Goal: Task Accomplishment & Management: Manage account settings

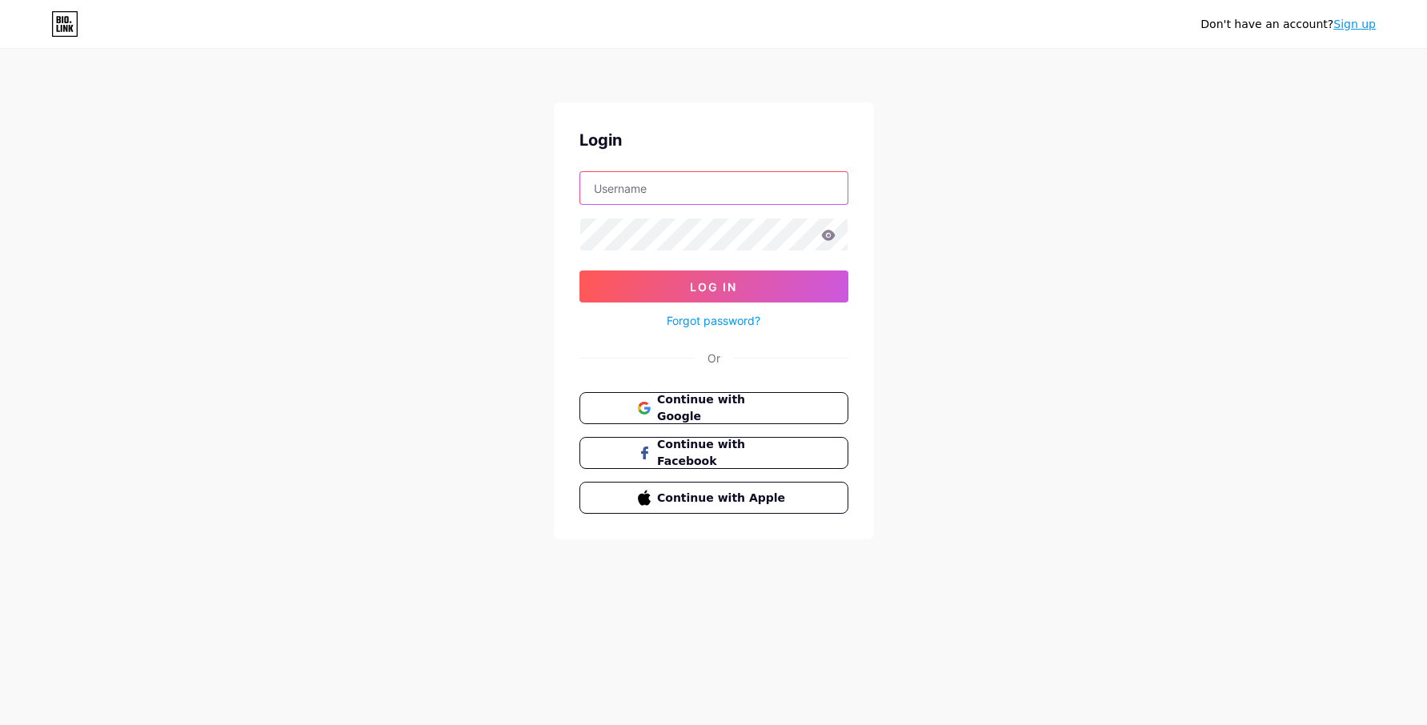
click at [804, 189] on input "text" at bounding box center [713, 188] width 267 height 32
type input "[EMAIL_ADDRESS][DOMAIN_NAME]"
click at [828, 235] on icon at bounding box center [828, 235] width 14 height 10
click at [579, 271] on button "Log In" at bounding box center [713, 287] width 269 height 32
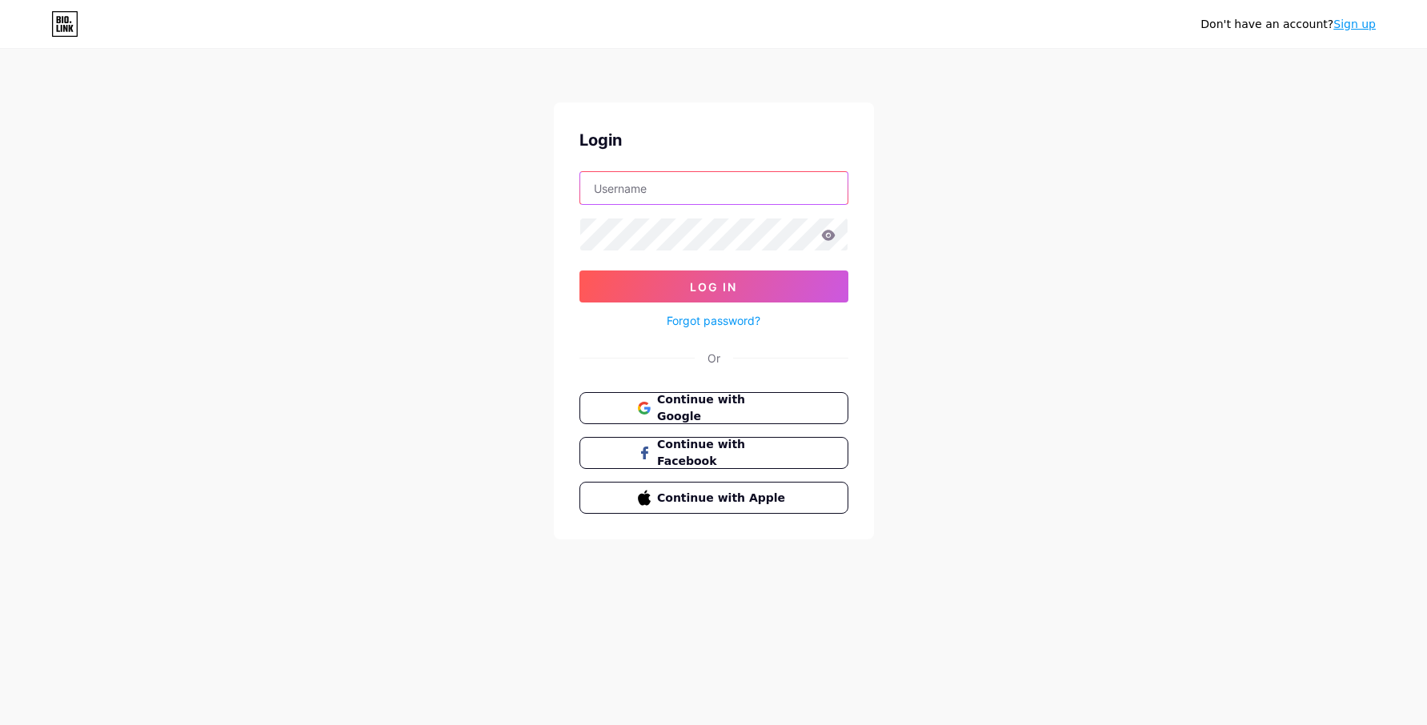
click at [695, 197] on input "text" at bounding box center [713, 188] width 267 height 32
click at [579, 271] on button "Log In" at bounding box center [713, 287] width 269 height 32
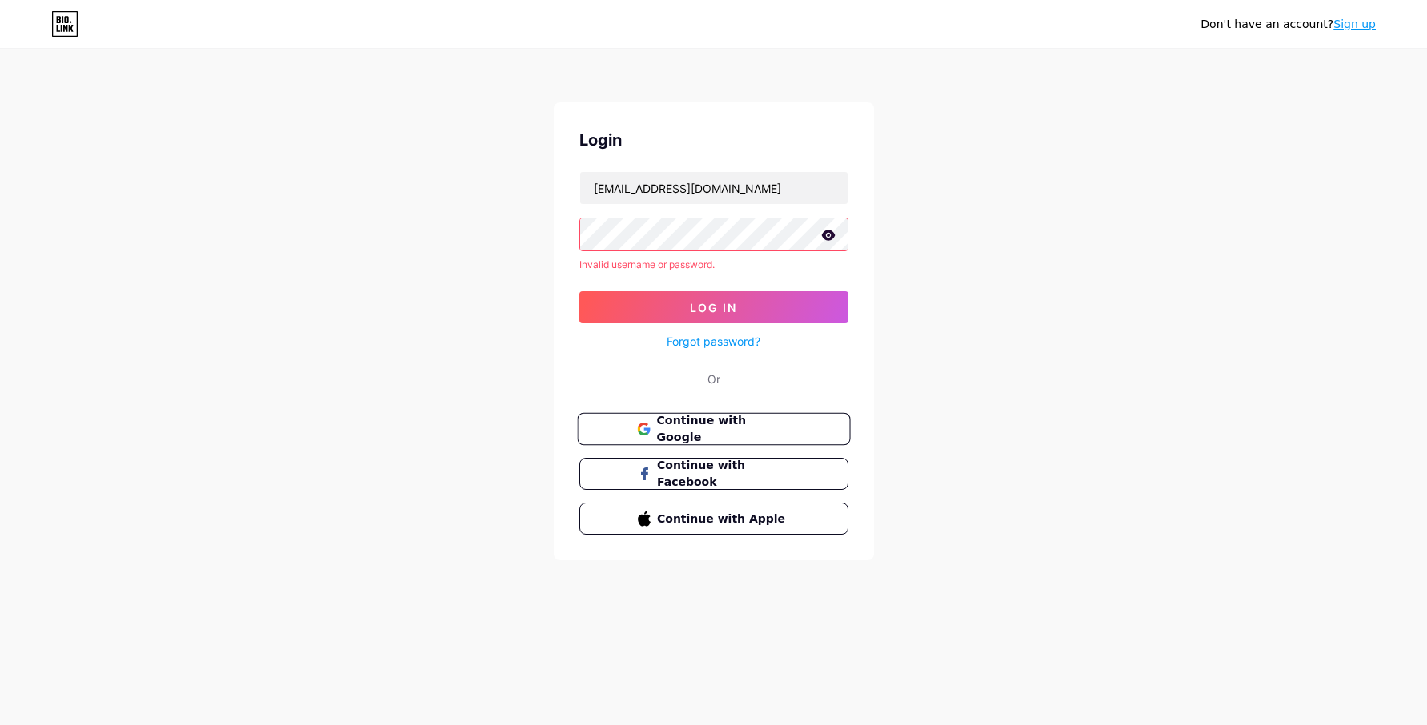
click at [710, 427] on span "Continue with Google" at bounding box center [723, 429] width 134 height 34
click at [770, 190] on input "[EMAIL_ADDRESS][DOMAIN_NAME]" at bounding box center [713, 188] width 267 height 32
type input "[EMAIL_ADDRESS][DOMAIN_NAME]"
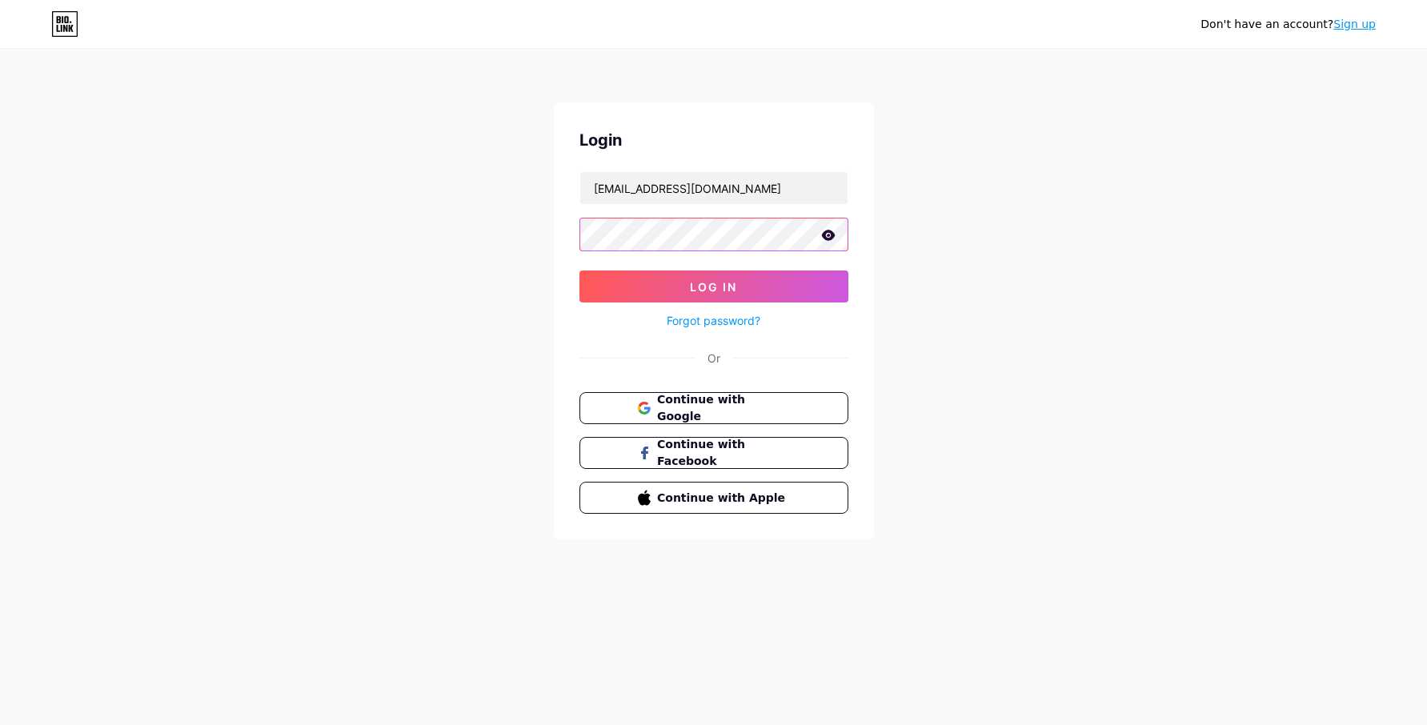
click at [579, 271] on button "Log In" at bounding box center [713, 287] width 269 height 32
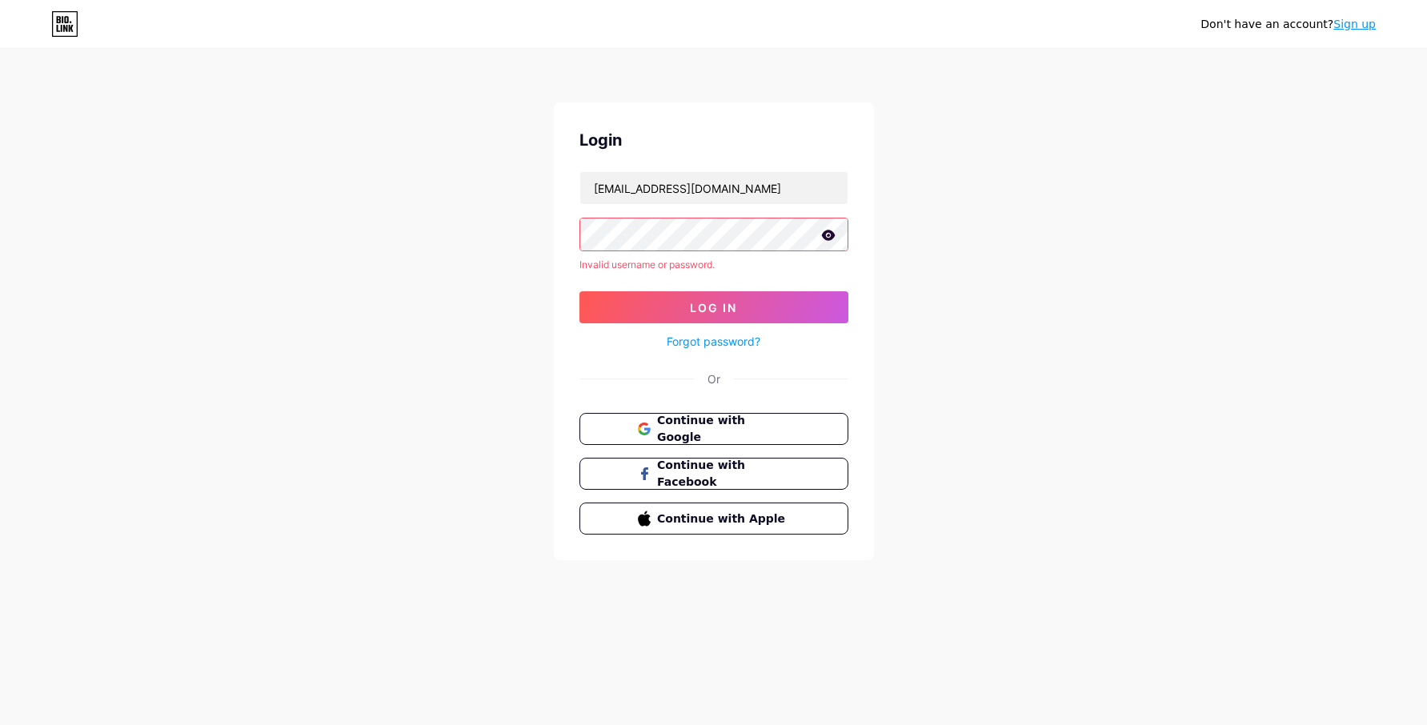
click at [694, 343] on link "Forgot password?" at bounding box center [714, 341] width 94 height 17
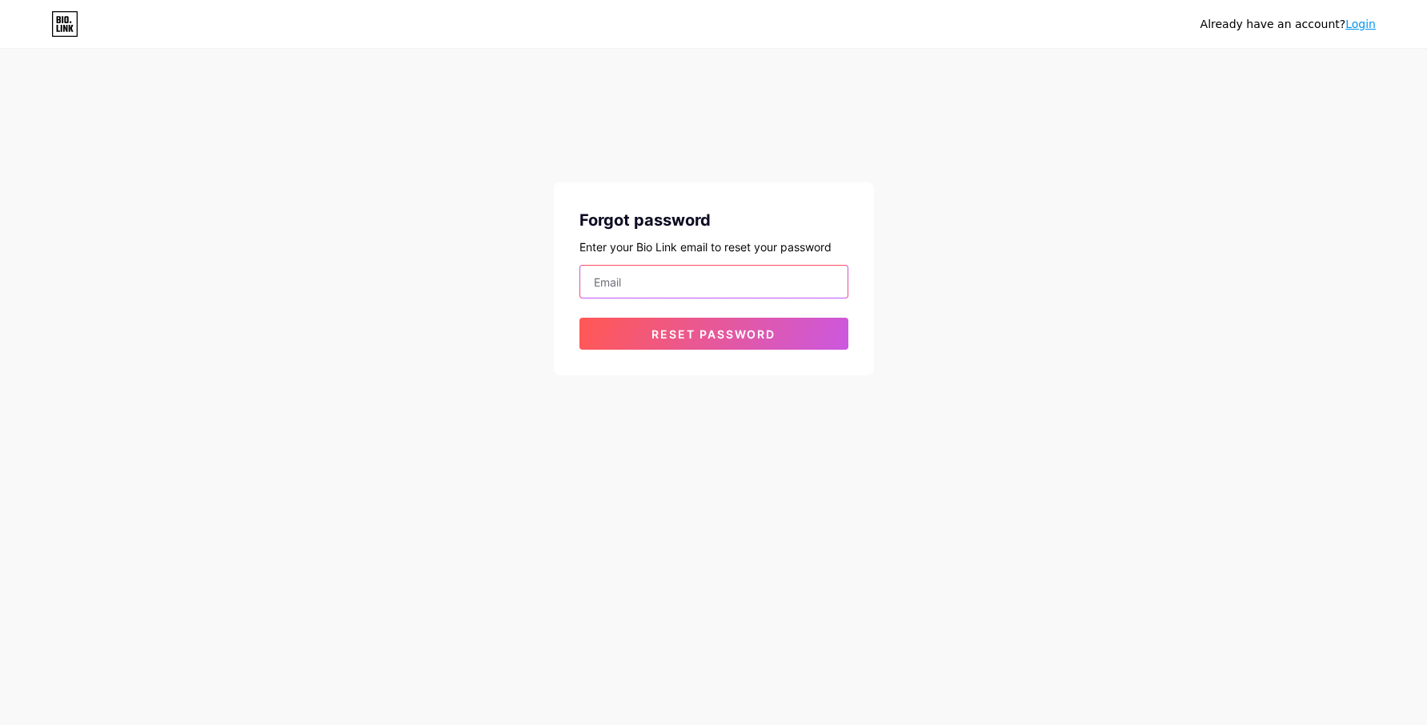
click at [662, 276] on input "email" at bounding box center [713, 282] width 267 height 32
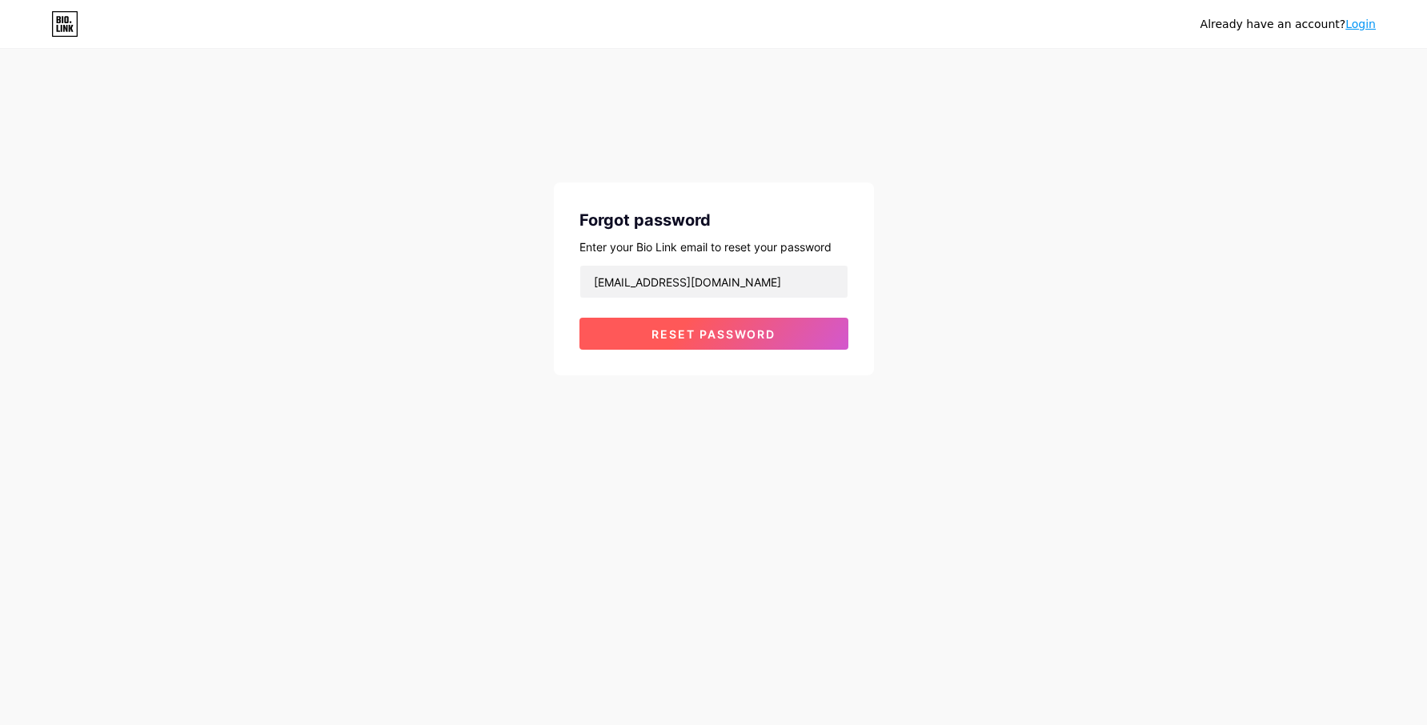
click at [680, 347] on button "Reset password" at bounding box center [713, 334] width 269 height 32
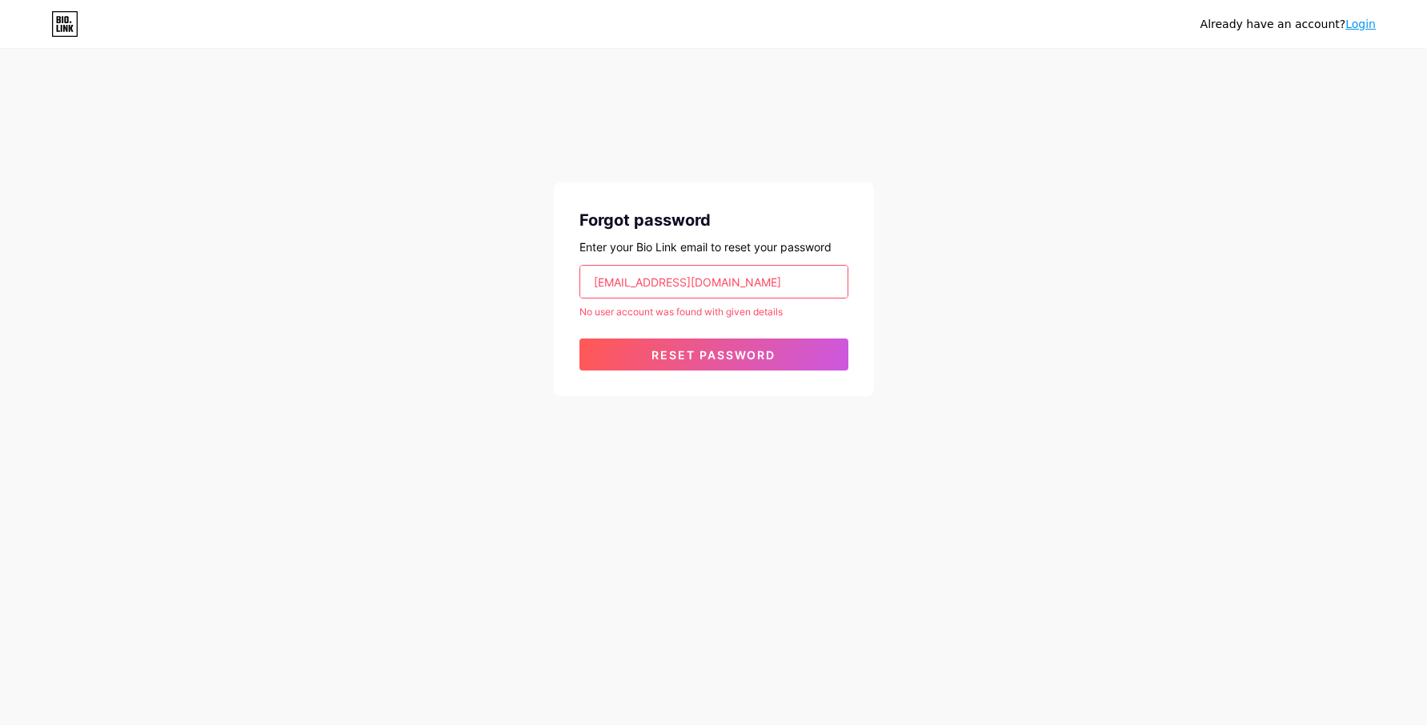
drag, startPoint x: 801, startPoint y: 287, endPoint x: 588, endPoint y: 259, distance: 214.7
click at [588, 259] on div "Forgot password Enter your Bio Link email to reset your password [EMAIL_ADDRESS…" at bounding box center [714, 289] width 320 height 214
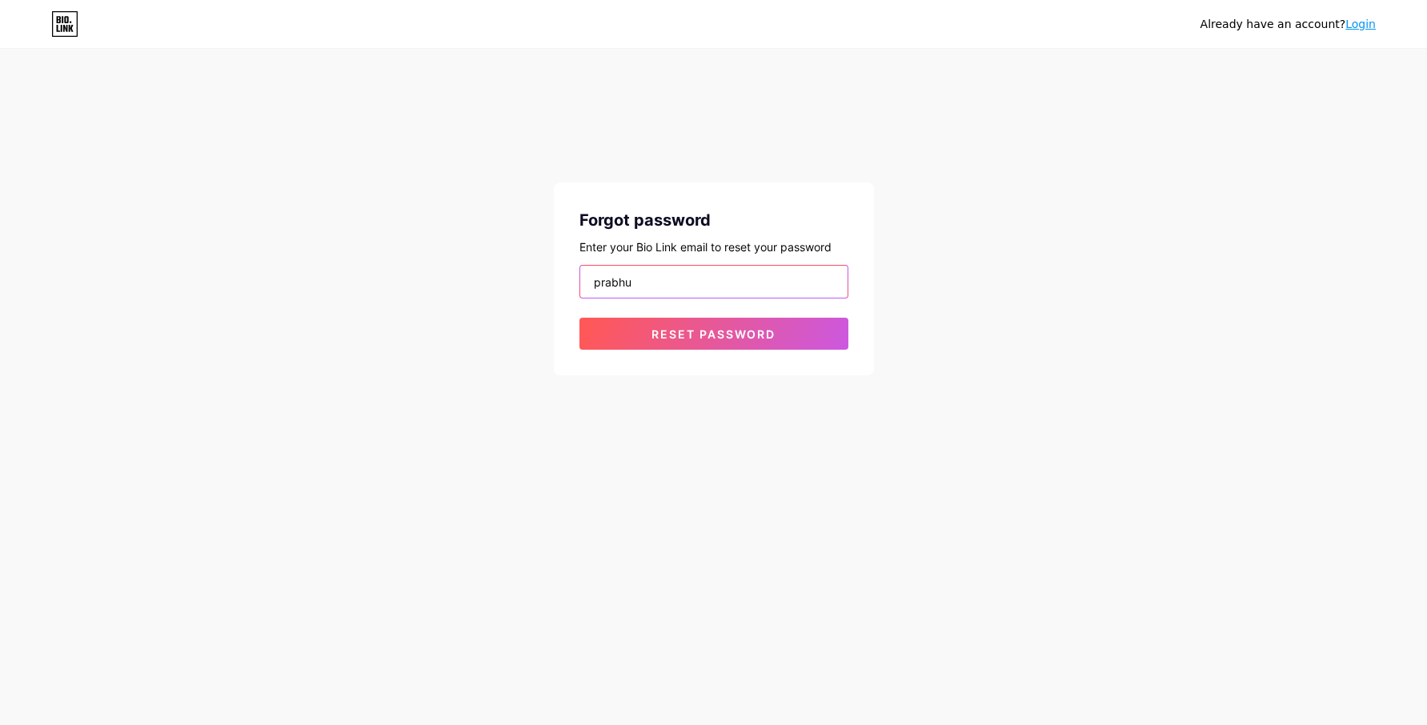
type input "prabhu."
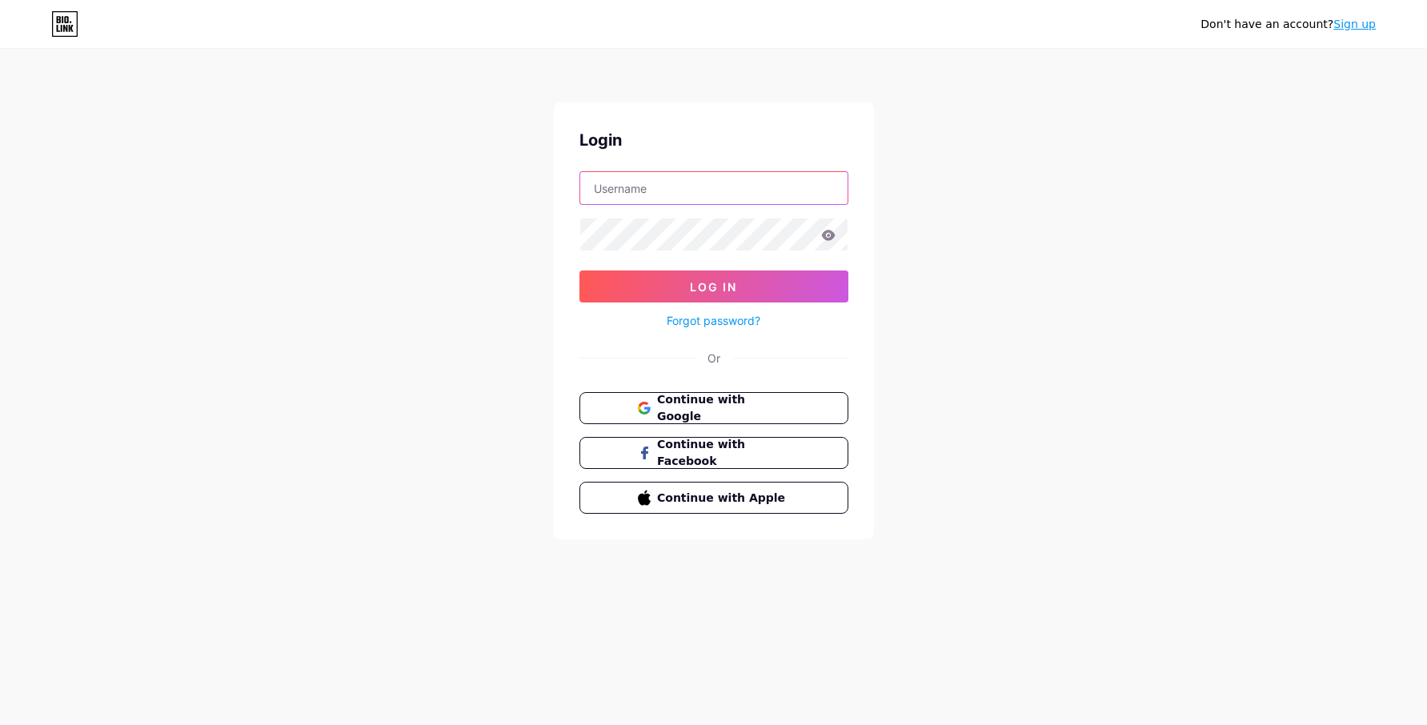
click at [599, 194] on input "text" at bounding box center [713, 188] width 267 height 32
type input "[EMAIL_ADDRESS][DOMAIN_NAME]"
click at [579, 271] on button "Log In" at bounding box center [713, 287] width 269 height 32
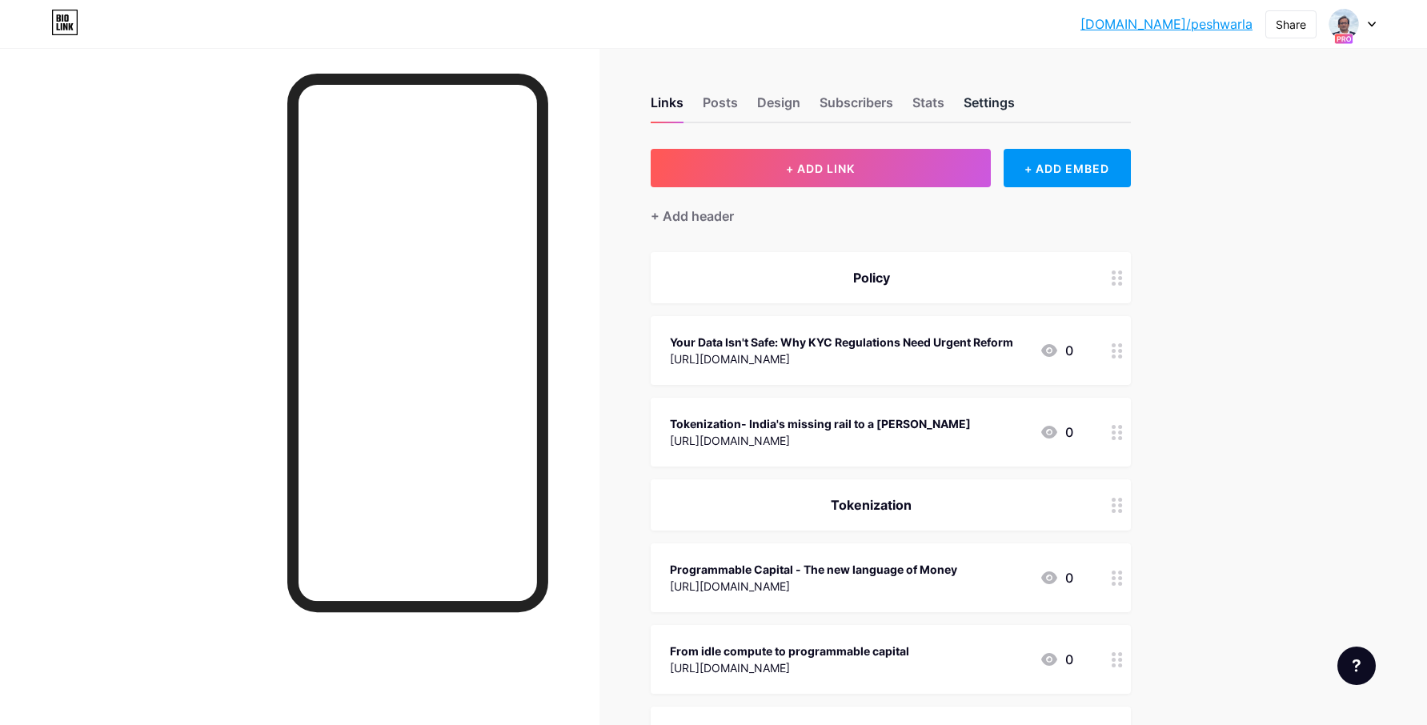
click at [1002, 102] on div "Settings" at bounding box center [989, 107] width 51 height 29
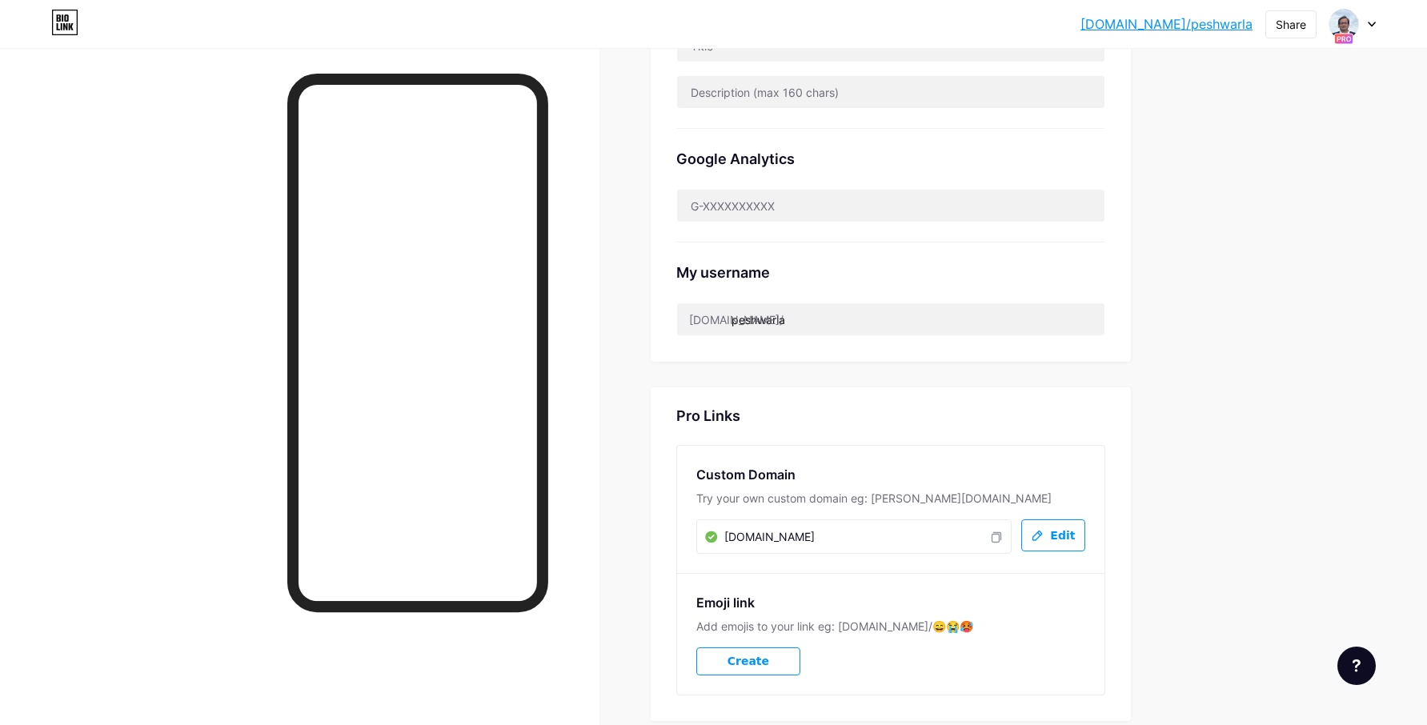
scroll to position [577, 0]
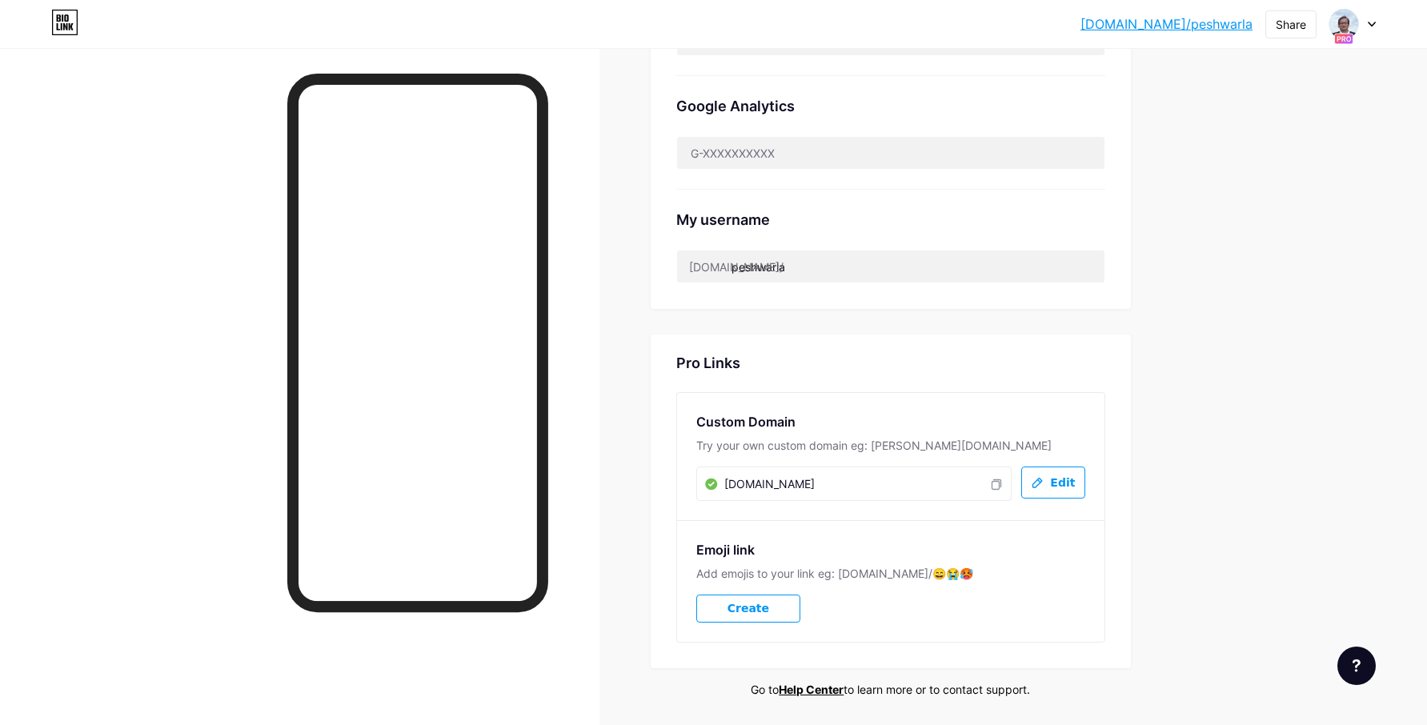
click at [1056, 481] on span "Edit" at bounding box center [1062, 483] width 25 height 14
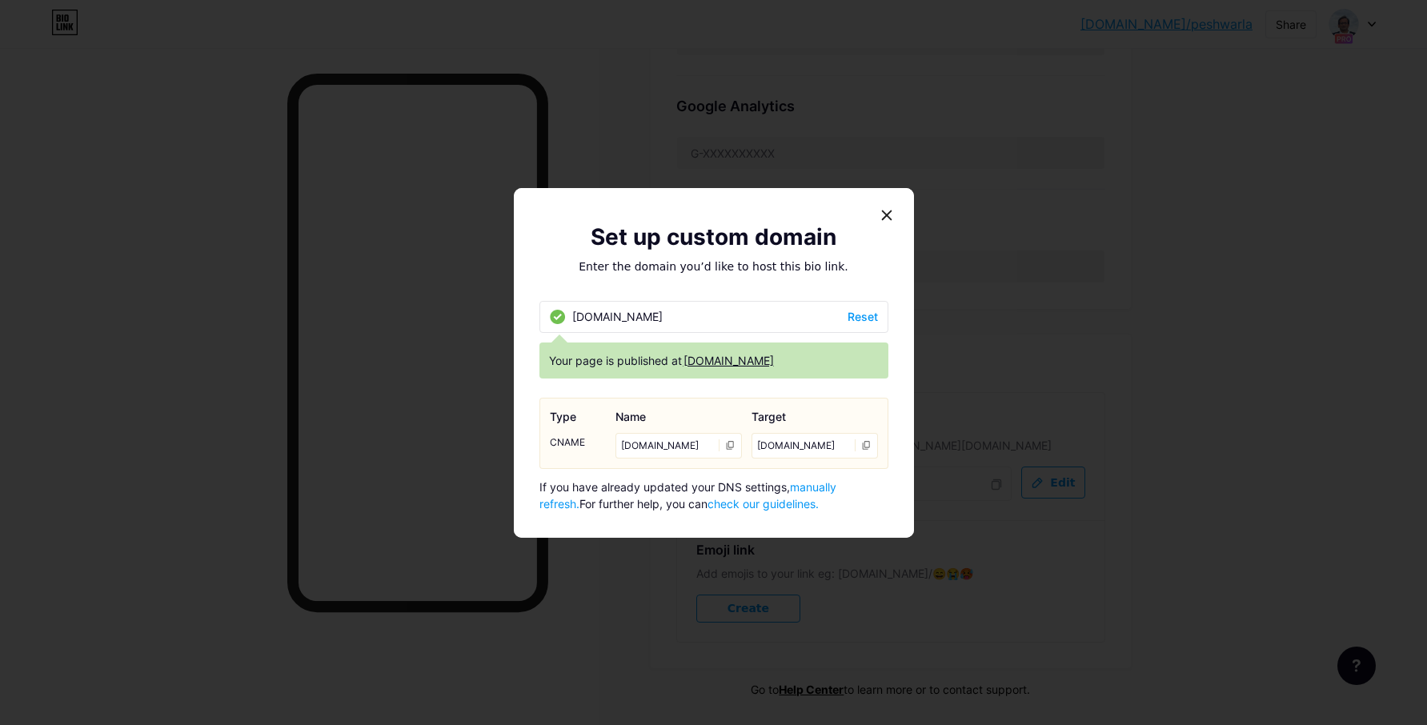
click at [801, 443] on div "[DOMAIN_NAME]" at bounding box center [814, 446] width 126 height 26
click at [862, 448] on icon at bounding box center [865, 445] width 7 height 9
click at [832, 487] on span "manually refresh." at bounding box center [687, 495] width 297 height 30
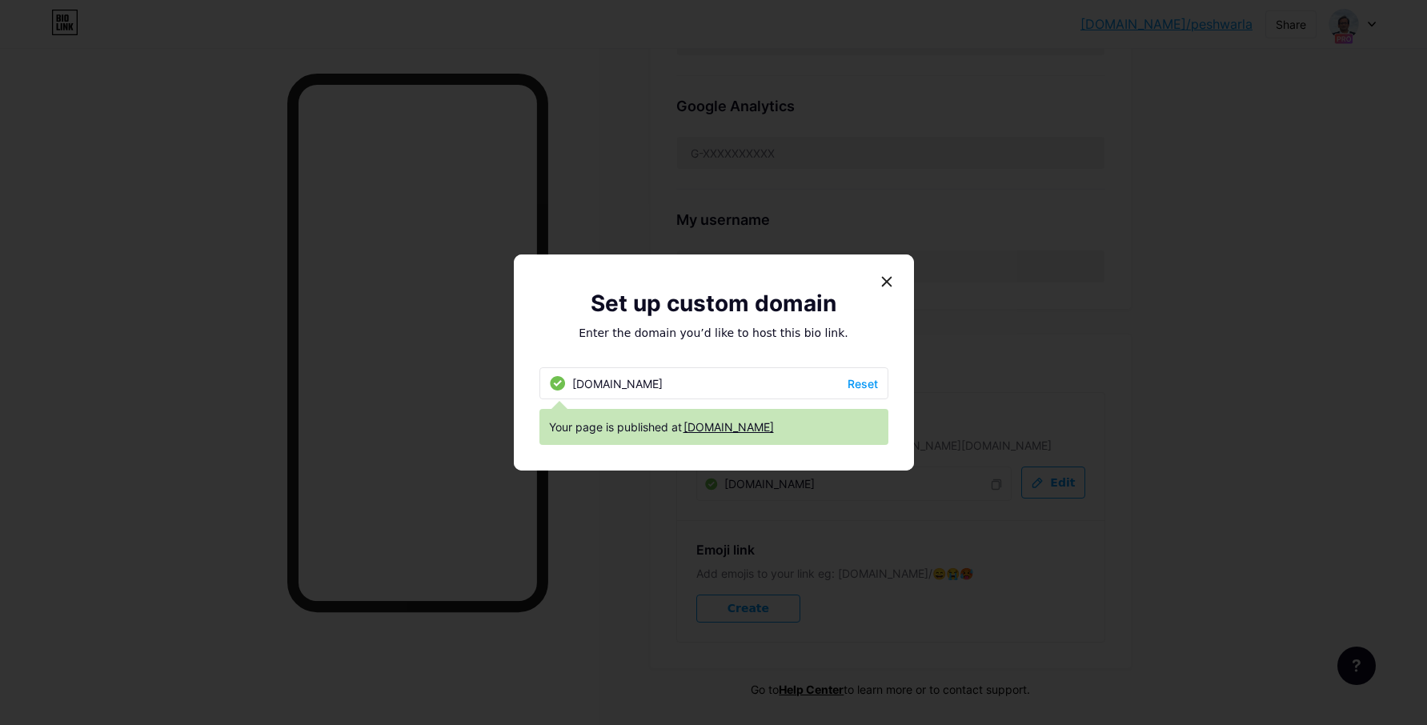
click at [864, 383] on span "Reset" at bounding box center [863, 383] width 30 height 17
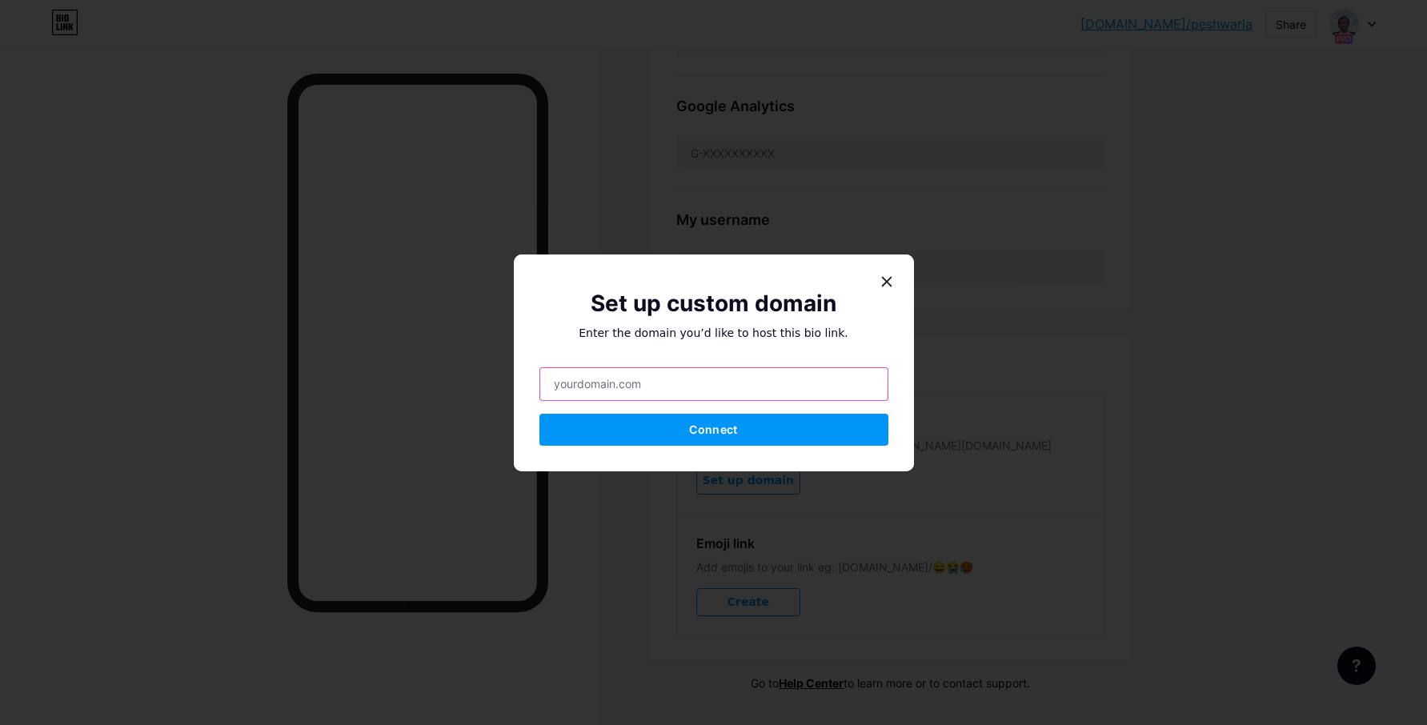
click at [822, 388] on input "text" at bounding box center [713, 384] width 347 height 32
type input "[DOMAIN_NAME]"
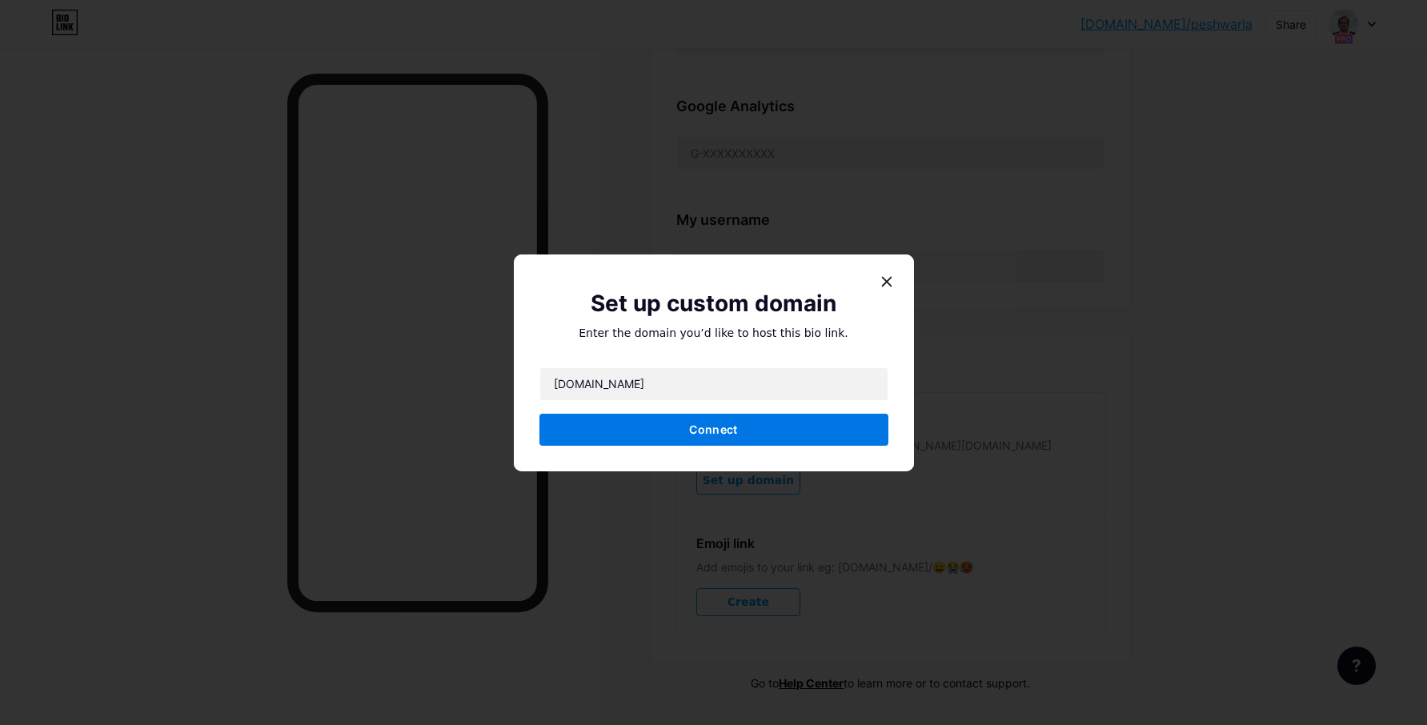
click at [775, 426] on button "Connect" at bounding box center [713, 430] width 349 height 32
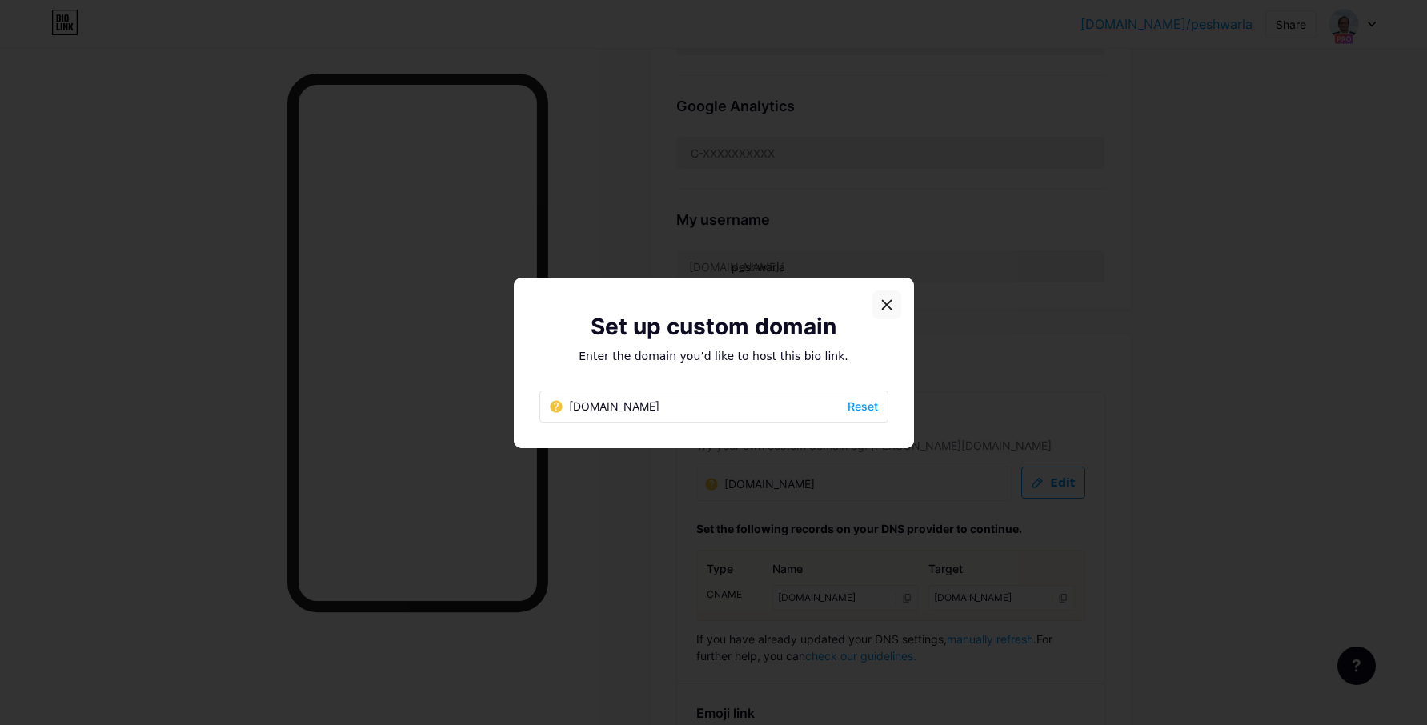
click at [883, 308] on icon at bounding box center [886, 305] width 13 height 13
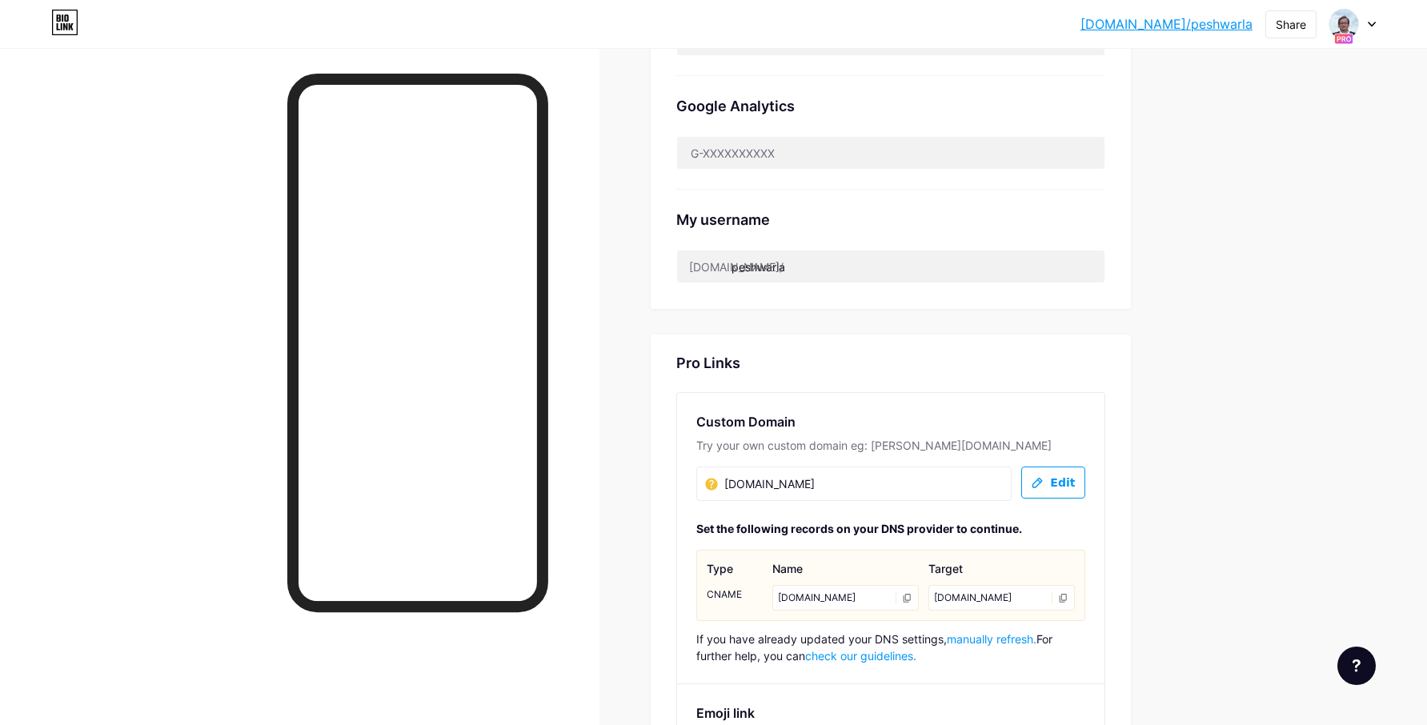
click at [1069, 500] on div "Custom Domain Try your own custom domain eg: [PERSON_NAME][DOMAIN_NAME] [DOMAIN…" at bounding box center [890, 538] width 427 height 291
click at [1061, 486] on span "Edit" at bounding box center [1062, 483] width 25 height 14
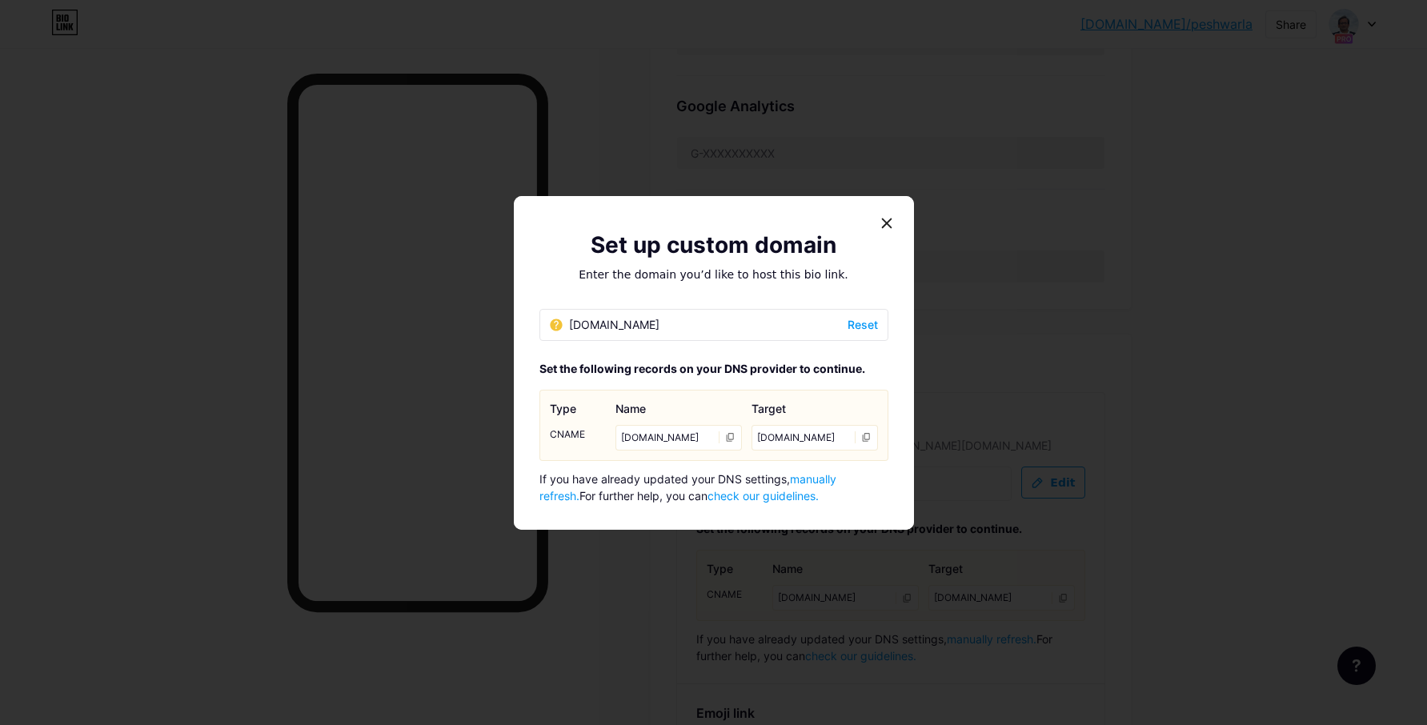
click at [836, 482] on span "manually refresh." at bounding box center [687, 487] width 297 height 30
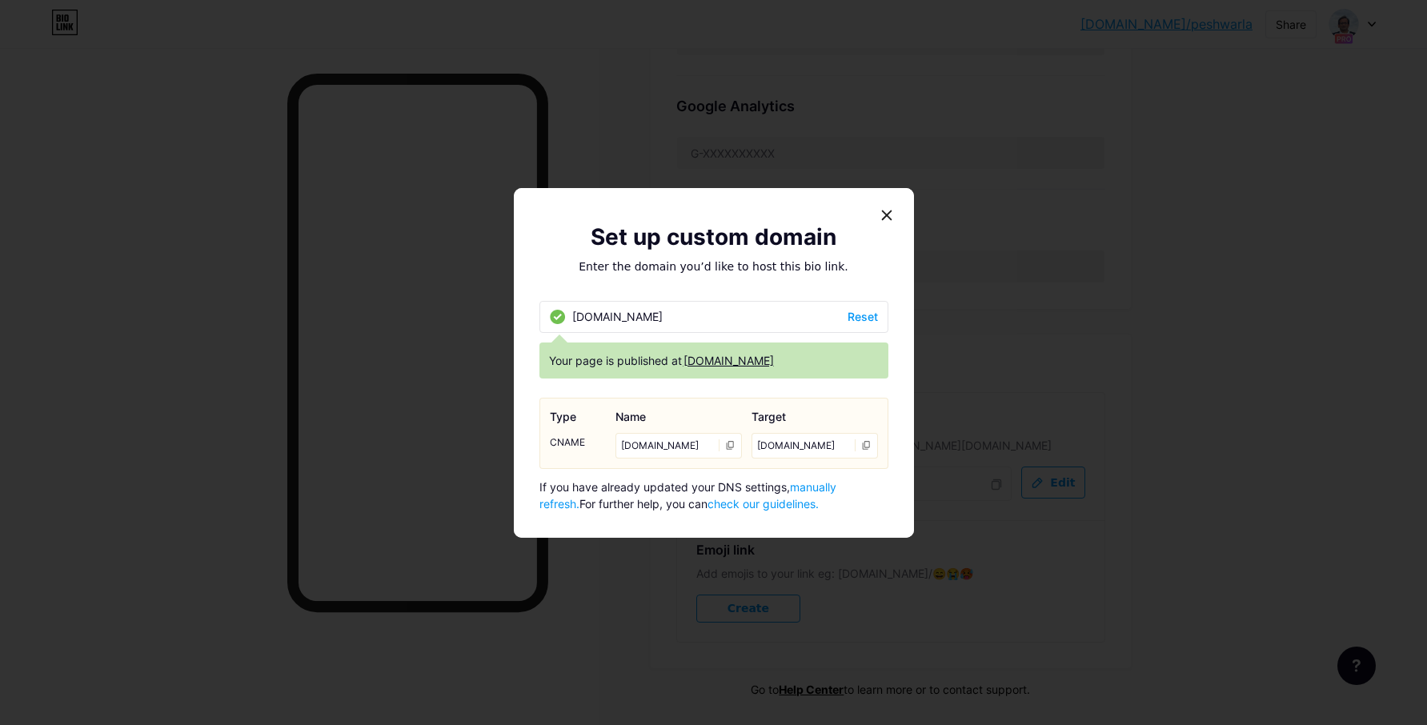
click at [836, 487] on span "manually refresh." at bounding box center [687, 495] width 297 height 30
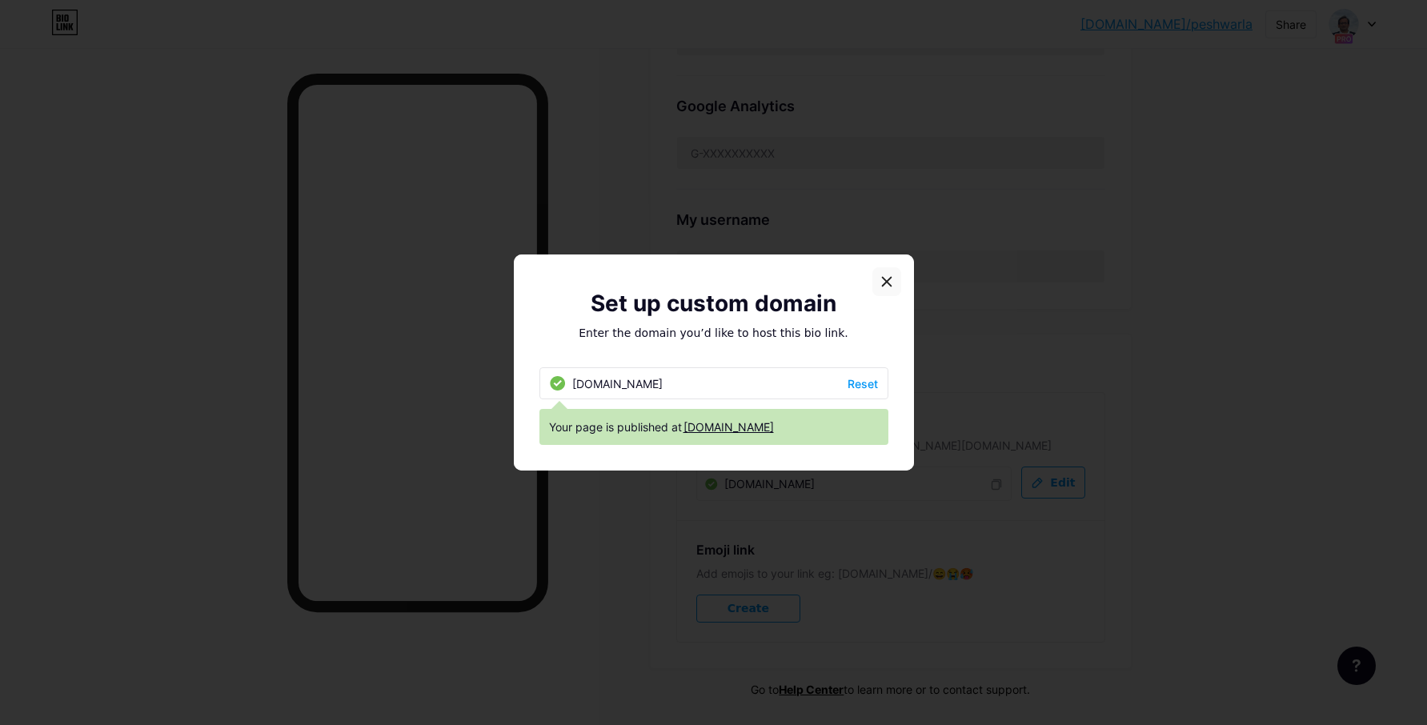
click at [880, 287] on icon at bounding box center [886, 281] width 13 height 13
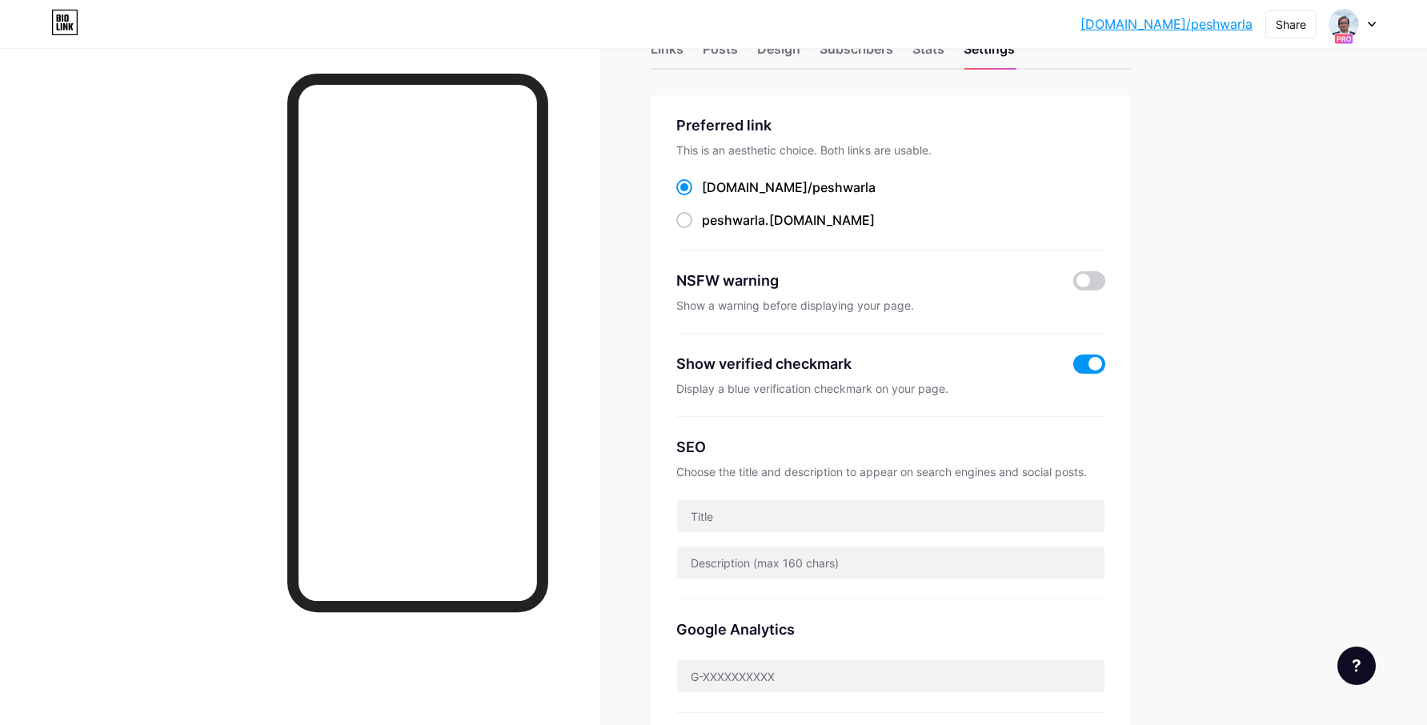
scroll to position [0, 0]
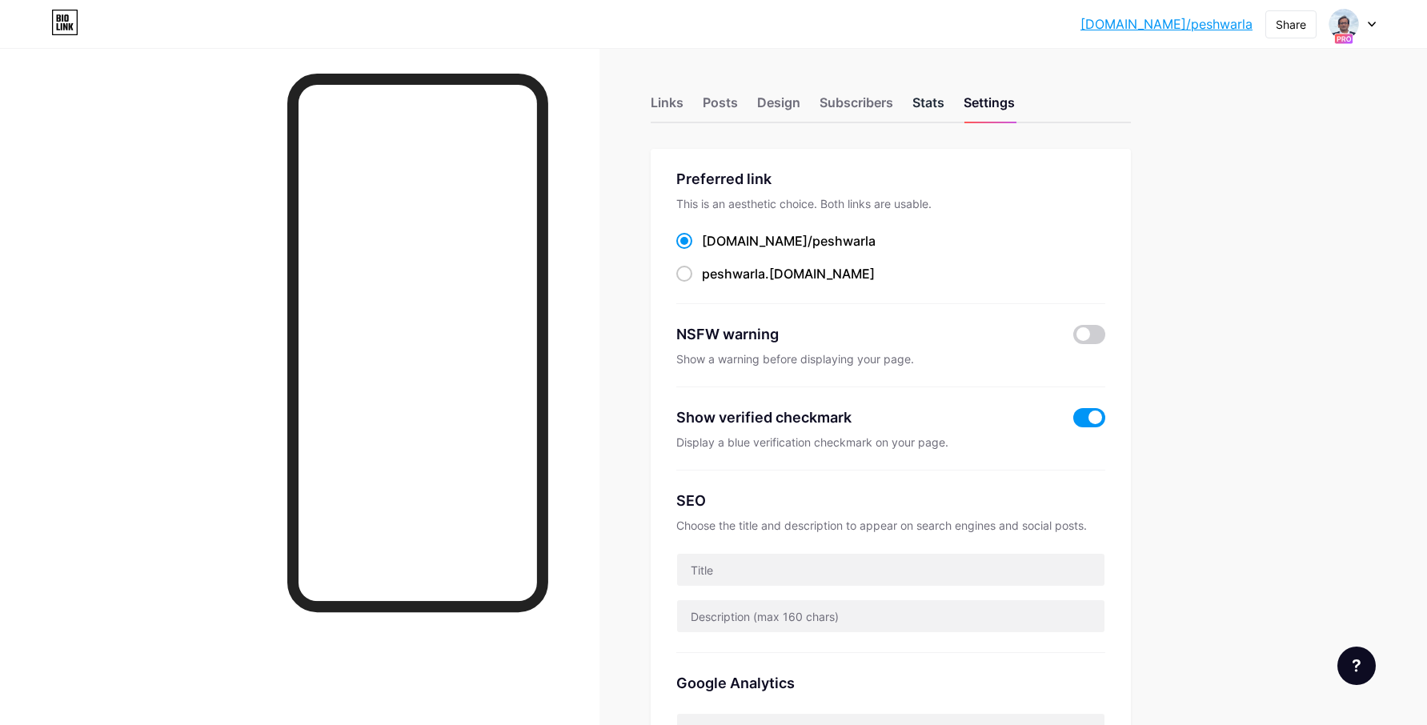
click at [931, 104] on div "Stats" at bounding box center [928, 107] width 32 height 29
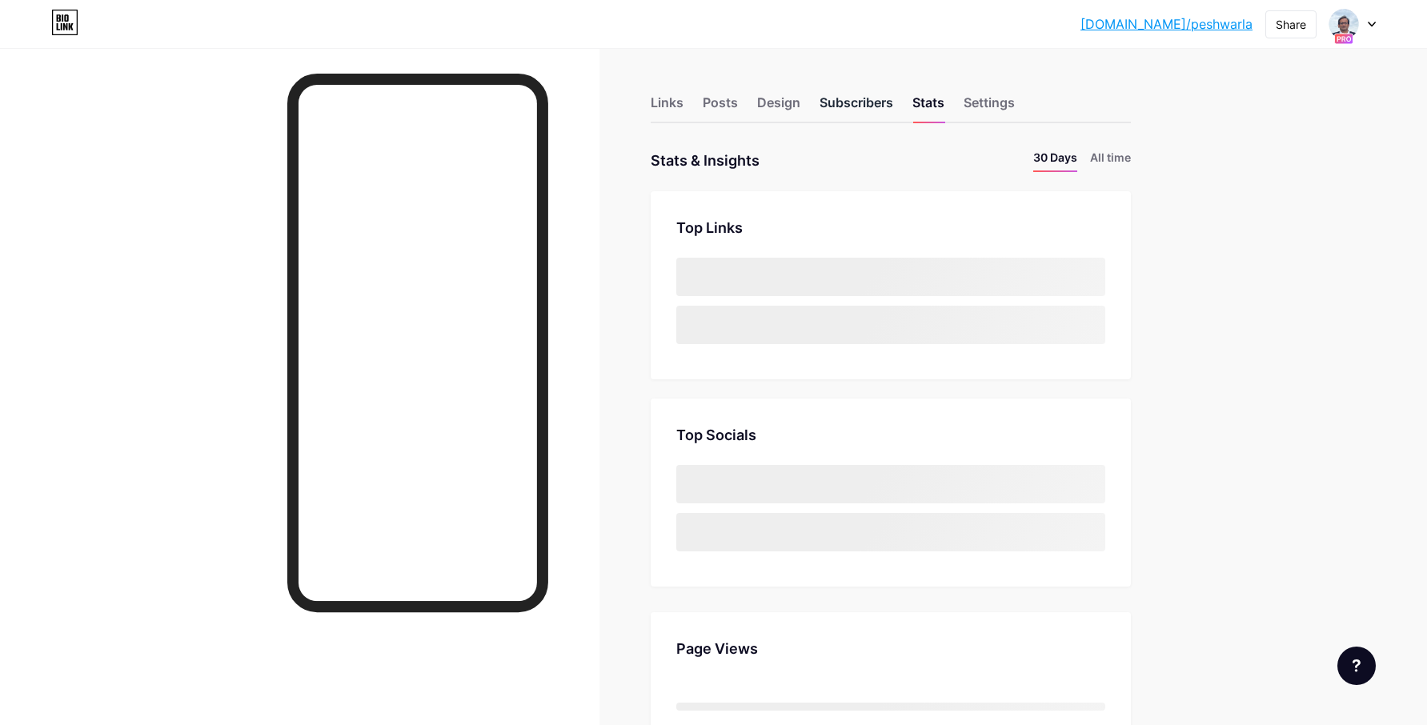
click at [865, 103] on div "Subscribers" at bounding box center [857, 107] width 74 height 29
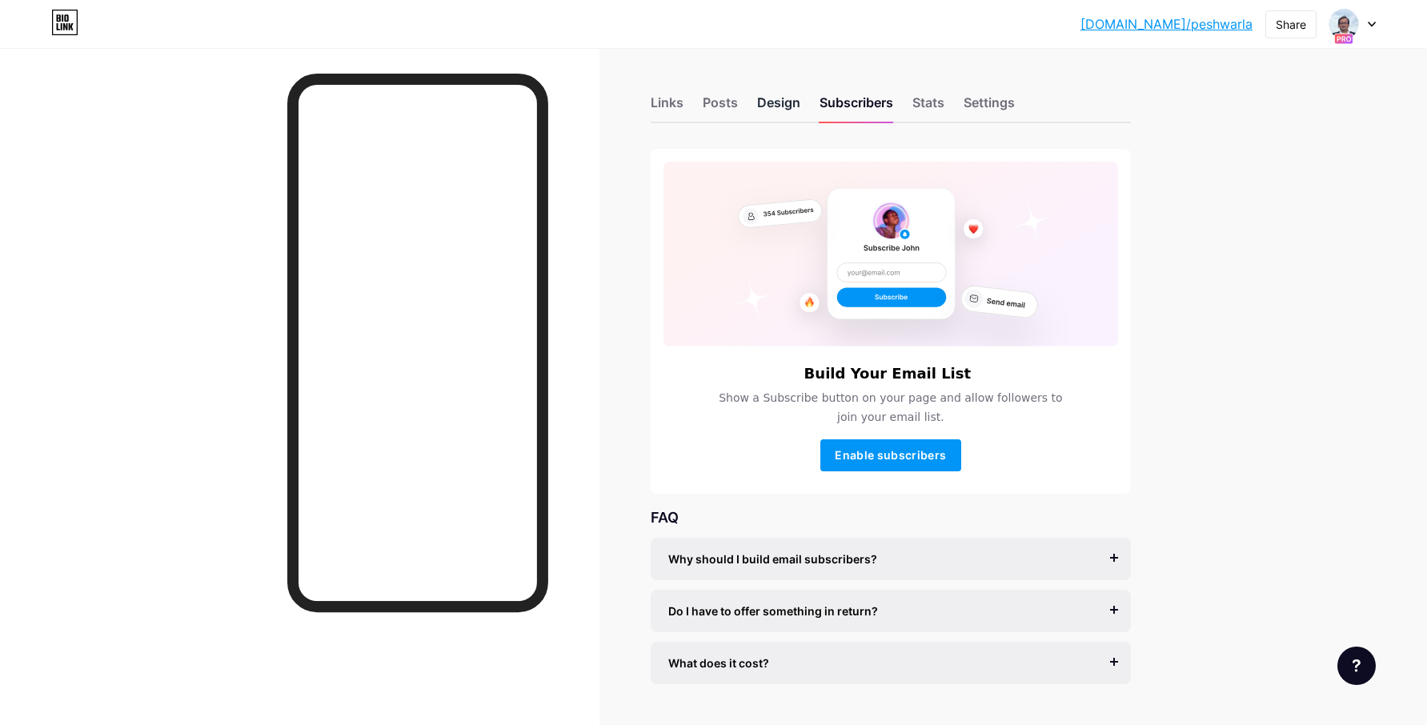
click at [790, 106] on div "Design" at bounding box center [778, 107] width 43 height 29
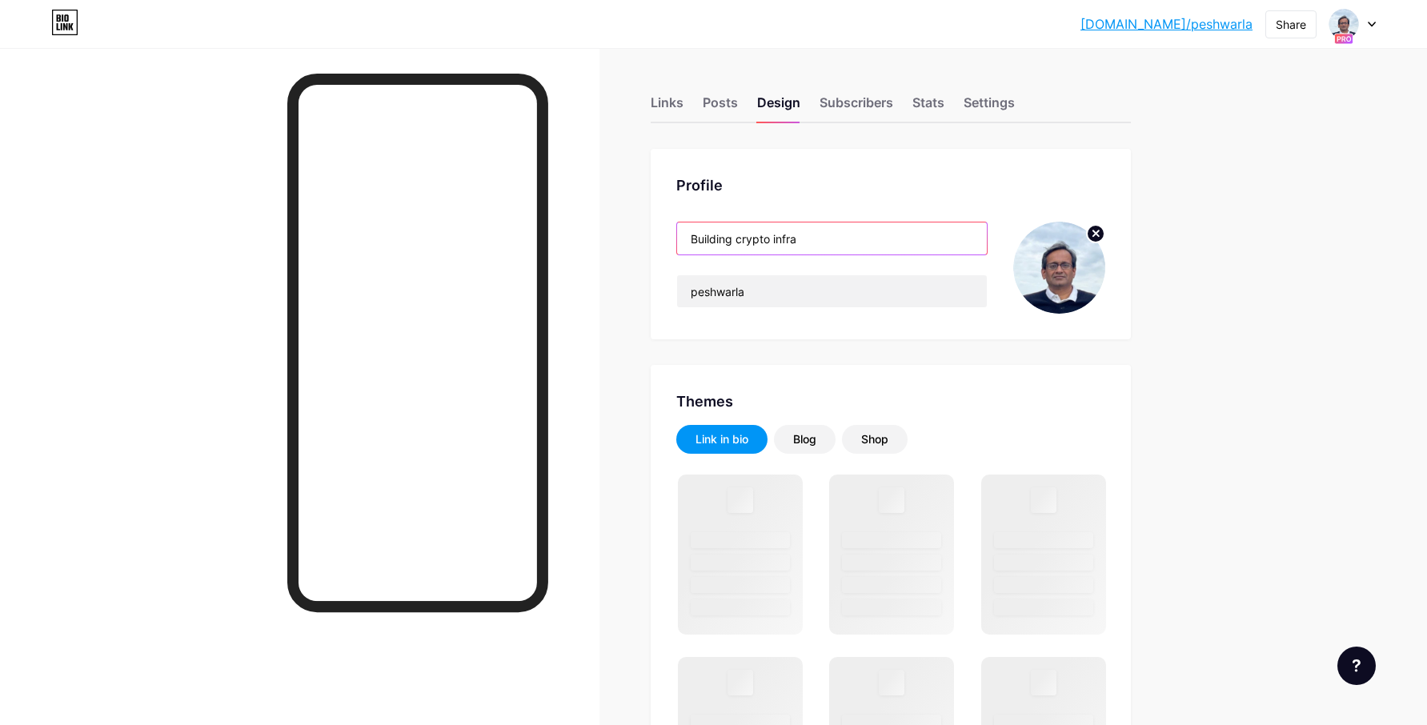
click at [803, 238] on input "Building crypto infra" at bounding box center [832, 238] width 310 height 32
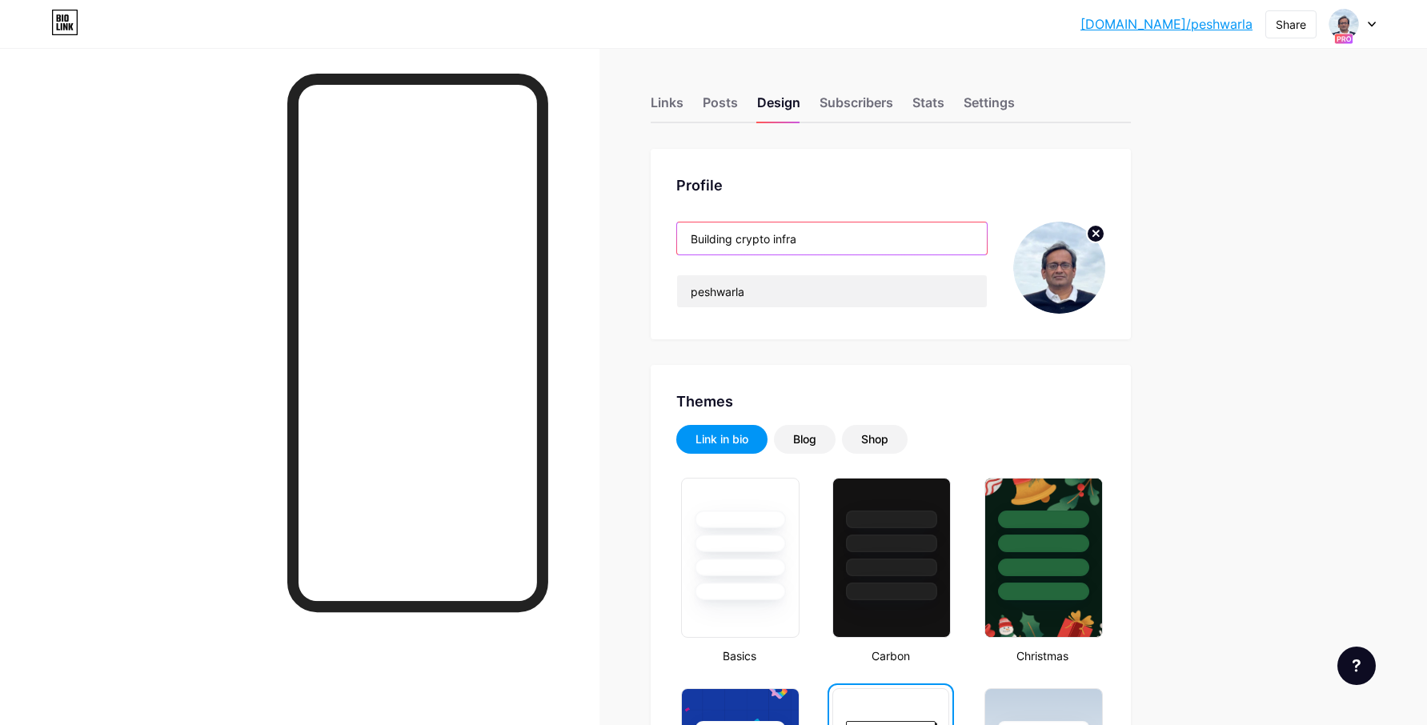
click at [755, 240] on input "Building crypto infra" at bounding box center [832, 238] width 310 height 32
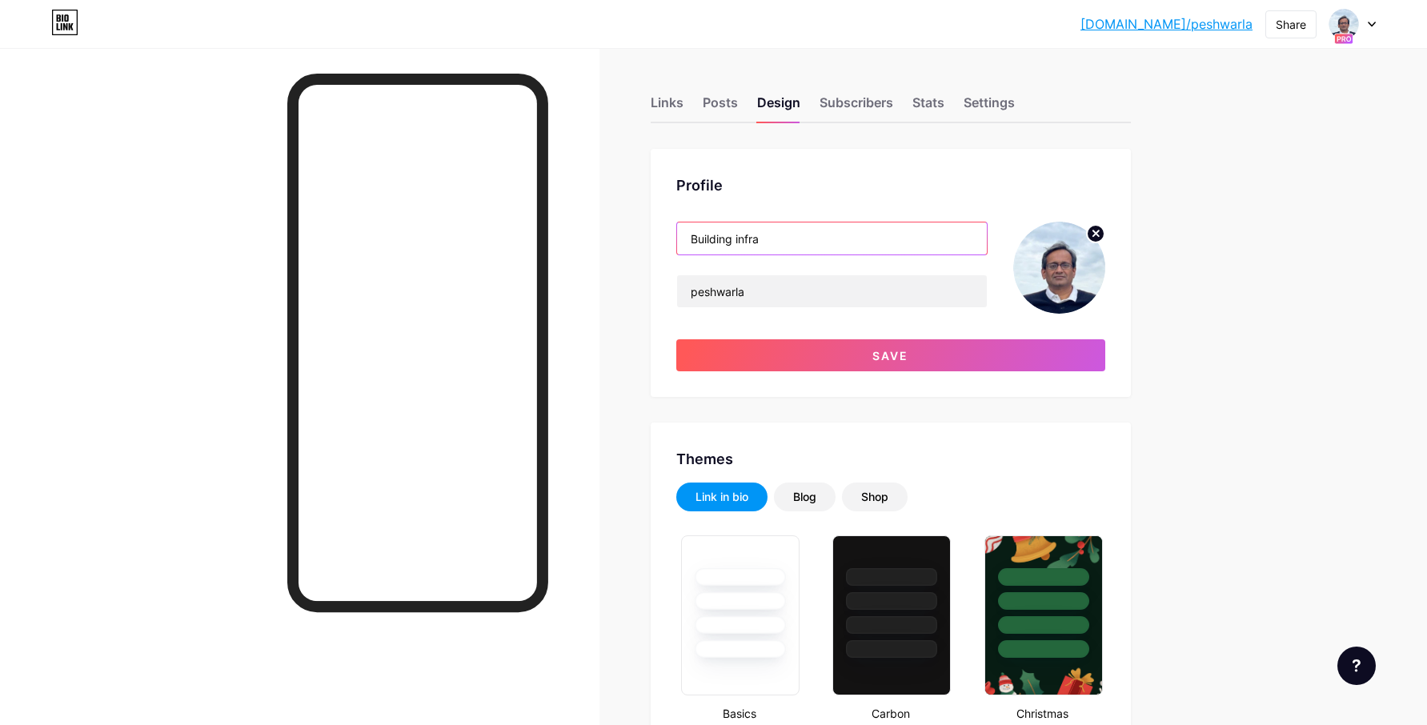
drag, startPoint x: 787, startPoint y: 229, endPoint x: 780, endPoint y: 239, distance: 12.2
click at [780, 239] on input "Building infra" at bounding box center [832, 238] width 310 height 32
paste input "Founder | Building Products Across Finance, Blockchain, AI, and Analytics"
click at [780, 239] on input "Founder | Building Products Across Finance, Blockchain, AI, and Analytics" at bounding box center [832, 238] width 310 height 32
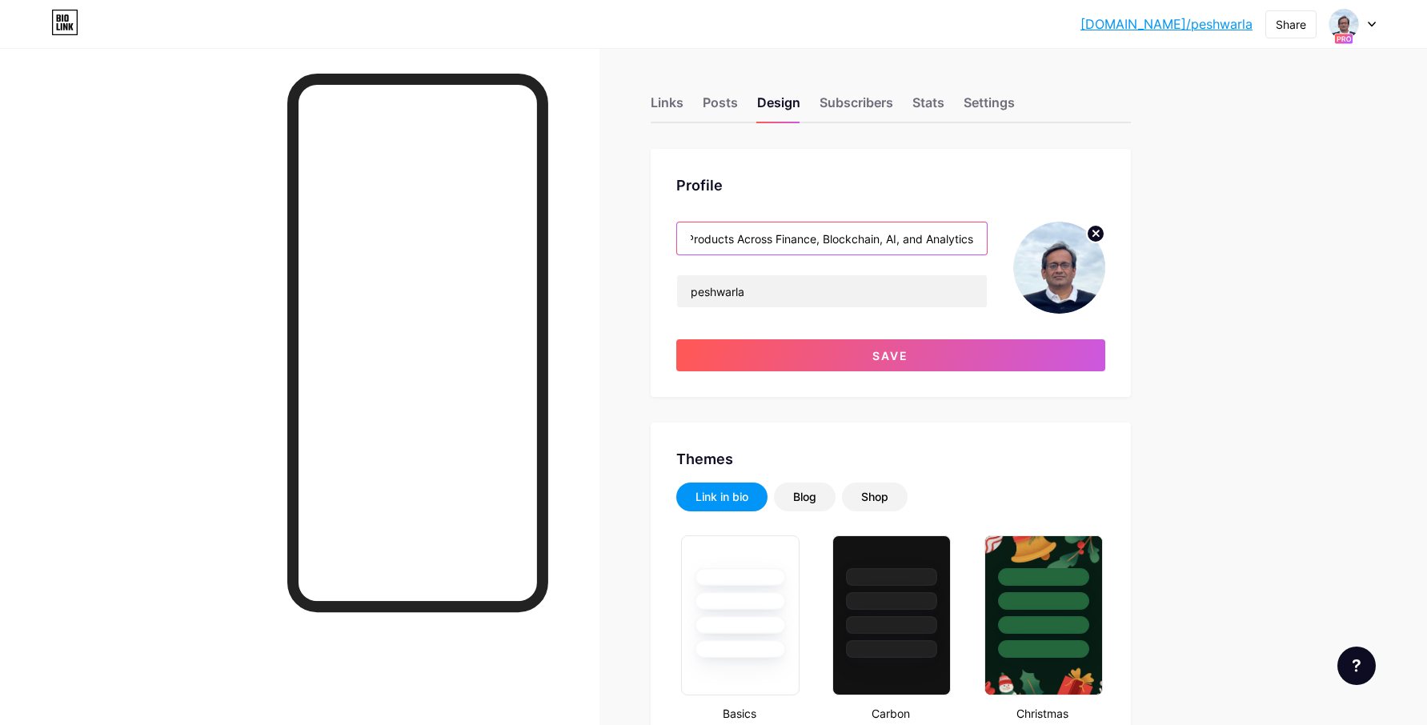
scroll to position [0, 0]
type input "Founder | Building Products Across Finance, Blockchain, AI, and Analytics"
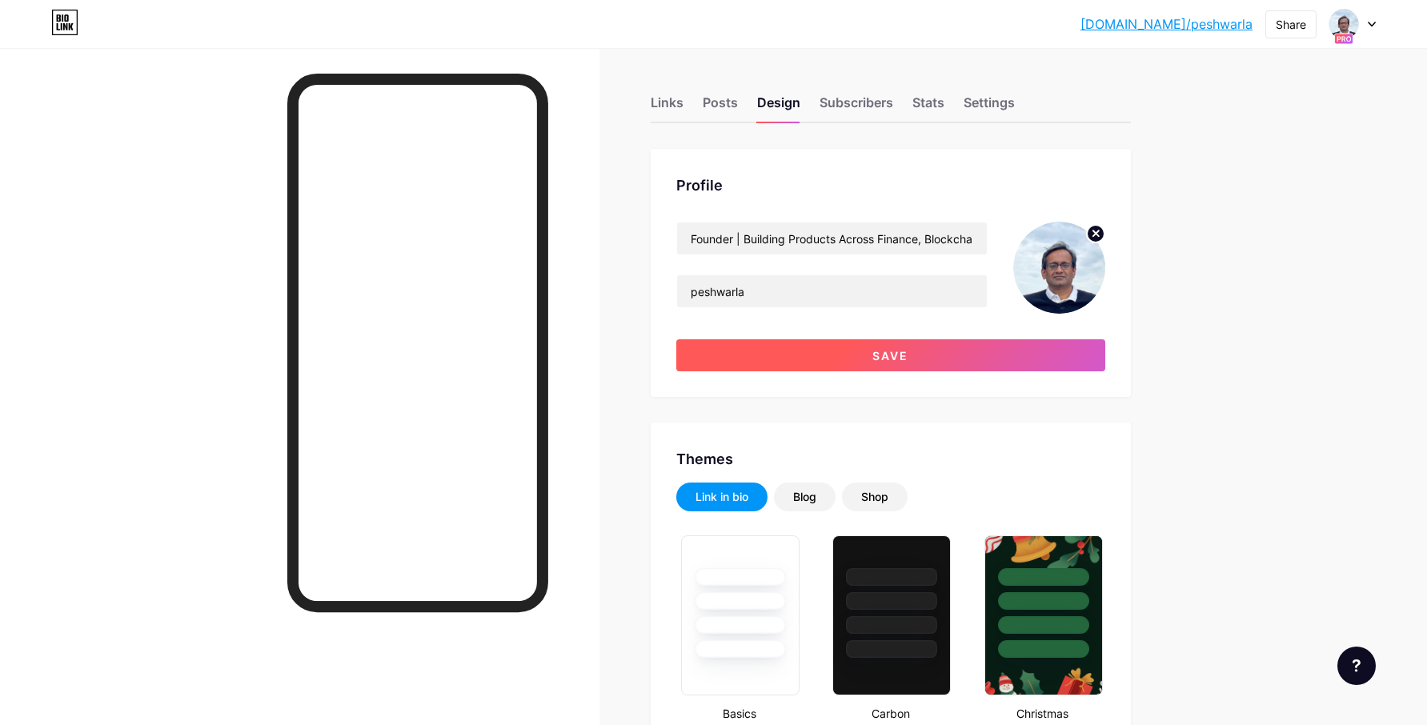
click at [875, 354] on span "Save" at bounding box center [890, 356] width 36 height 14
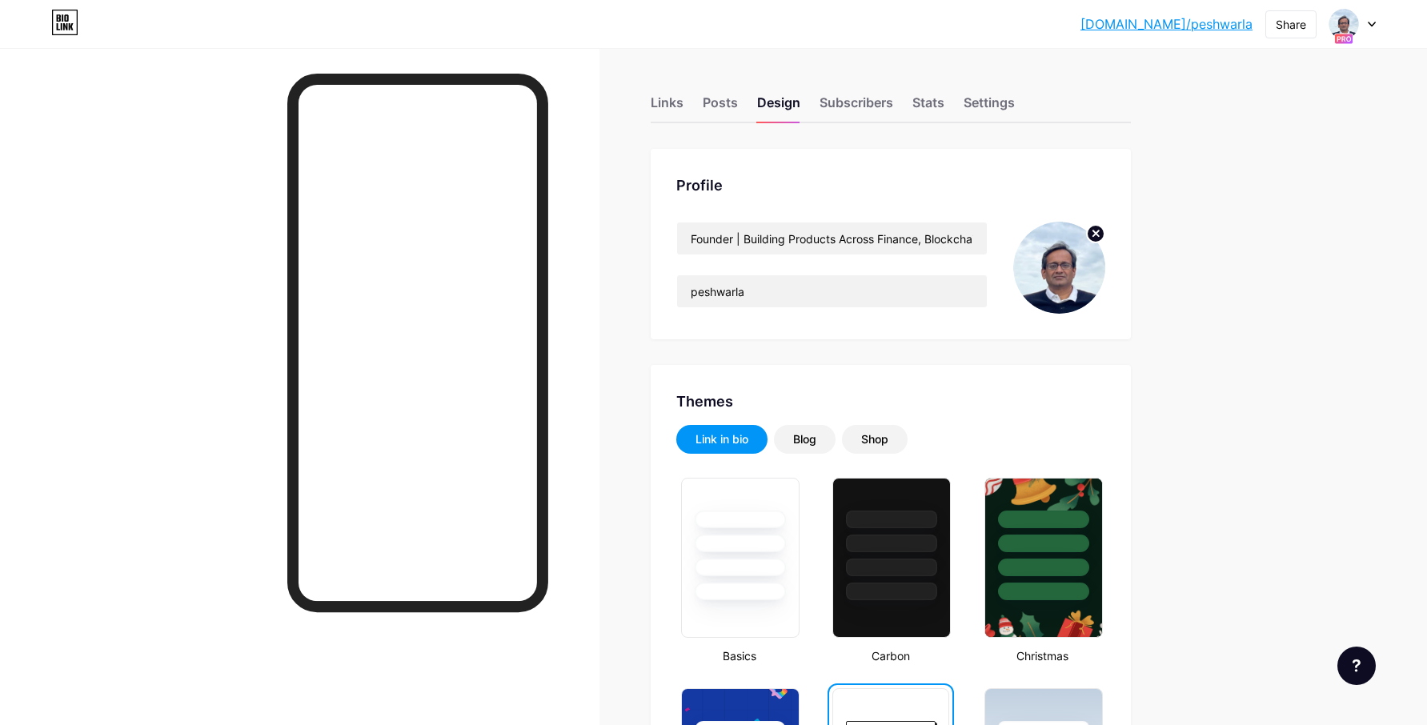
click at [683, 108] on div "Links Posts Design Subscribers Stats Settings" at bounding box center [891, 95] width 480 height 56
click at [671, 104] on div "Links" at bounding box center [667, 107] width 33 height 29
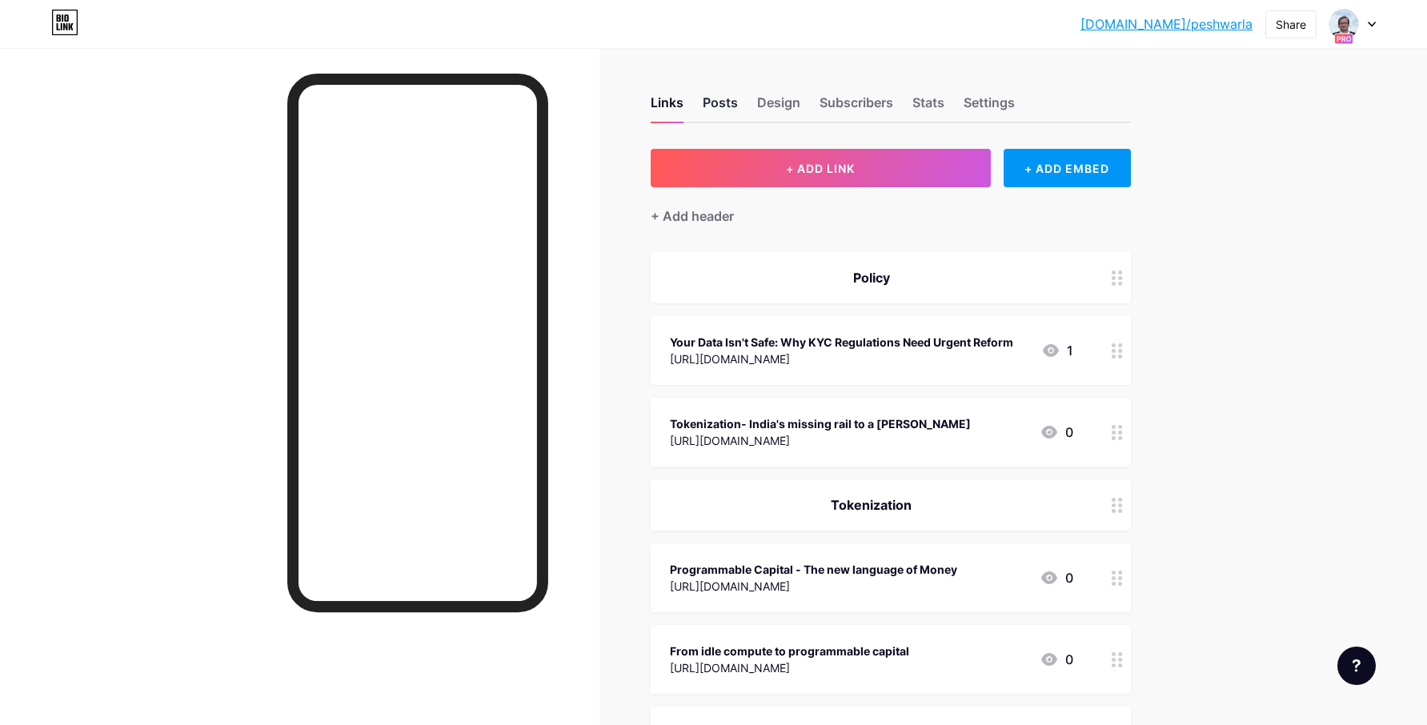
click at [731, 110] on div "Posts" at bounding box center [720, 107] width 35 height 29
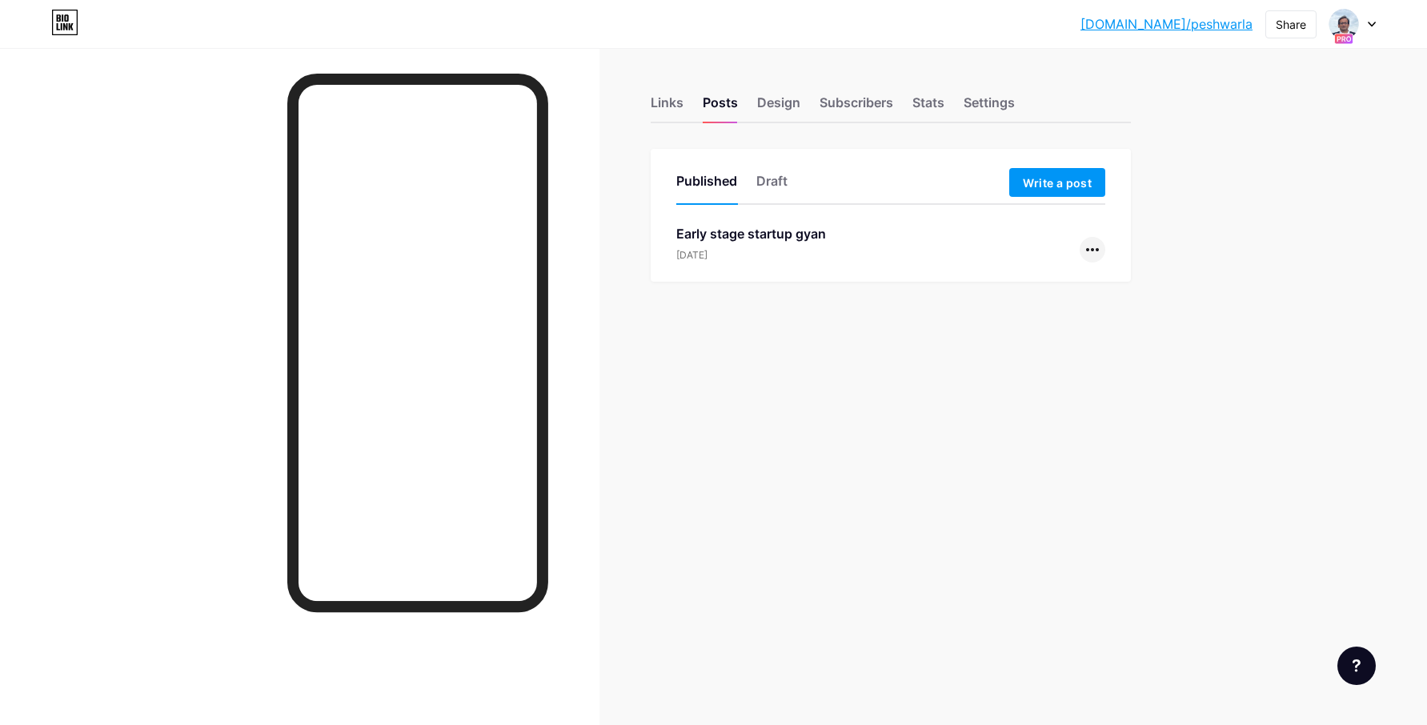
click at [1092, 254] on div at bounding box center [1093, 250] width 26 height 26
click at [1049, 317] on li "View" at bounding box center [1043, 319] width 122 height 33
click at [681, 107] on div "Links" at bounding box center [667, 107] width 33 height 29
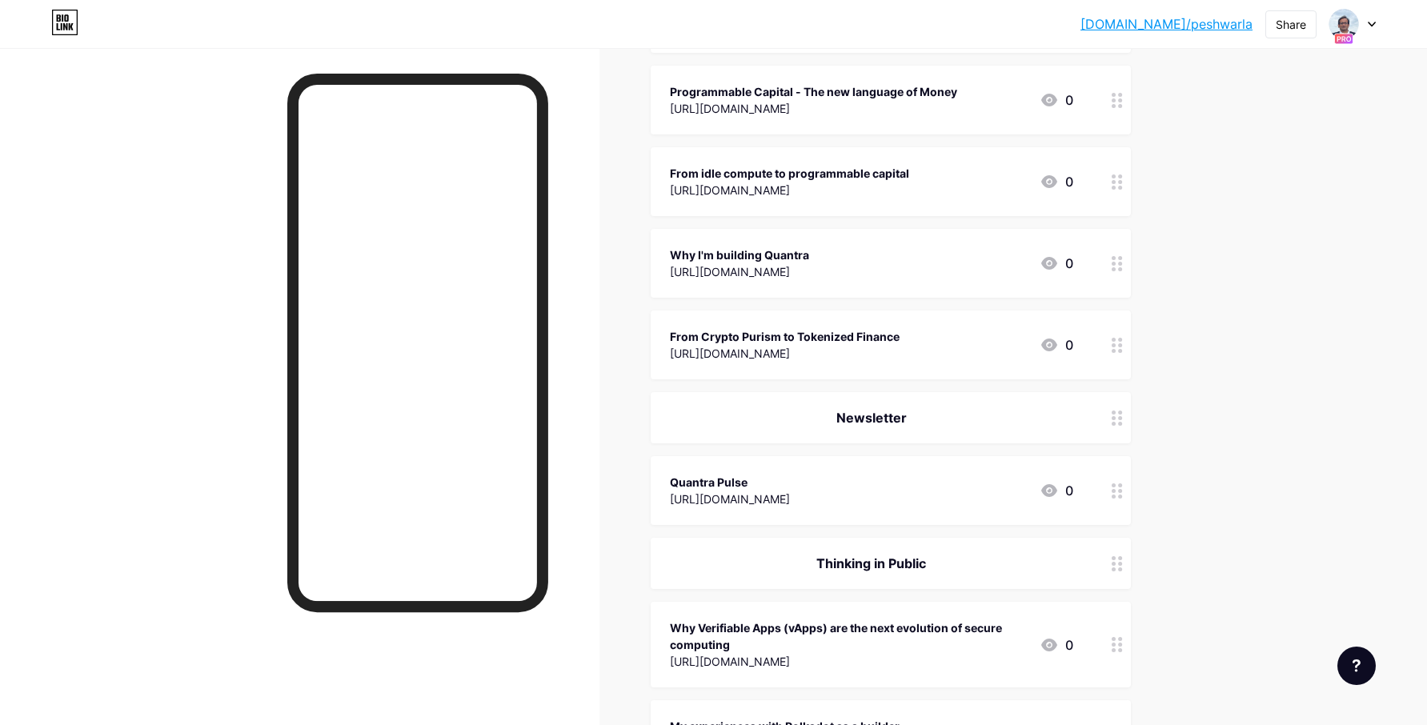
scroll to position [495, 0]
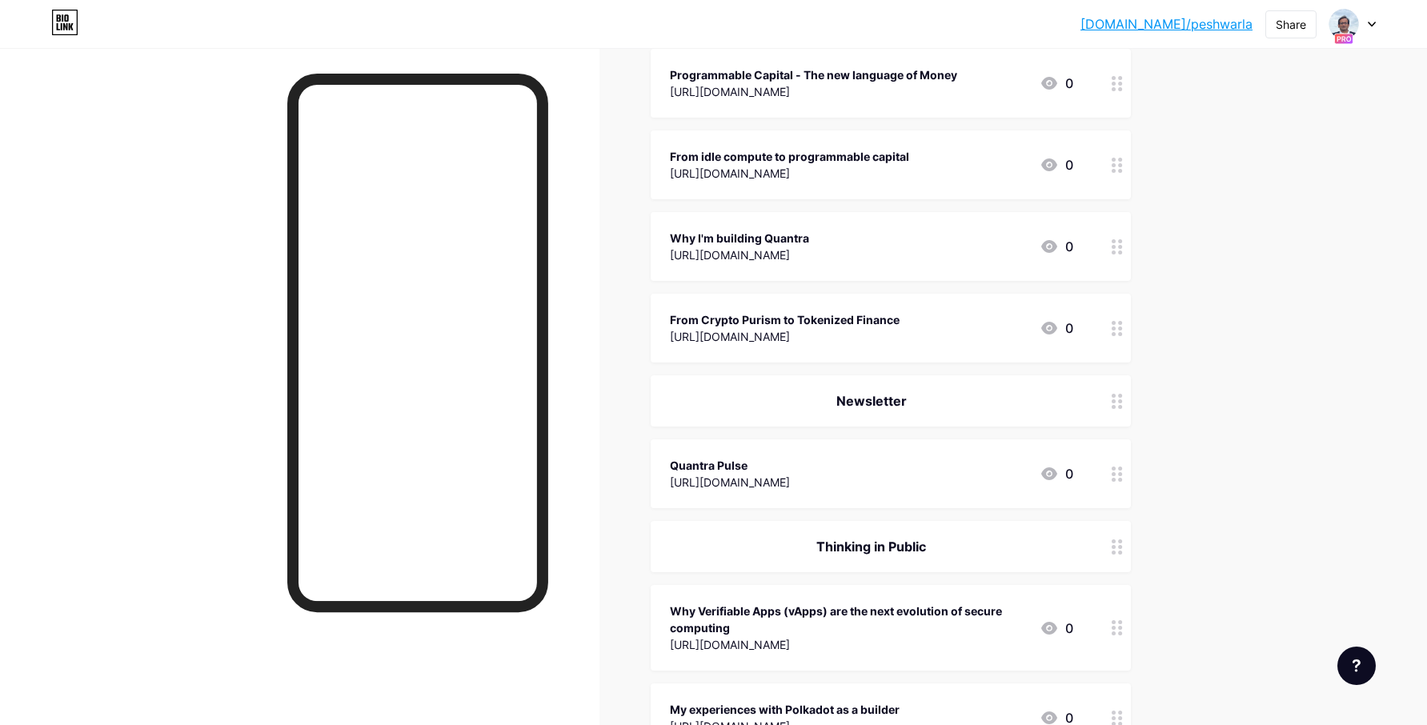
click at [874, 482] on div "Quantra Pulse [URL][DOMAIN_NAME] 0" at bounding box center [871, 473] width 403 height 37
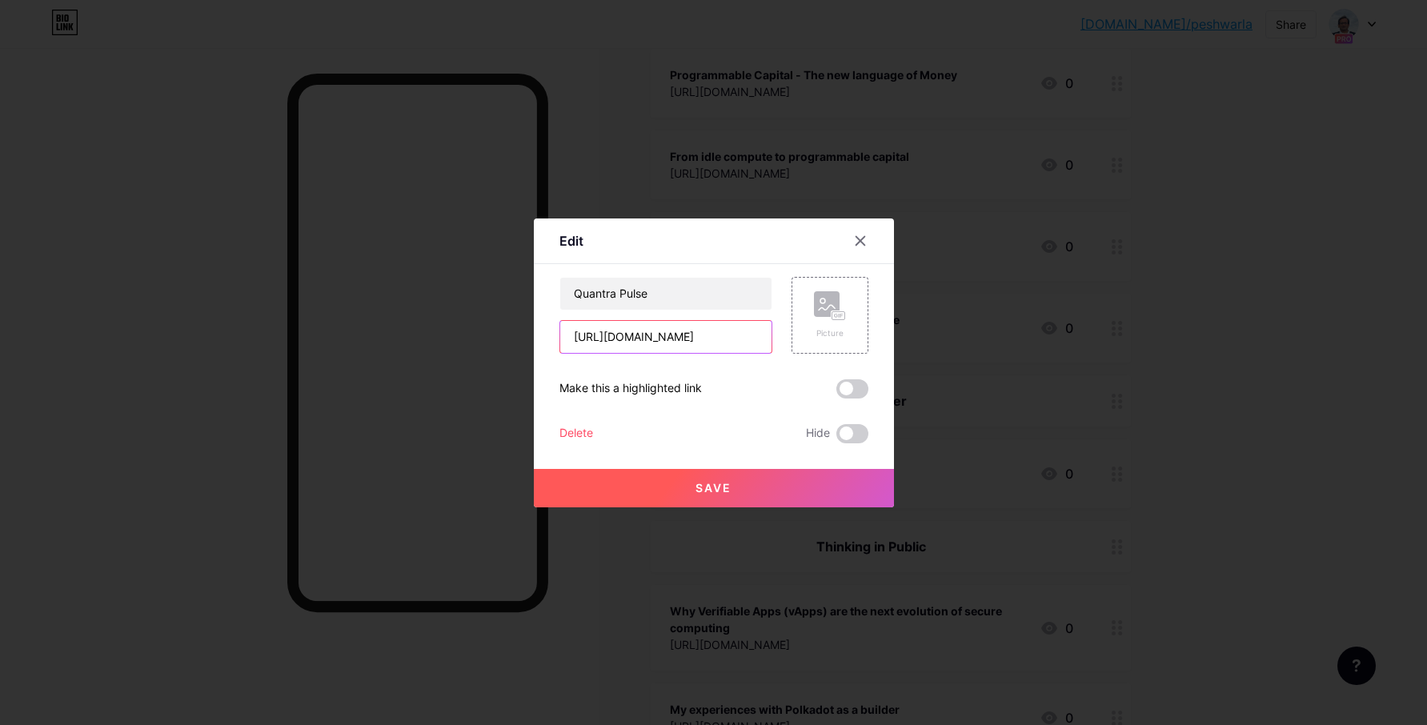
drag, startPoint x: 743, startPoint y: 339, endPoint x: 571, endPoint y: 334, distance: 172.1
click at [571, 334] on input "[URL][DOMAIN_NAME]" at bounding box center [665, 337] width 211 height 32
type input "[DOMAIN_NAME]"
click at [716, 485] on span "Save" at bounding box center [713, 488] width 36 height 14
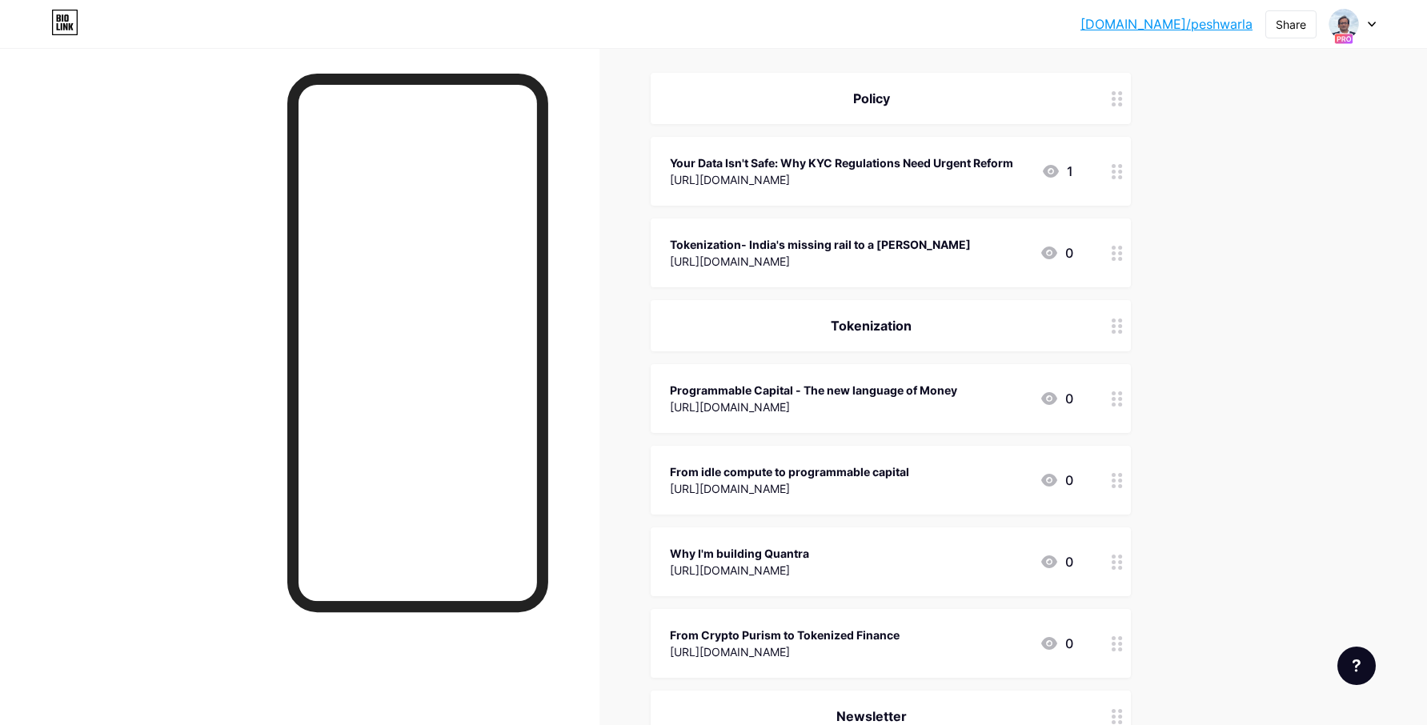
scroll to position [202, 0]
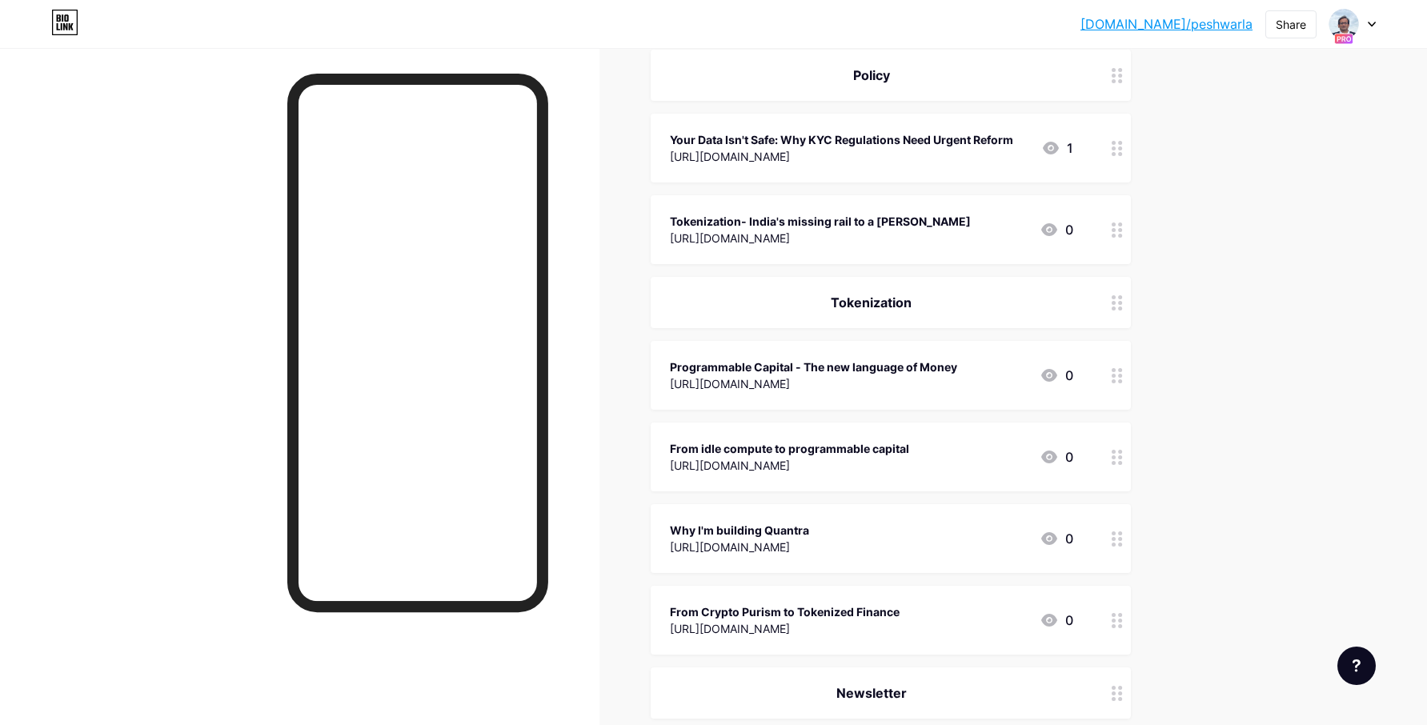
click at [867, 305] on div "Tokenization" at bounding box center [871, 302] width 403 height 19
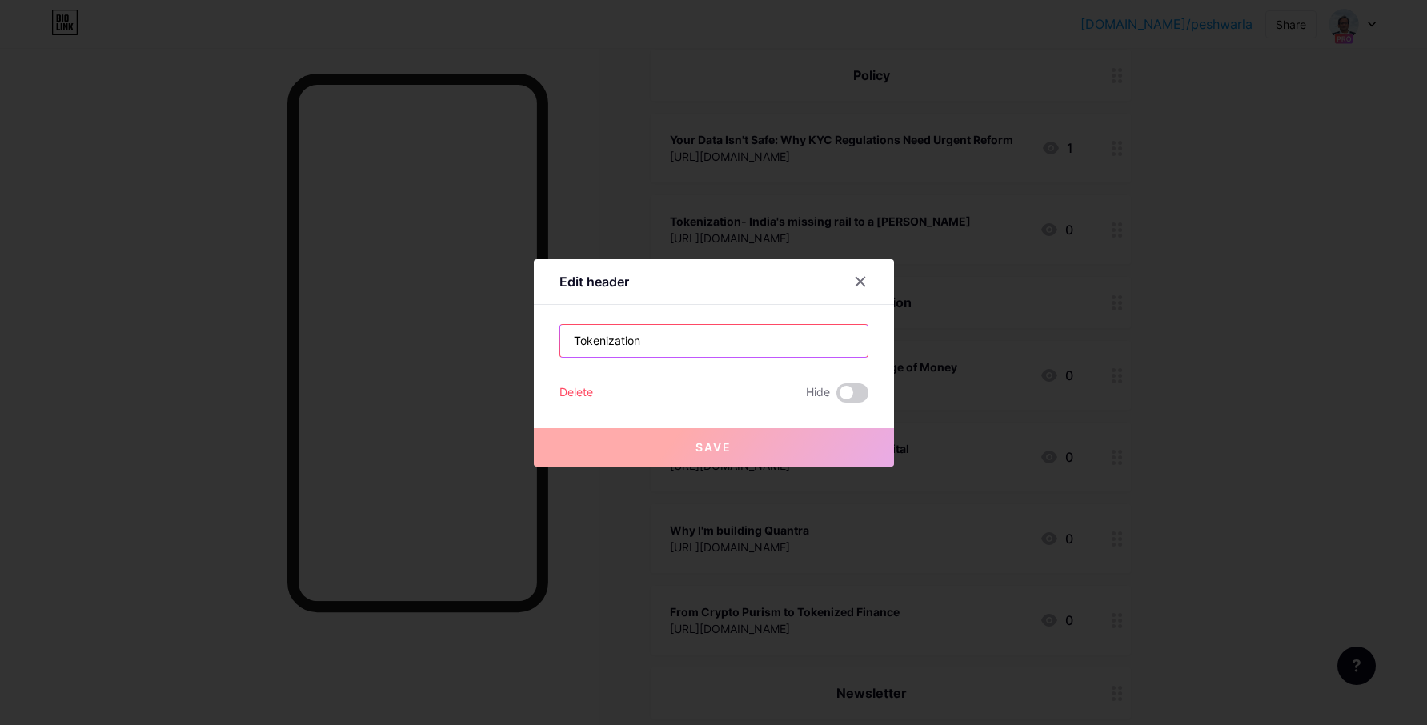
click at [570, 342] on input "Tokenization" at bounding box center [713, 341] width 307 height 32
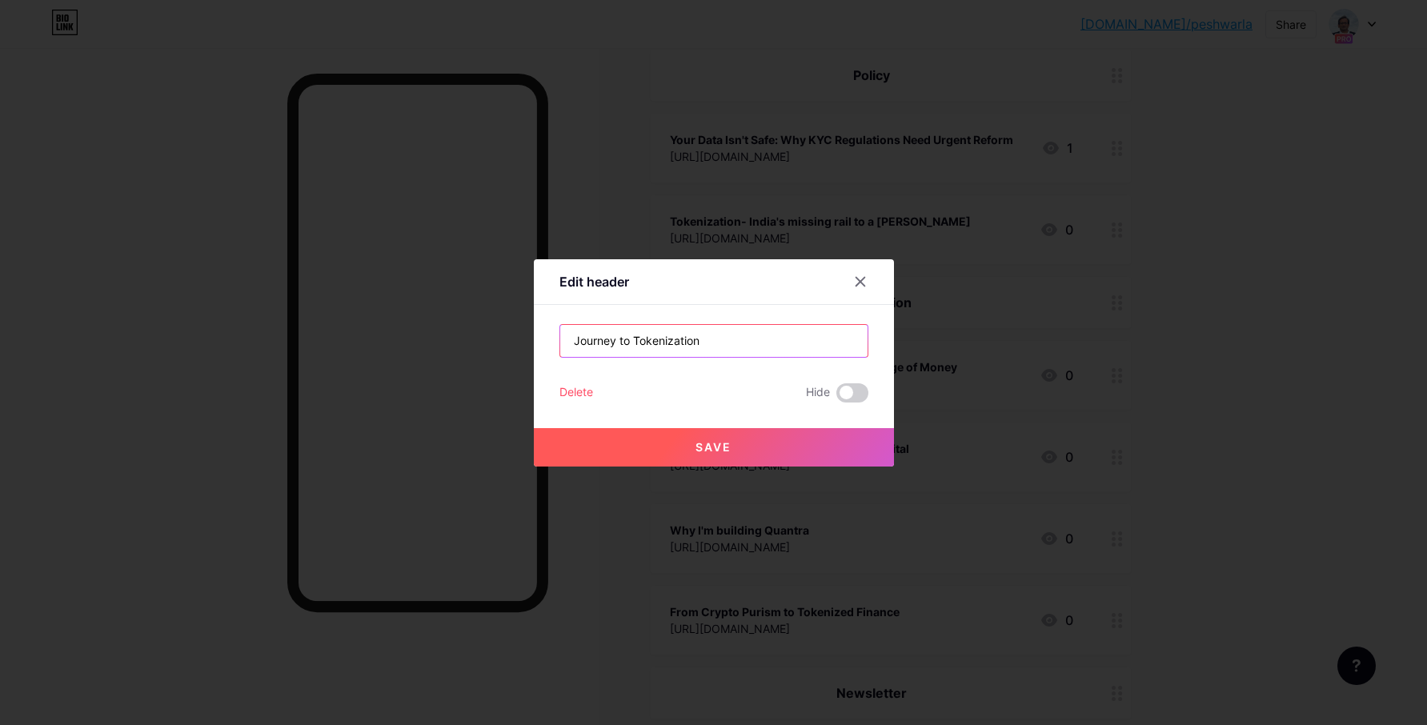
click at [624, 337] on input "Journey to Tokenization" at bounding box center [713, 341] width 307 height 32
type input "Journey To Tokenization"
click at [798, 435] on button "Save" at bounding box center [714, 447] width 360 height 38
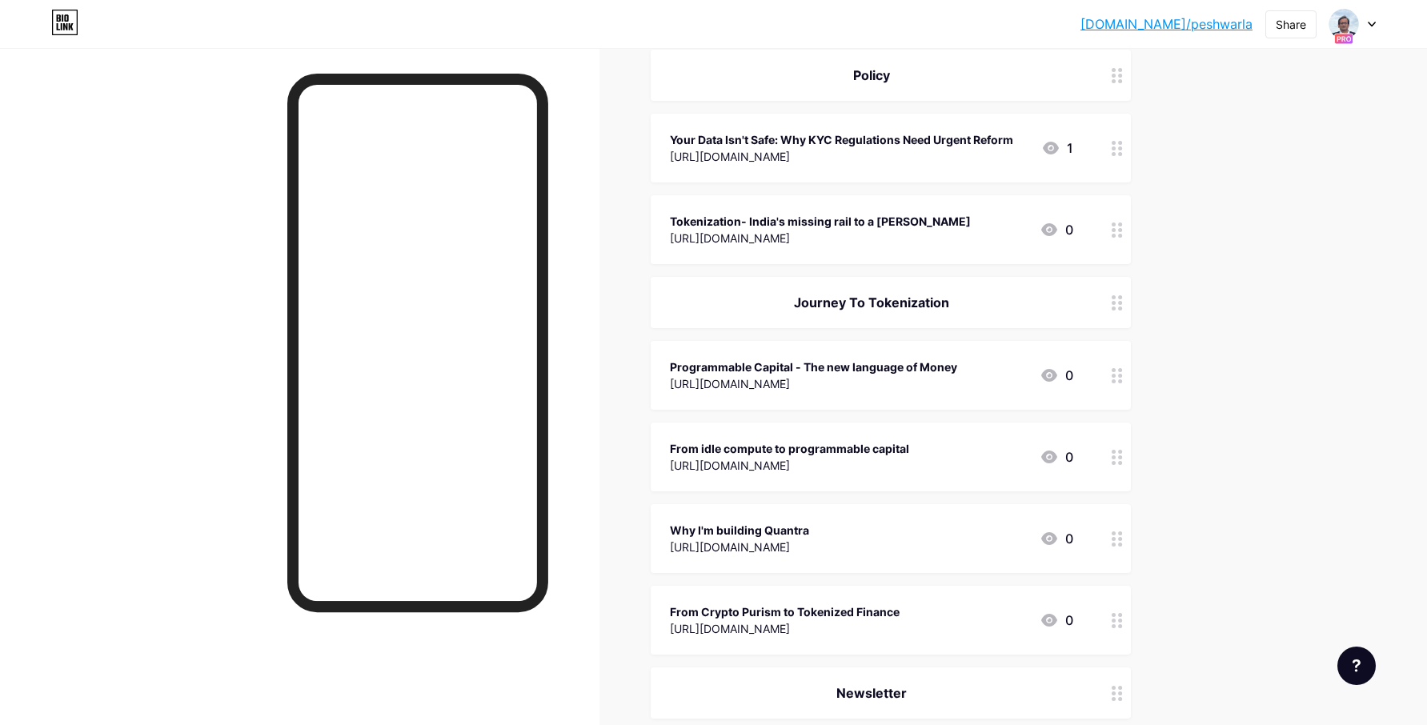
click at [1116, 377] on icon at bounding box center [1117, 375] width 11 height 15
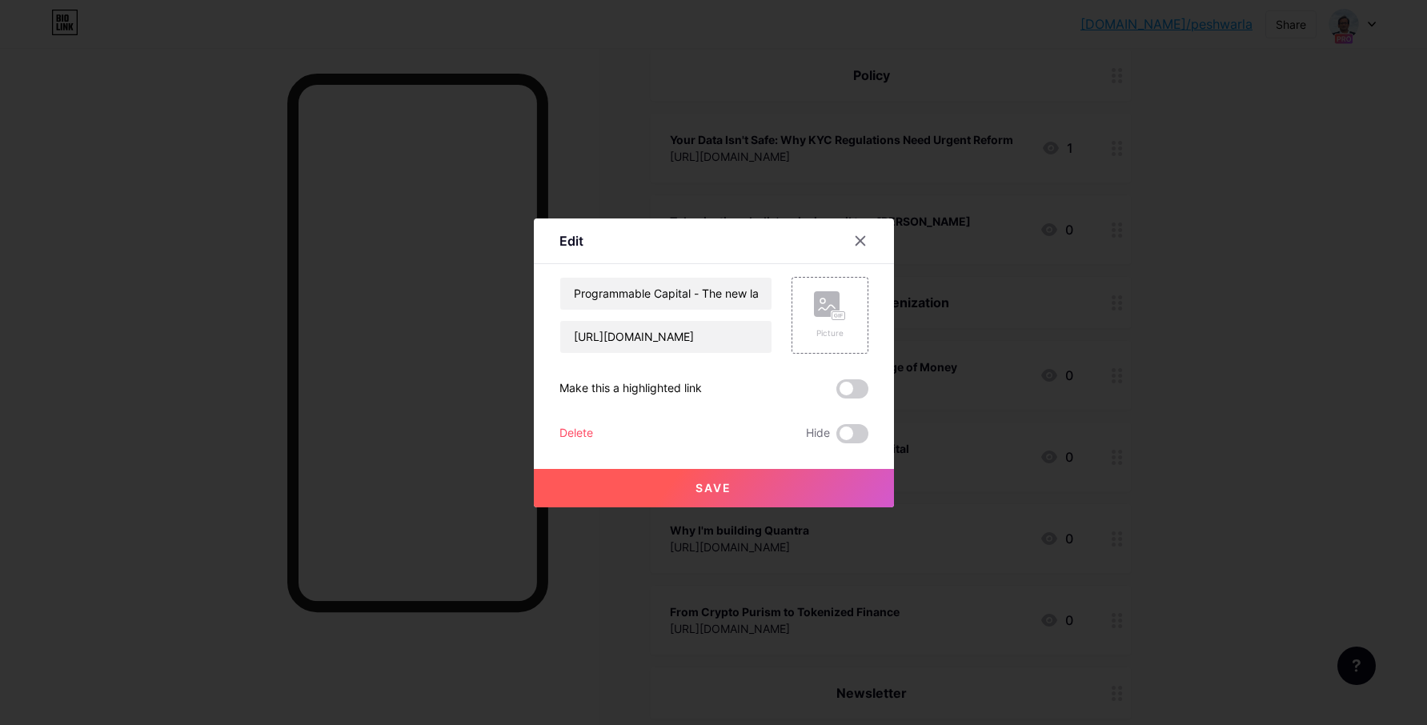
click at [582, 437] on div "Delete" at bounding box center [576, 433] width 34 height 19
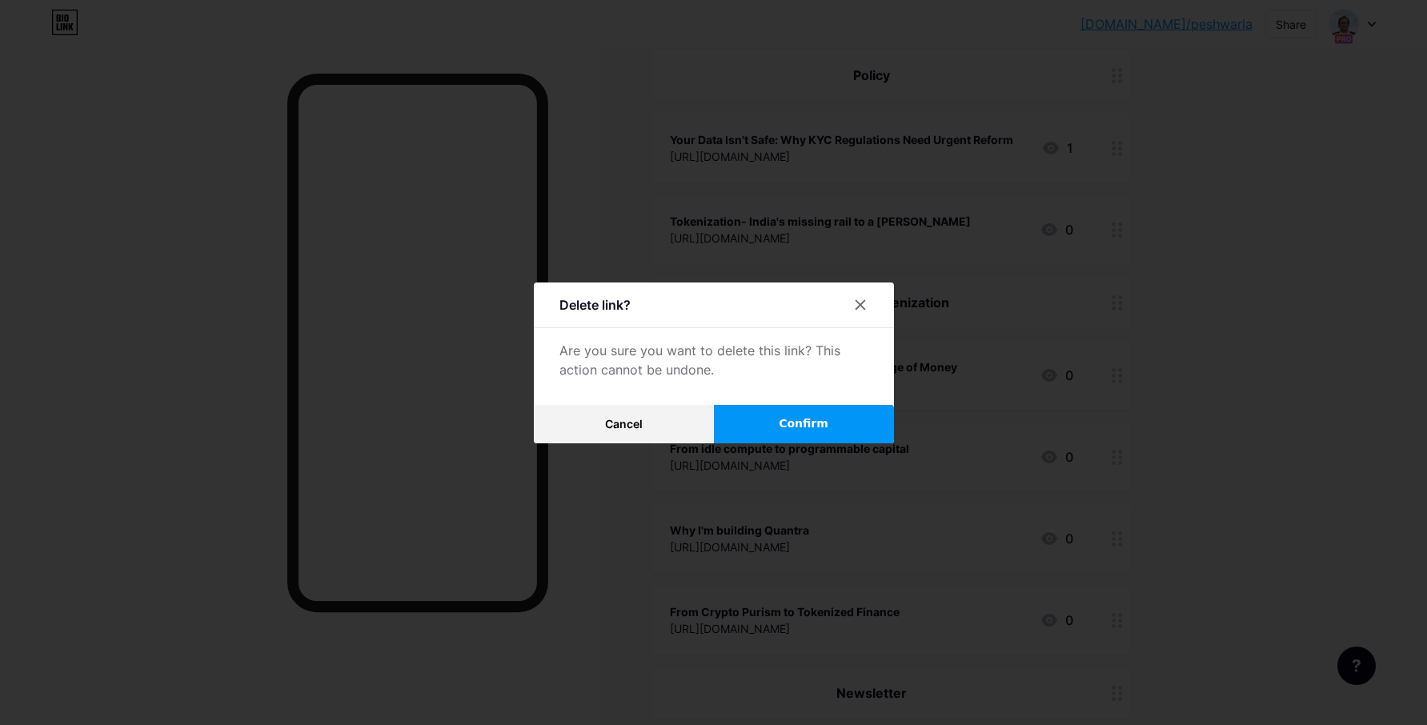
click at [764, 424] on button "Confirm" at bounding box center [804, 424] width 180 height 38
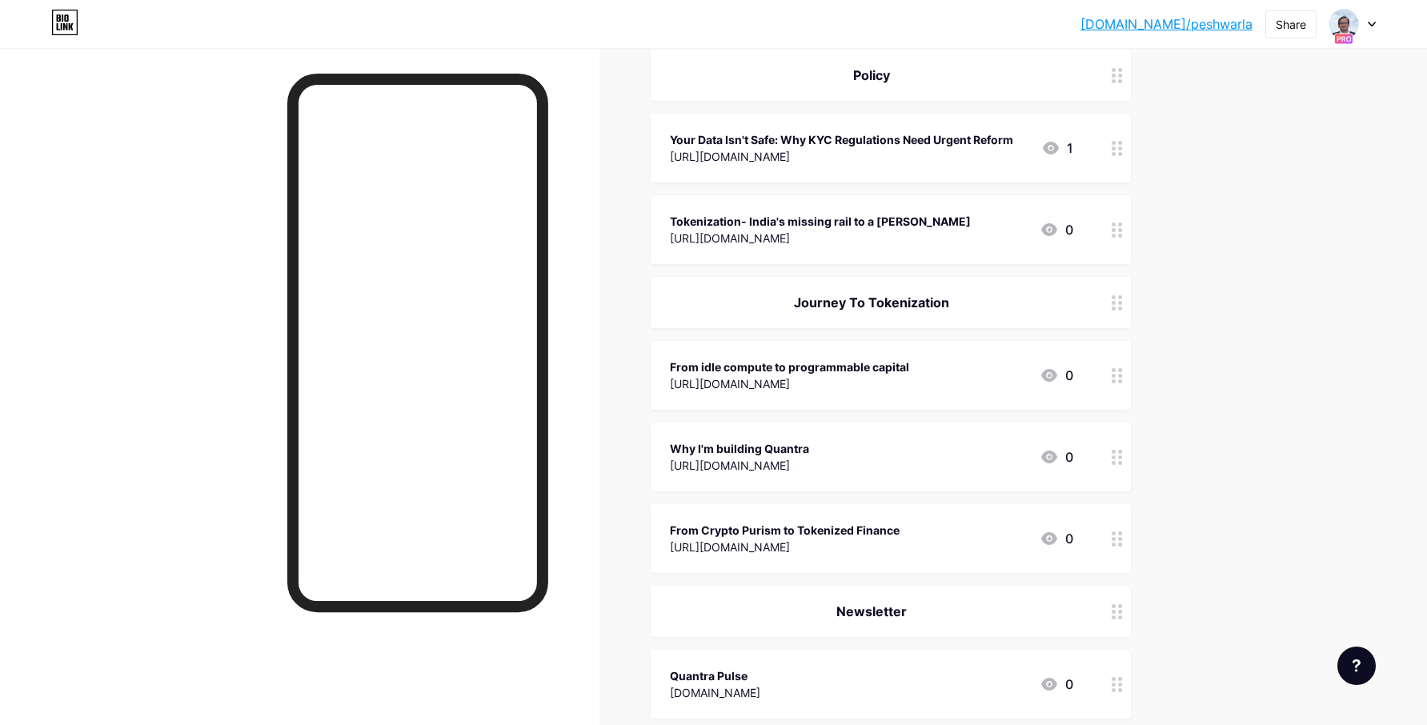
click at [1116, 375] on icon at bounding box center [1117, 375] width 11 height 15
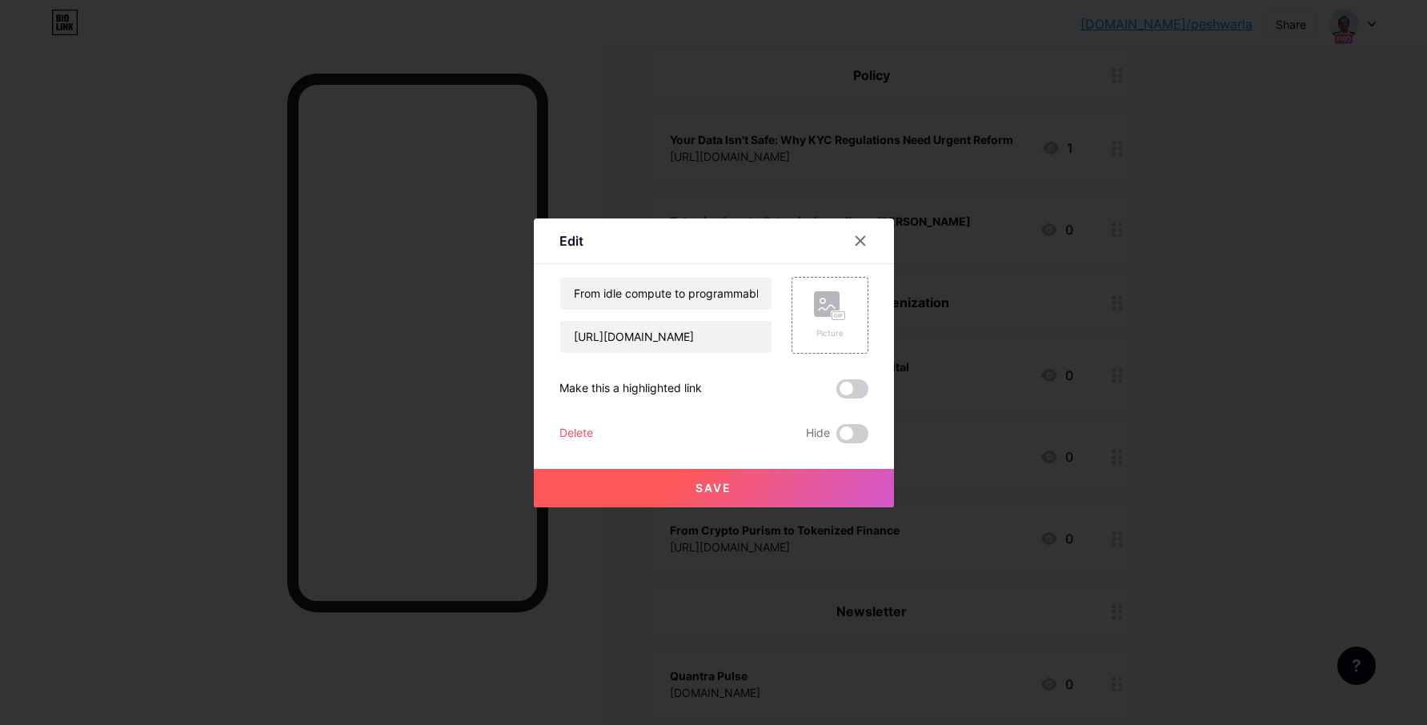
click at [587, 433] on div "Delete" at bounding box center [576, 433] width 34 height 19
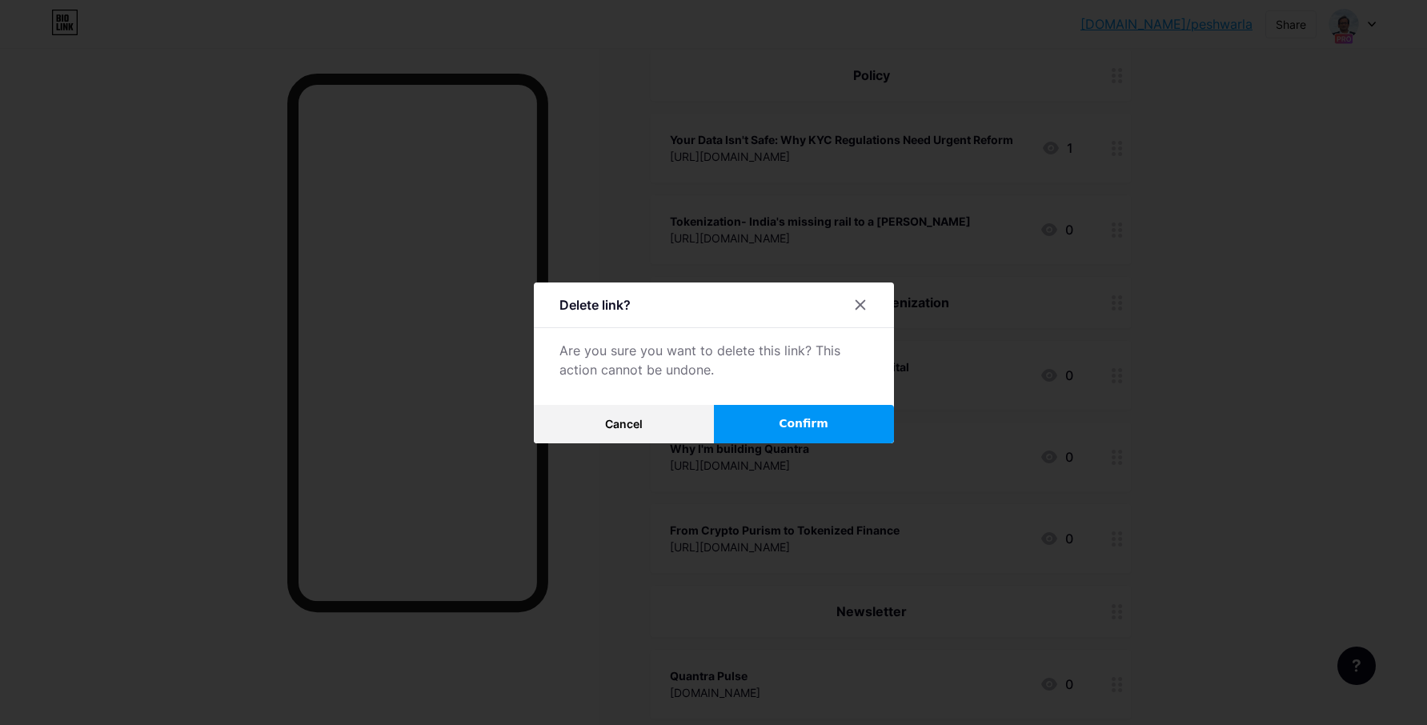
click at [838, 436] on button "Confirm" at bounding box center [804, 424] width 180 height 38
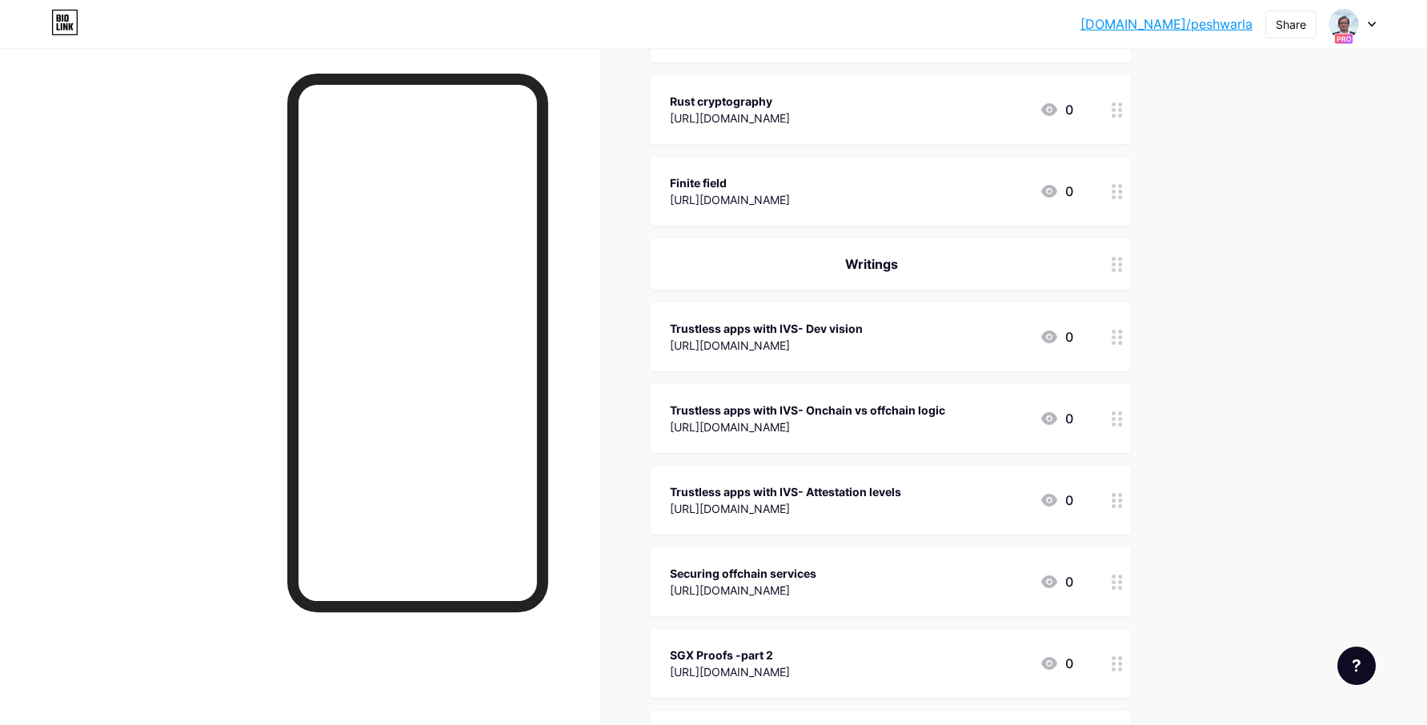
scroll to position [2687, 0]
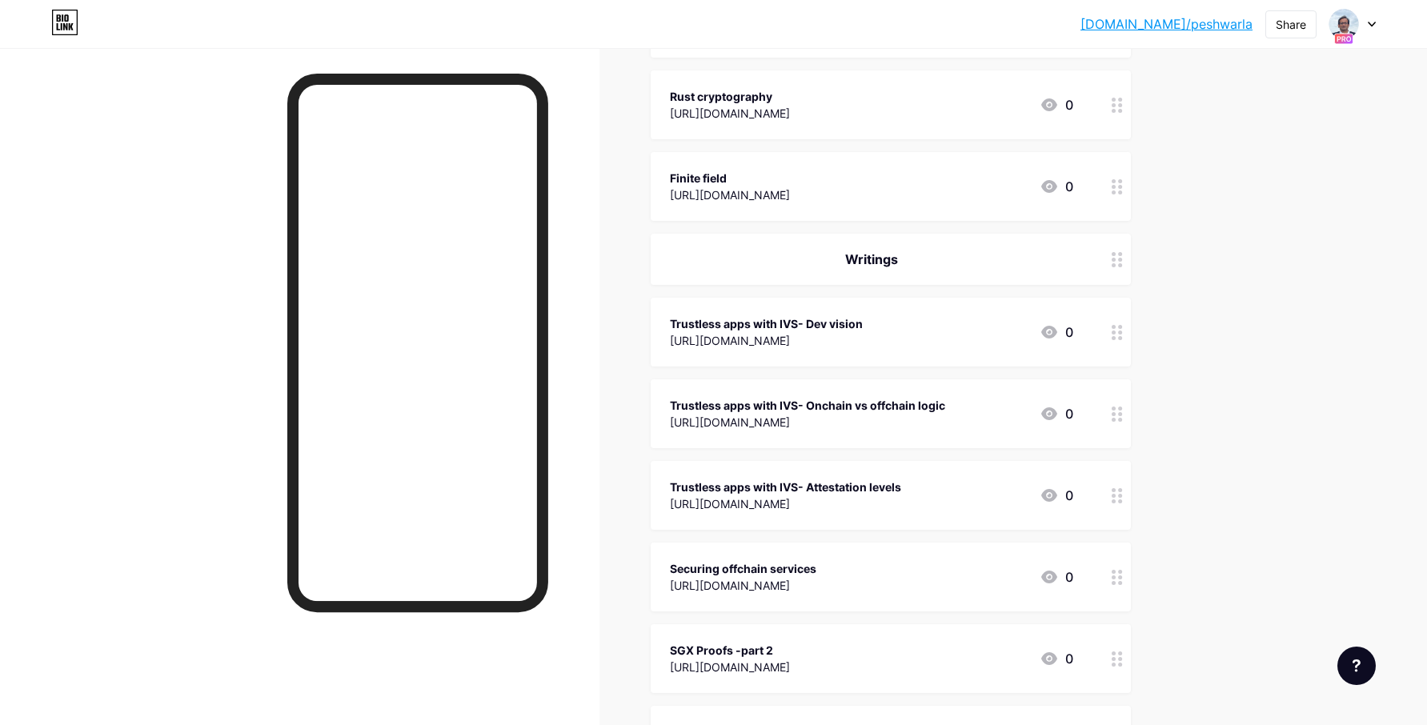
click at [888, 258] on div "Writings" at bounding box center [871, 259] width 403 height 19
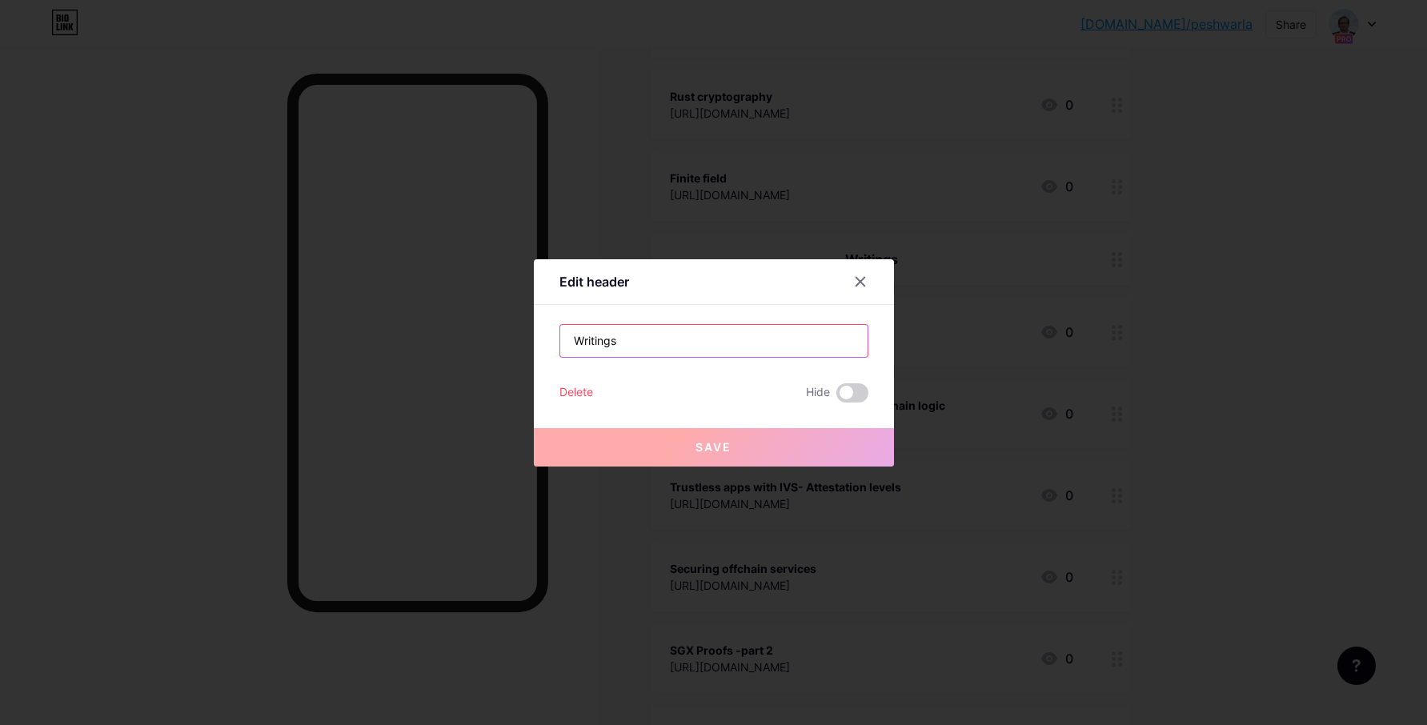
click at [573, 339] on input "Writings" at bounding box center [713, 341] width 307 height 32
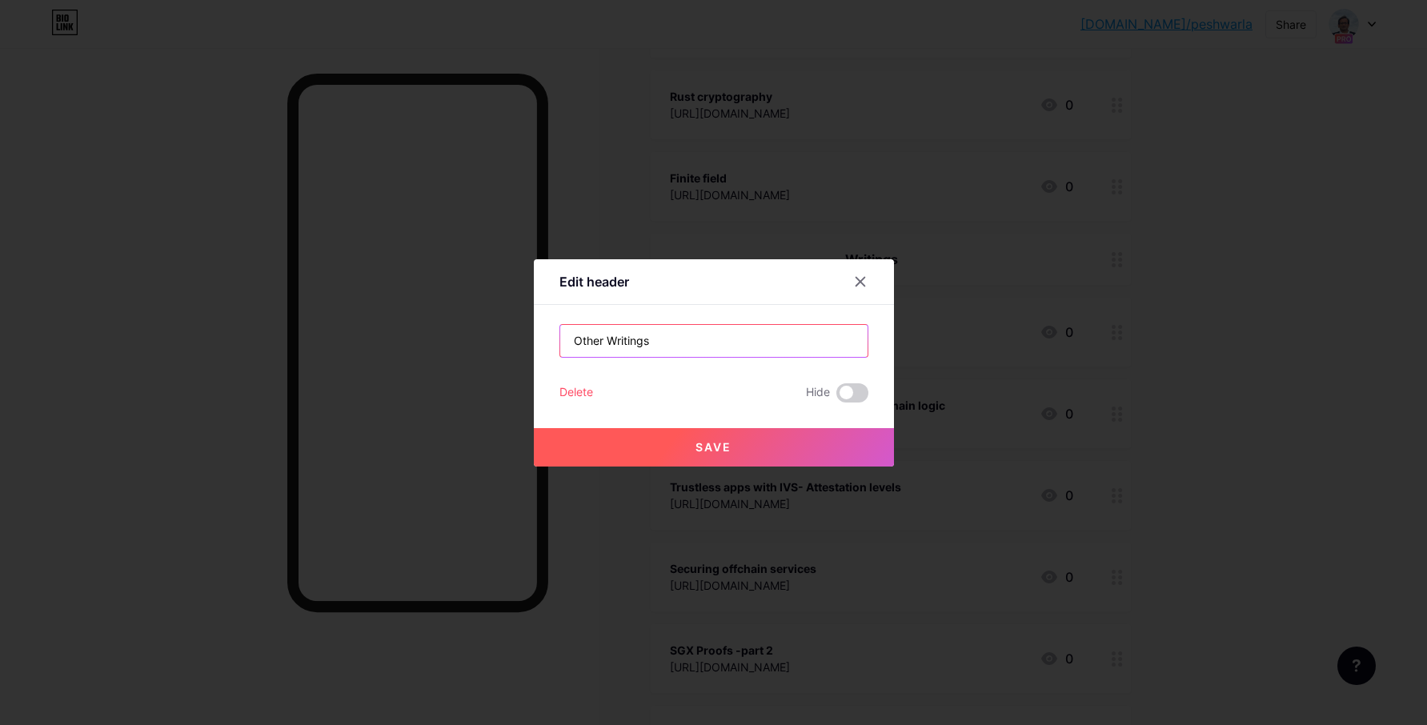
type input "Other Writings"
click at [686, 444] on button "Save" at bounding box center [714, 447] width 360 height 38
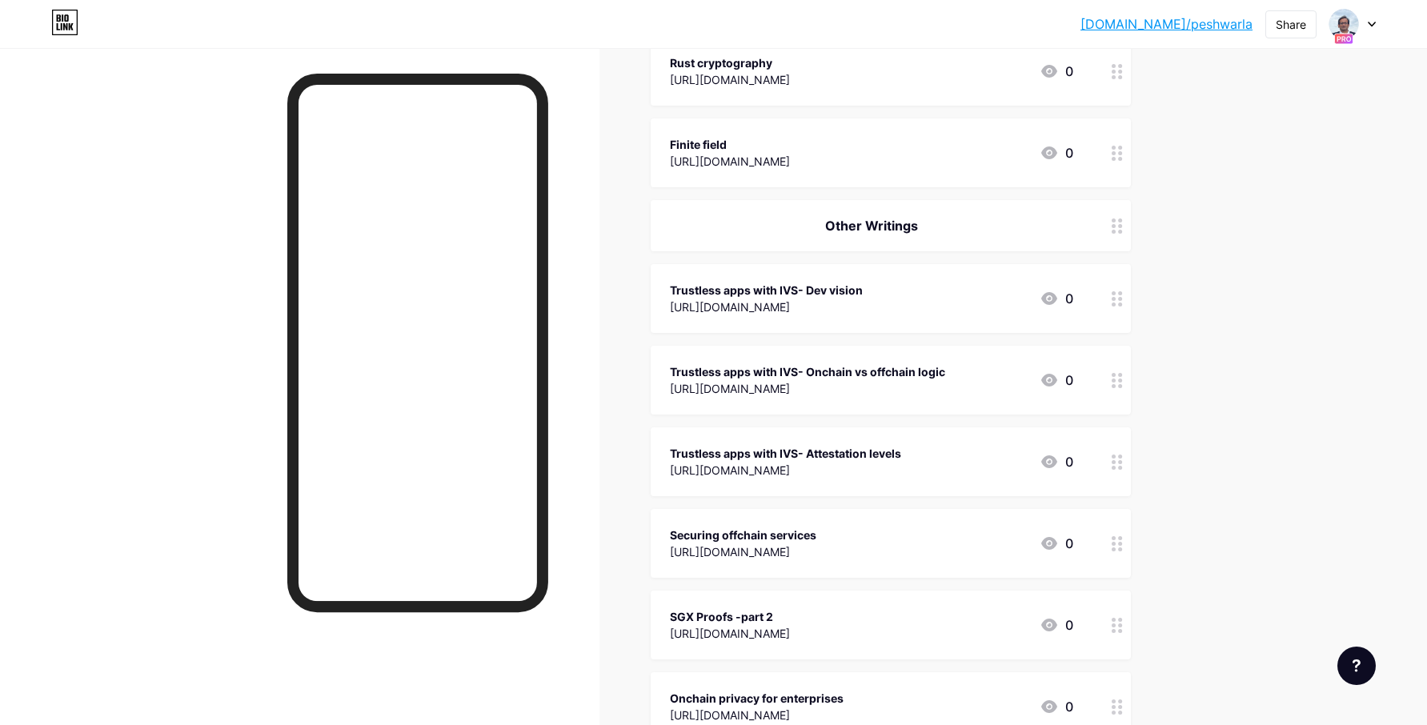
scroll to position [2715, 0]
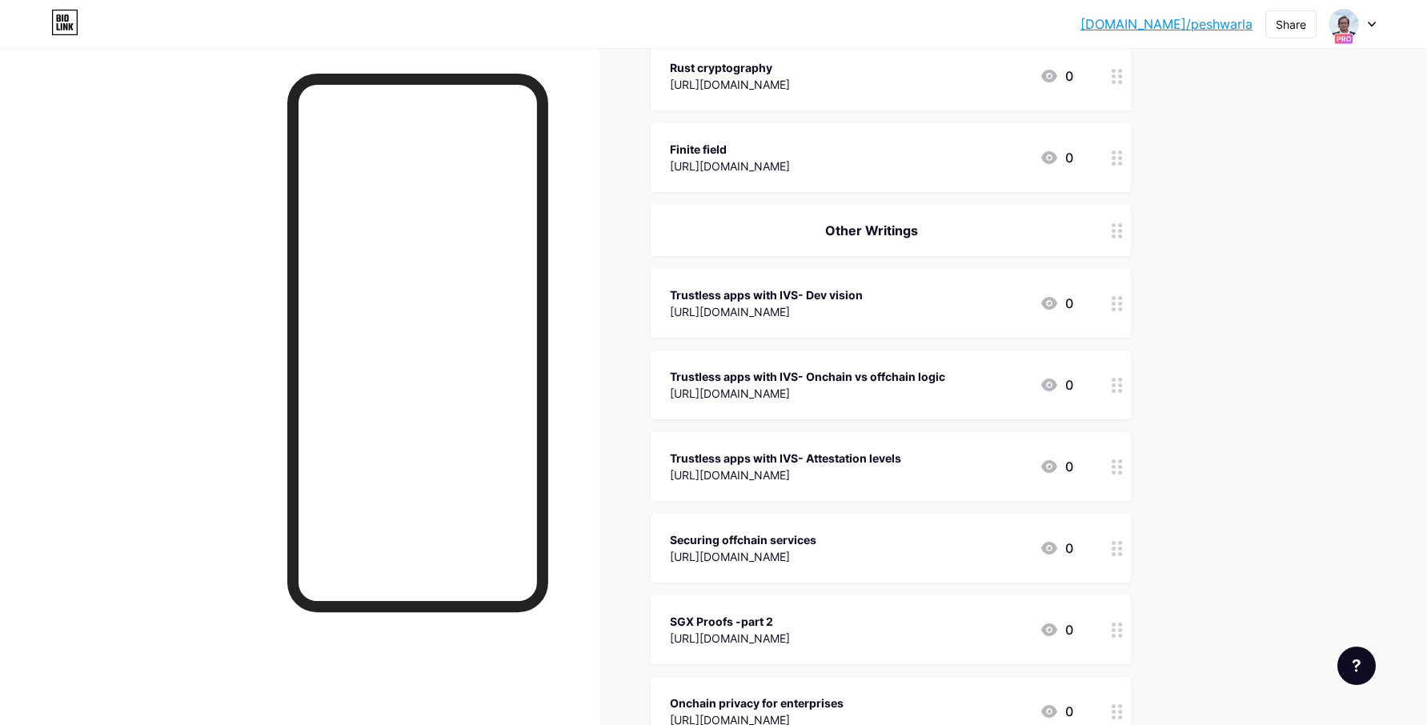
click at [873, 231] on div "Other Writings" at bounding box center [871, 230] width 403 height 19
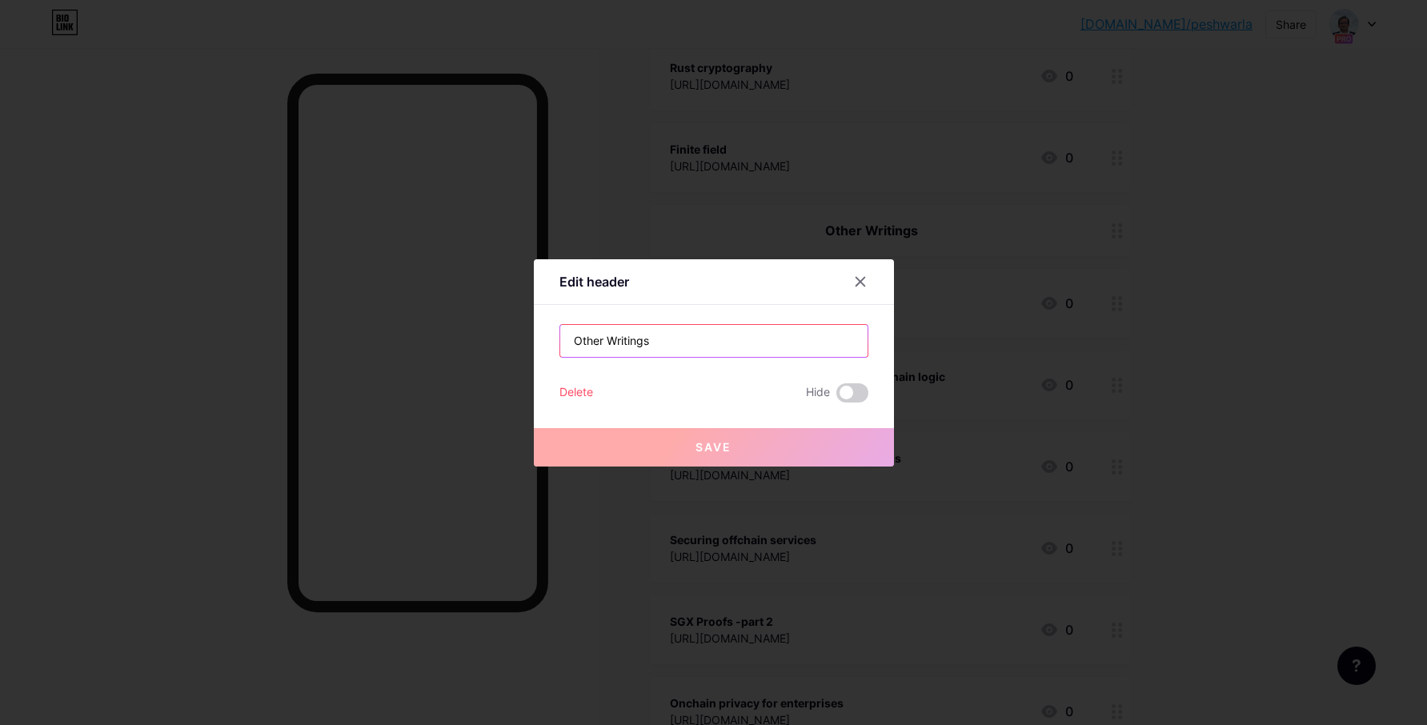
drag, startPoint x: 697, startPoint y: 336, endPoint x: 557, endPoint y: 329, distance: 140.2
click at [553, 334] on div "Edit header Other Writings Delete Hide Save" at bounding box center [714, 362] width 360 height 207
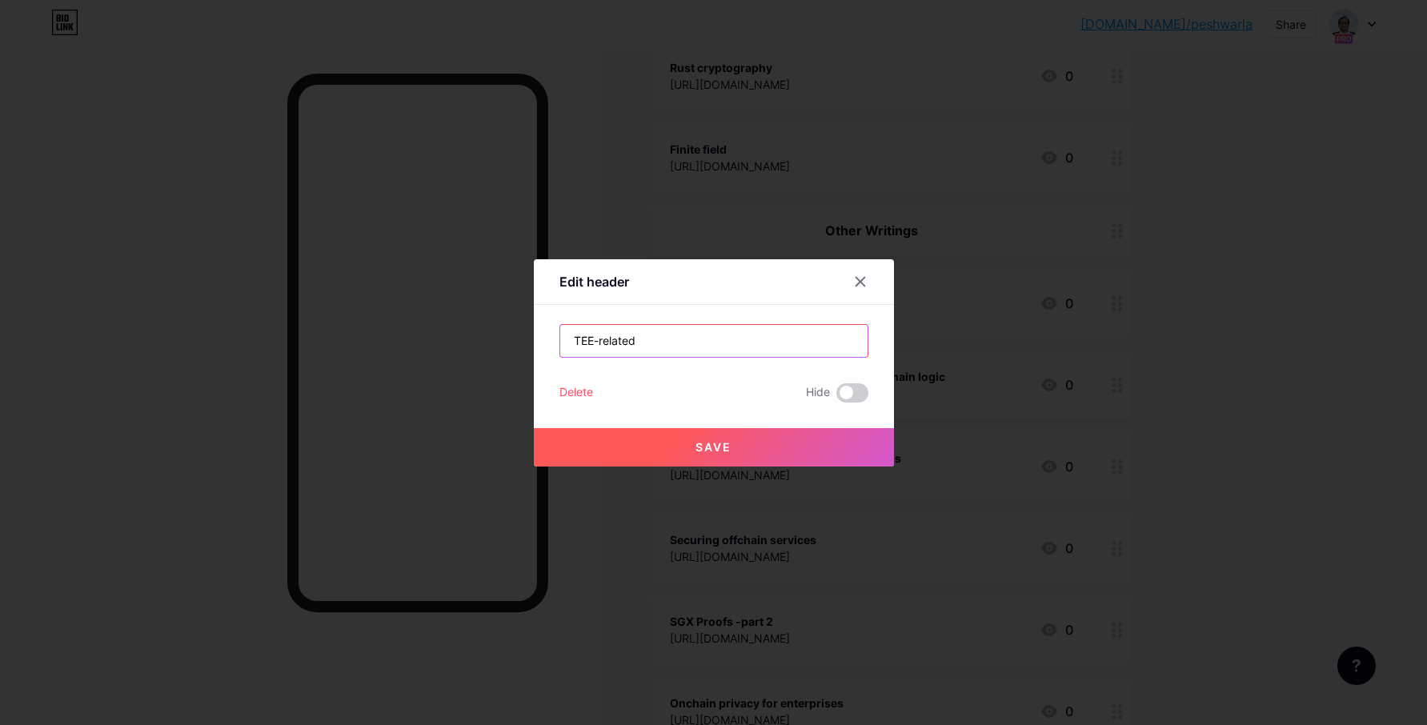
type input "TEE-related"
click at [689, 436] on button "Save" at bounding box center [714, 447] width 360 height 38
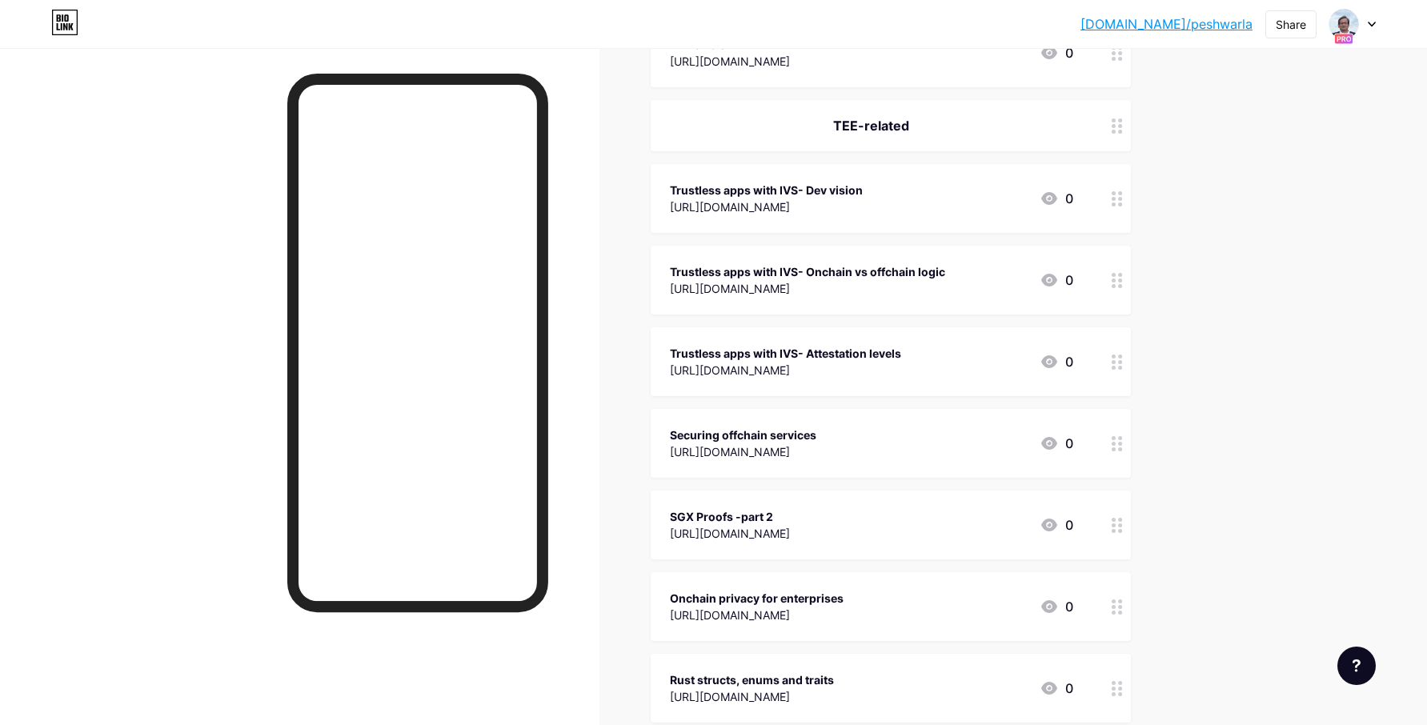
scroll to position [2840, 0]
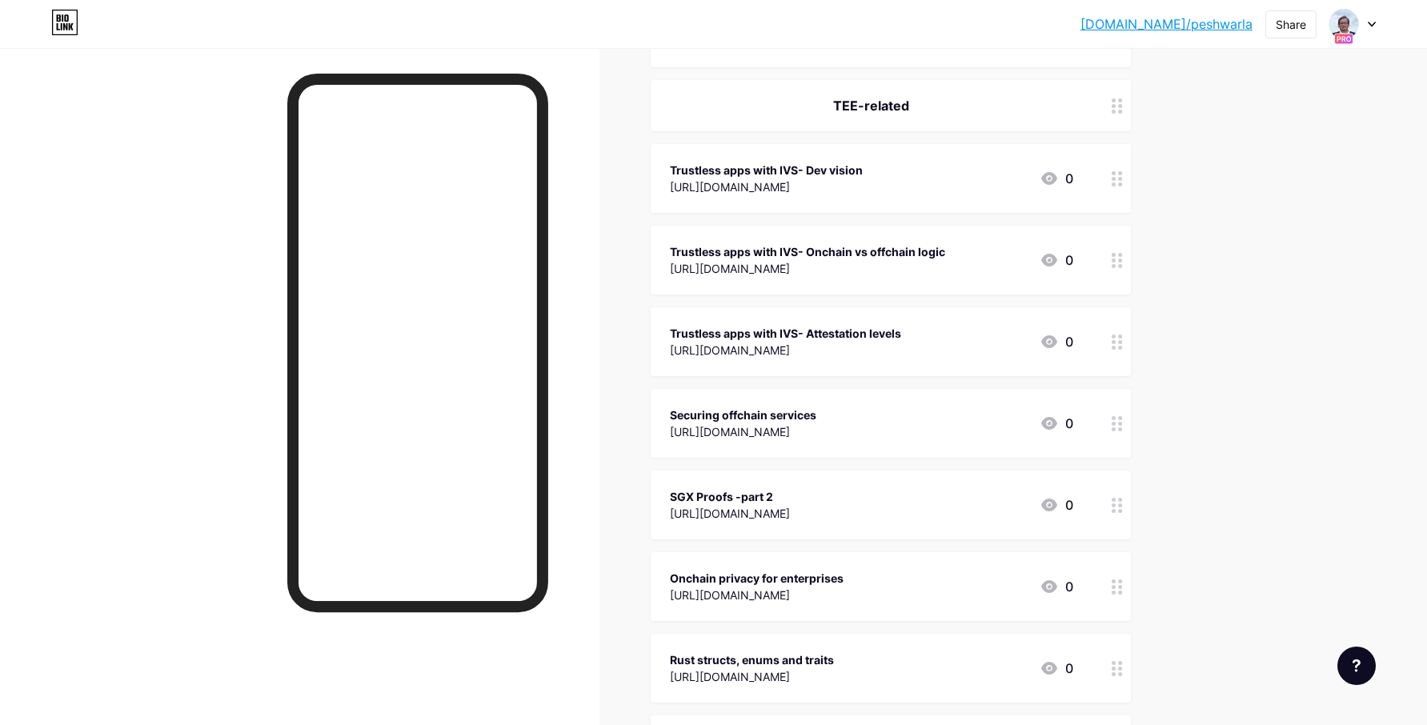
click at [887, 114] on div "TEE-related" at bounding box center [891, 105] width 480 height 51
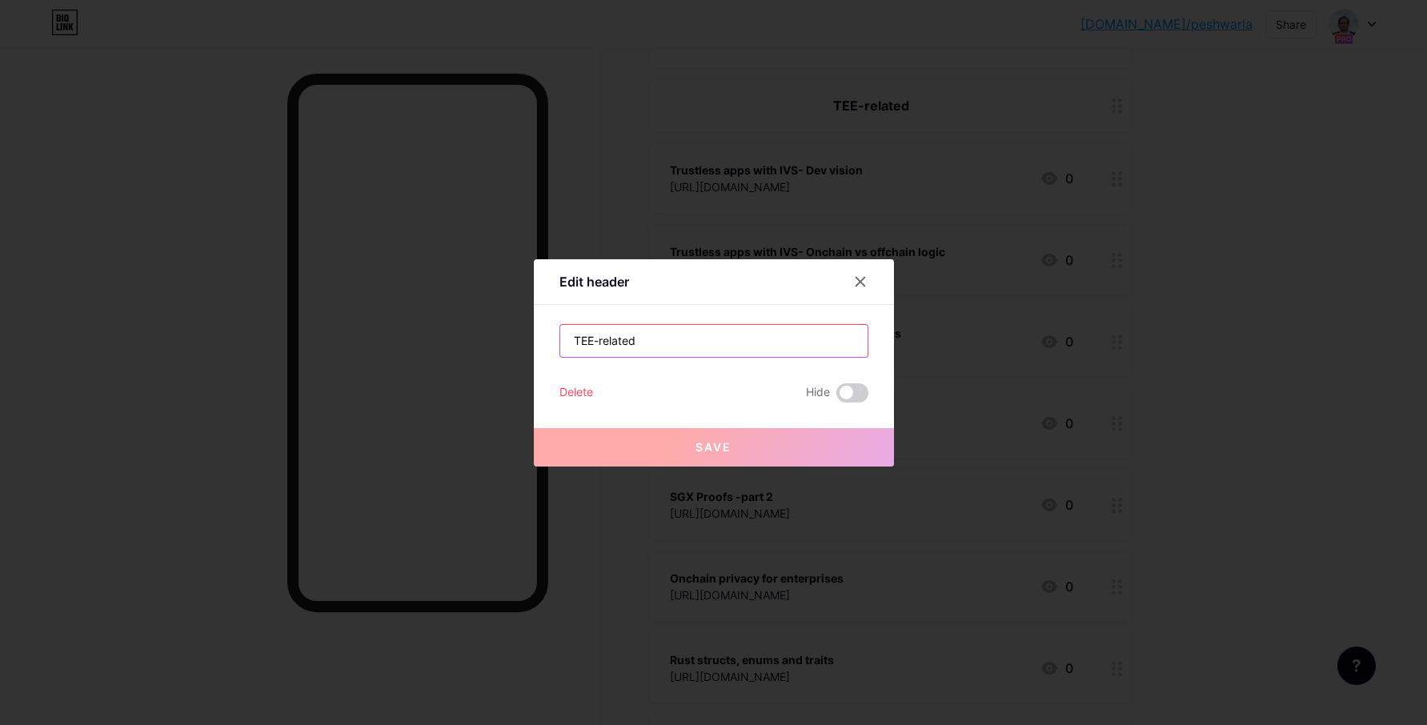
drag, startPoint x: 593, startPoint y: 340, endPoint x: 546, endPoint y: 341, distance: 47.2
click at [546, 341] on div "Edit header TEE-related Delete Hide Save" at bounding box center [714, 362] width 360 height 207
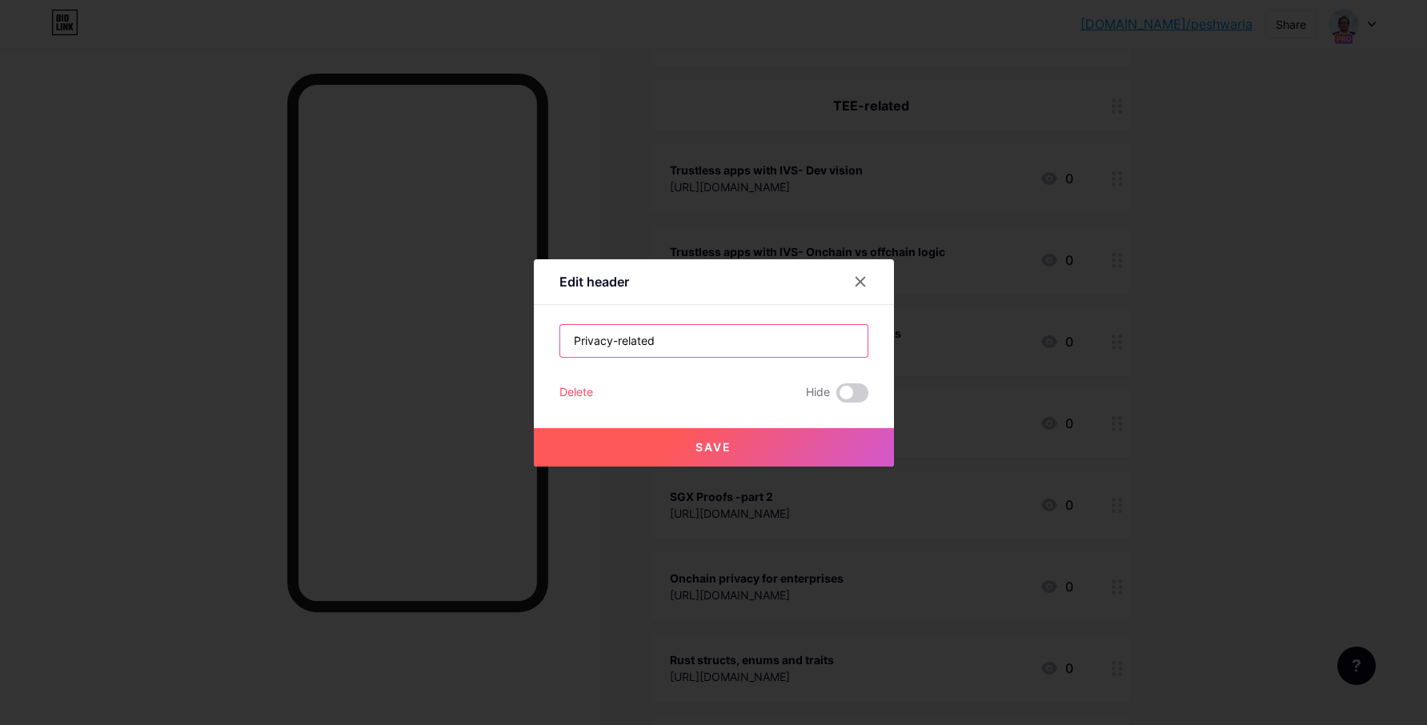
type input "Privacy-related"
click at [752, 453] on button "Save" at bounding box center [714, 447] width 360 height 38
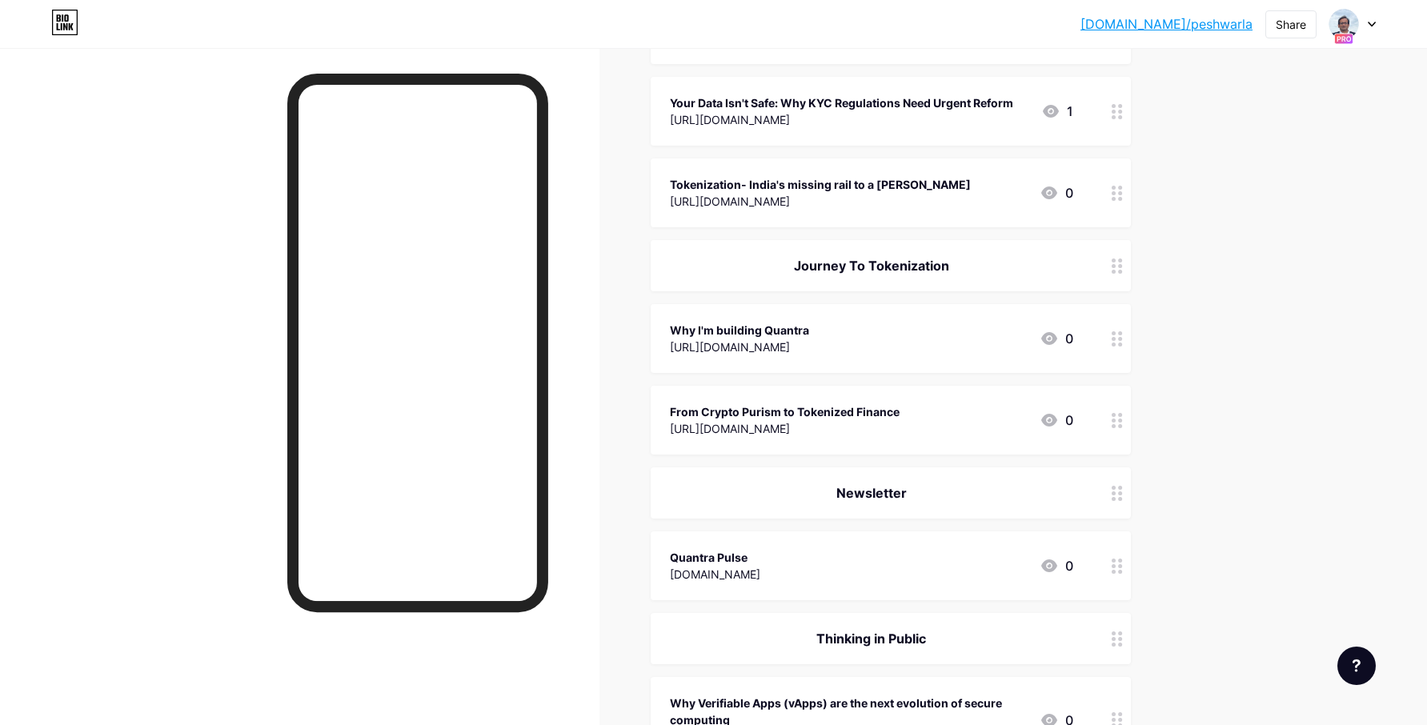
scroll to position [0, 0]
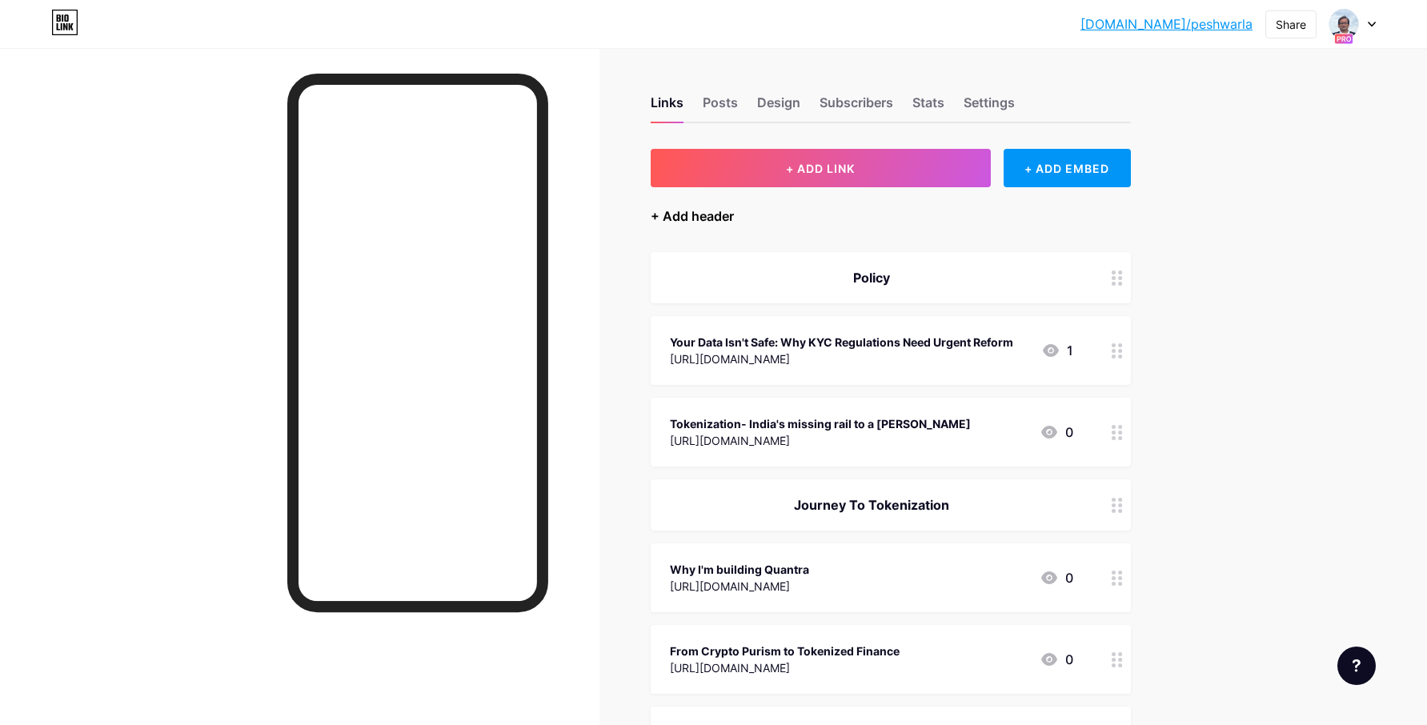
click at [712, 215] on div "+ Add header" at bounding box center [692, 215] width 83 height 19
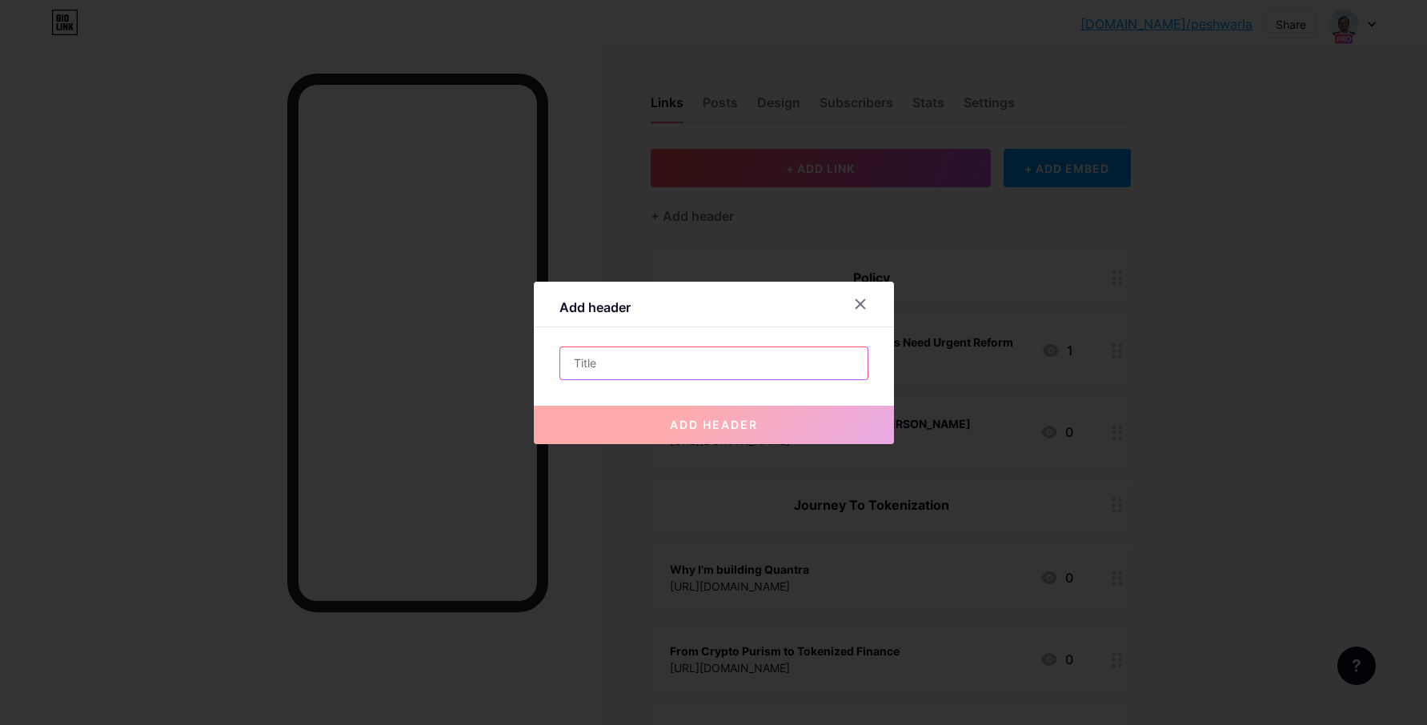
click at [641, 367] on input "text" at bounding box center [713, 363] width 307 height 32
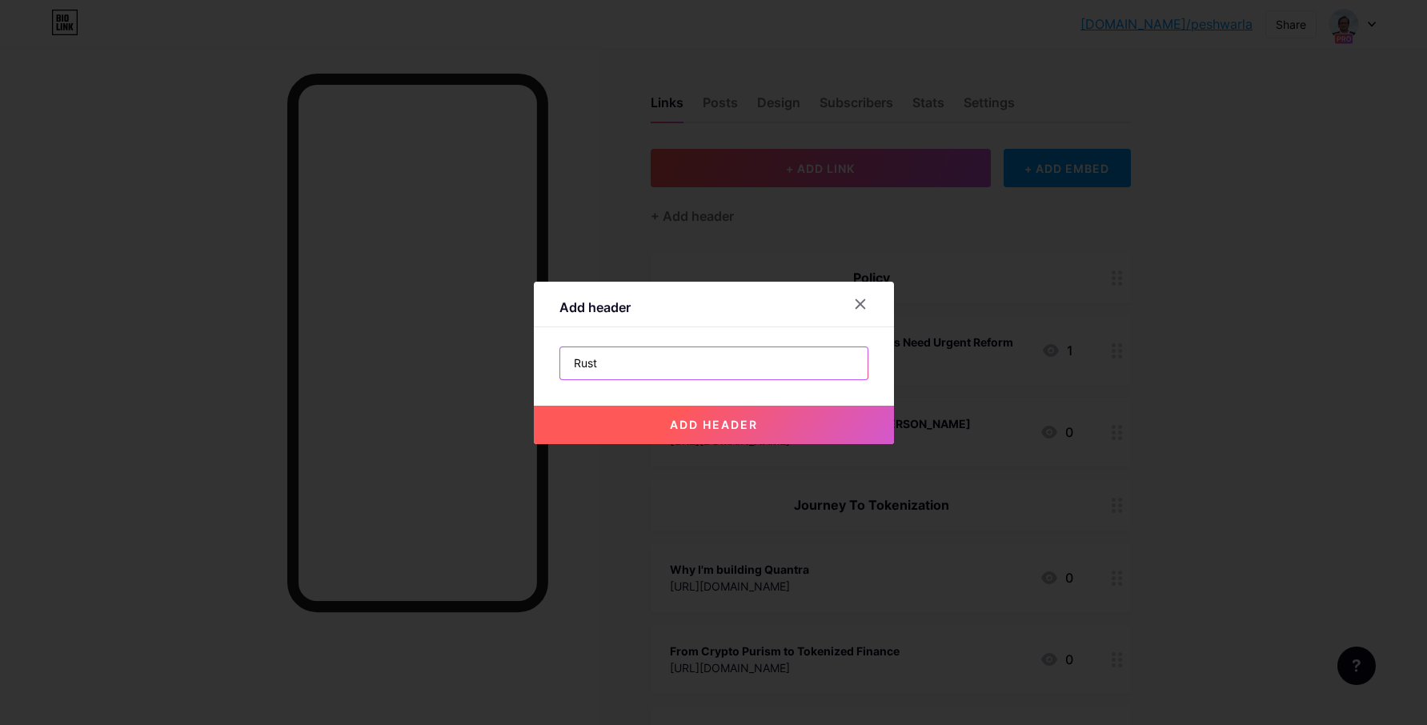
type input "Rust"
click at [691, 423] on span "add header" at bounding box center [714, 425] width 88 height 14
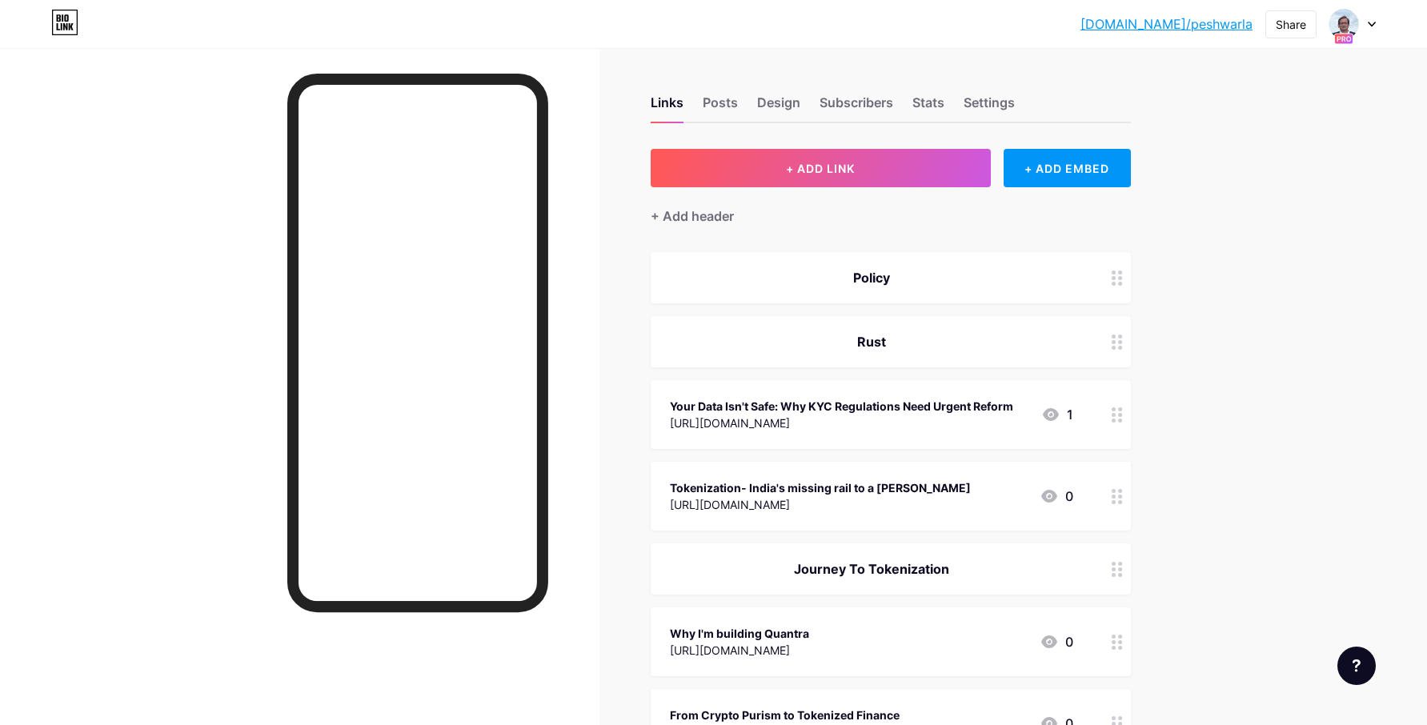
drag, startPoint x: 884, startPoint y: 345, endPoint x: 887, endPoint y: 476, distance: 131.3
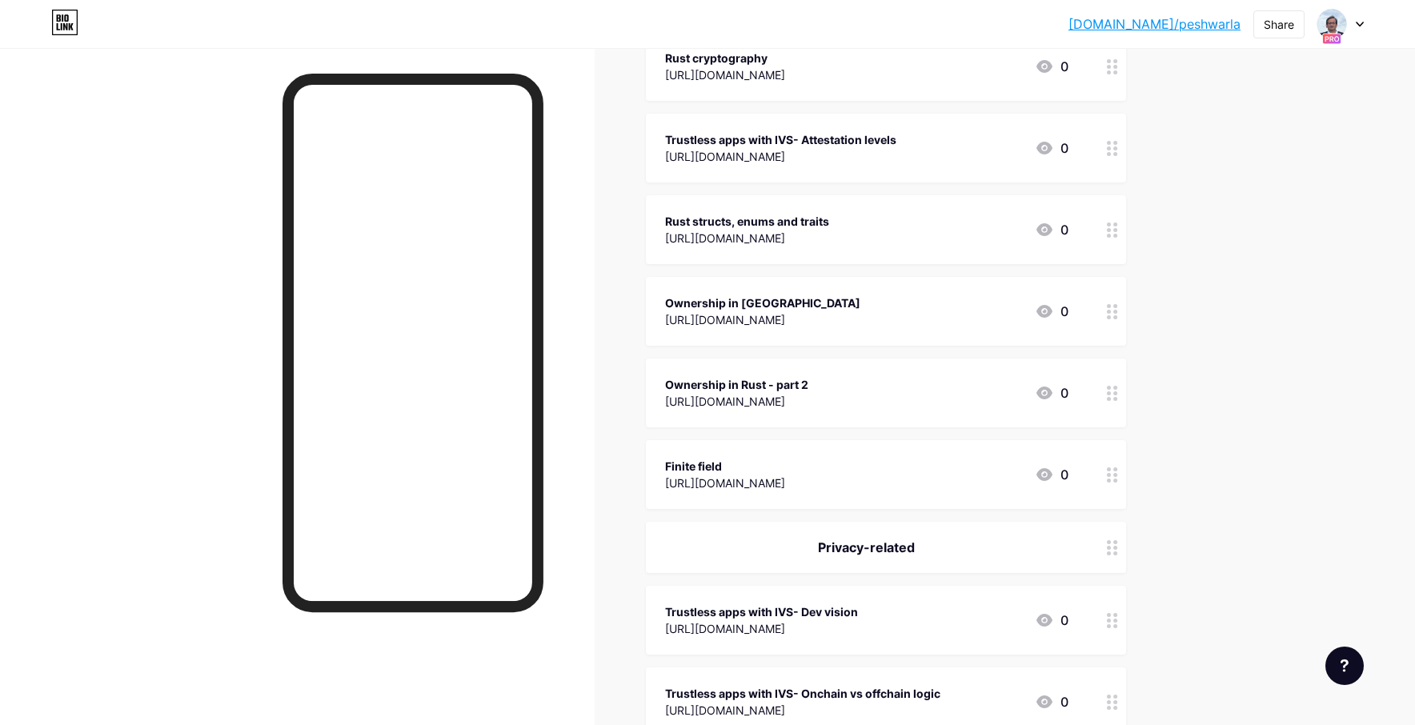
scroll to position [2789, 0]
drag, startPoint x: 961, startPoint y: 74, endPoint x: 969, endPoint y: 166, distance: 92.4
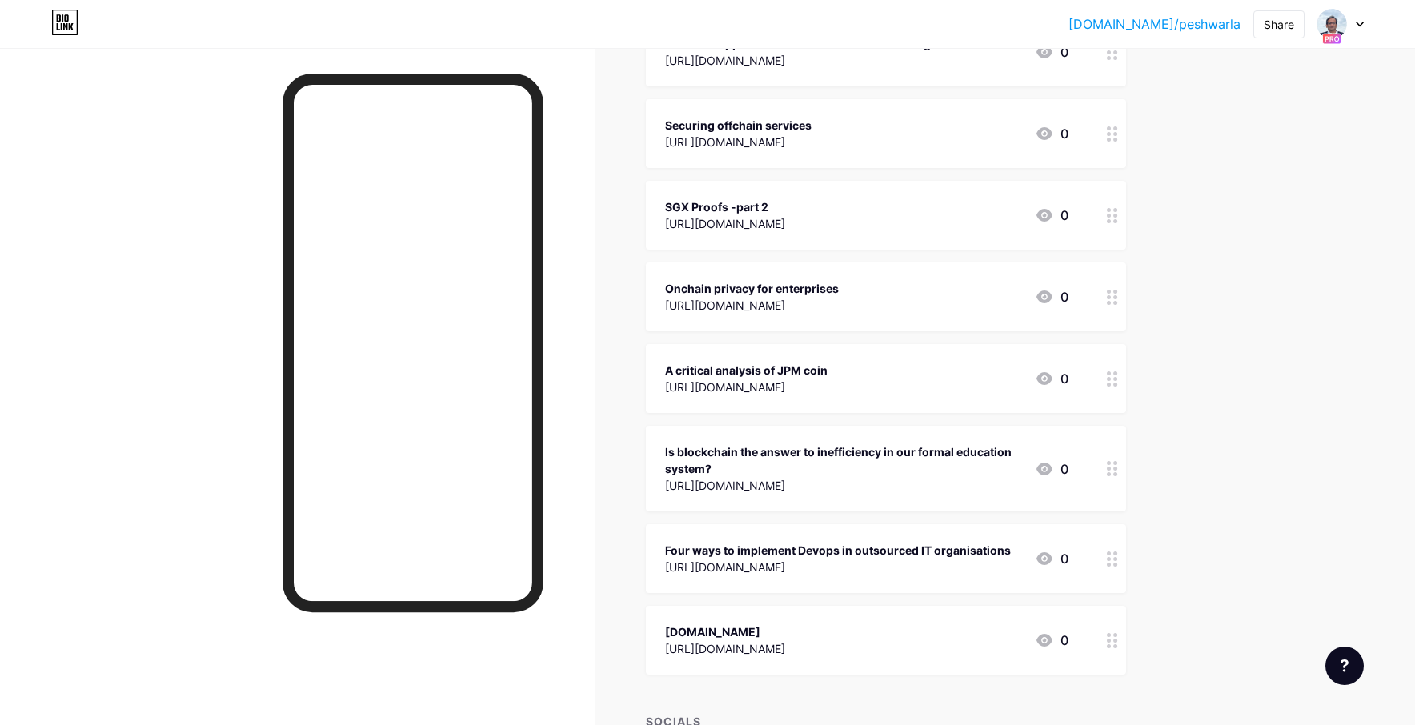
scroll to position [3657, 0]
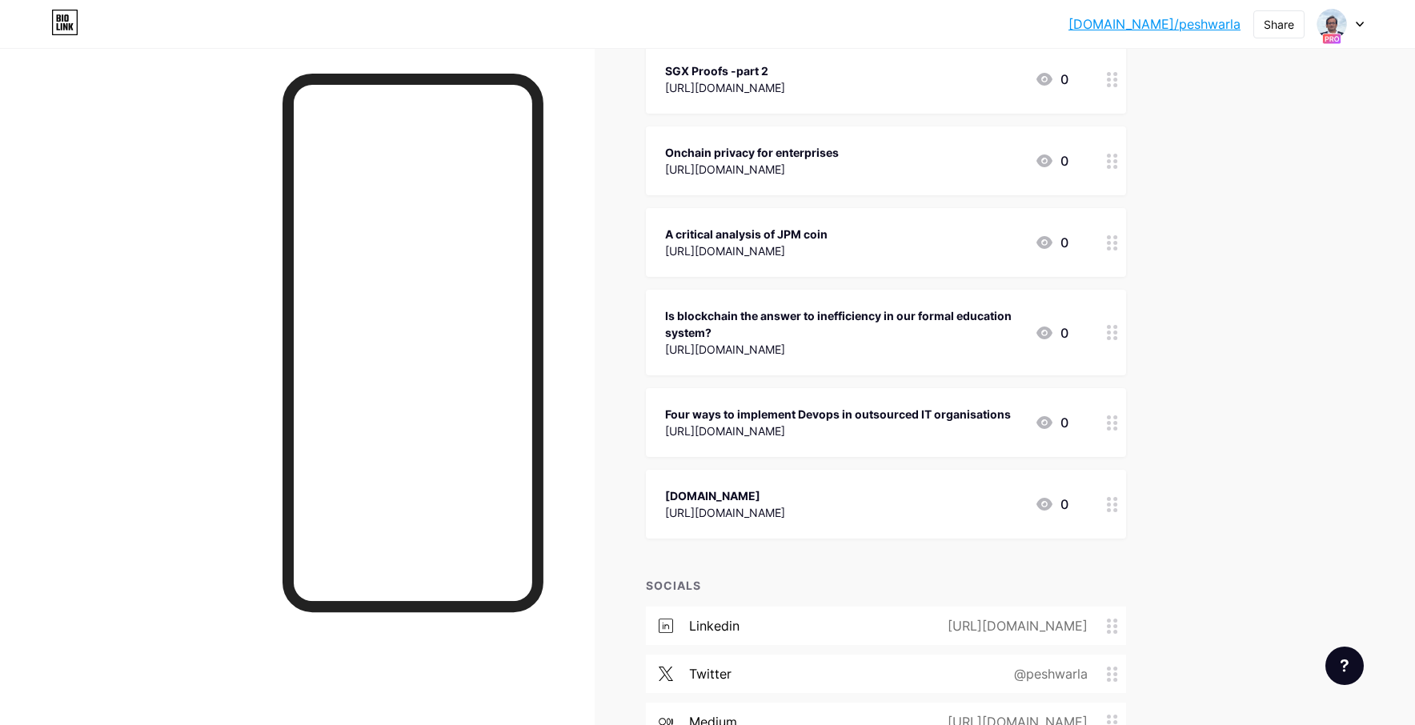
click at [1116, 508] on icon at bounding box center [1112, 504] width 11 height 15
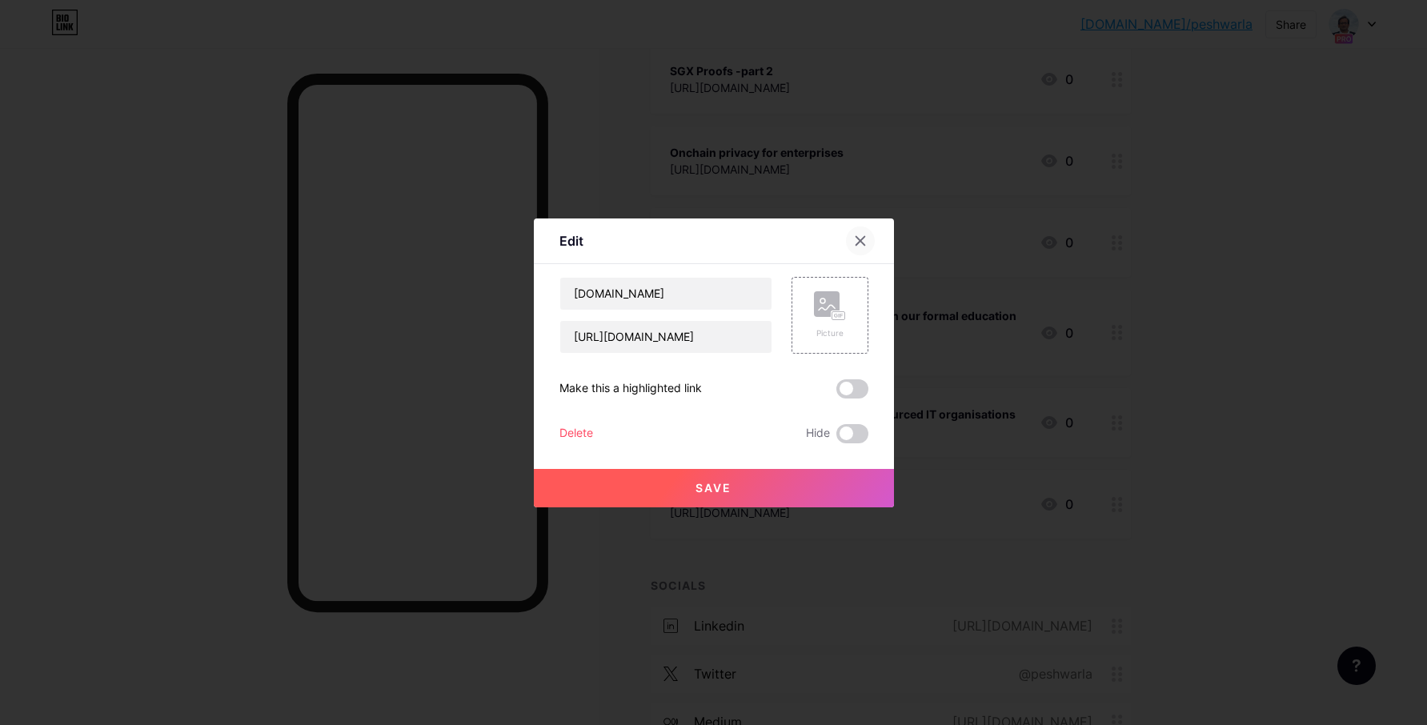
click at [864, 242] on icon at bounding box center [860, 240] width 13 height 13
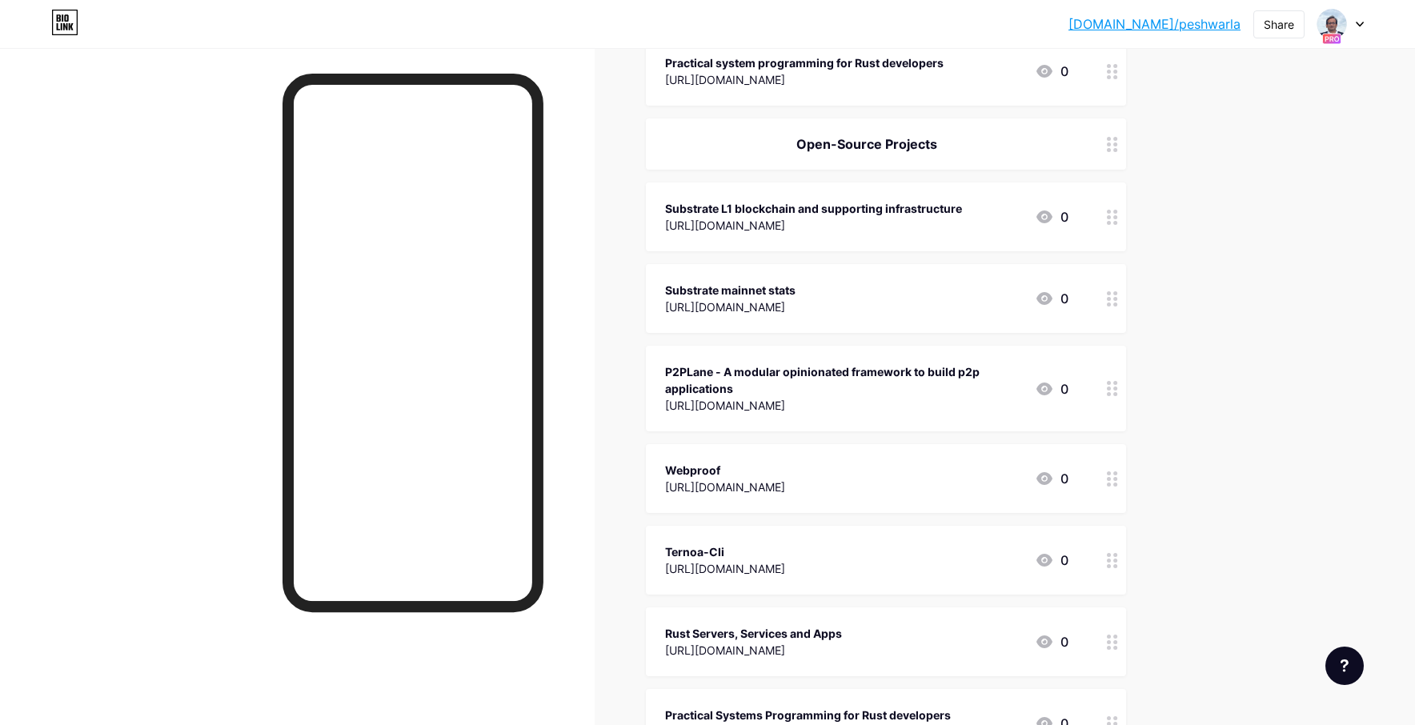
scroll to position [1752, 0]
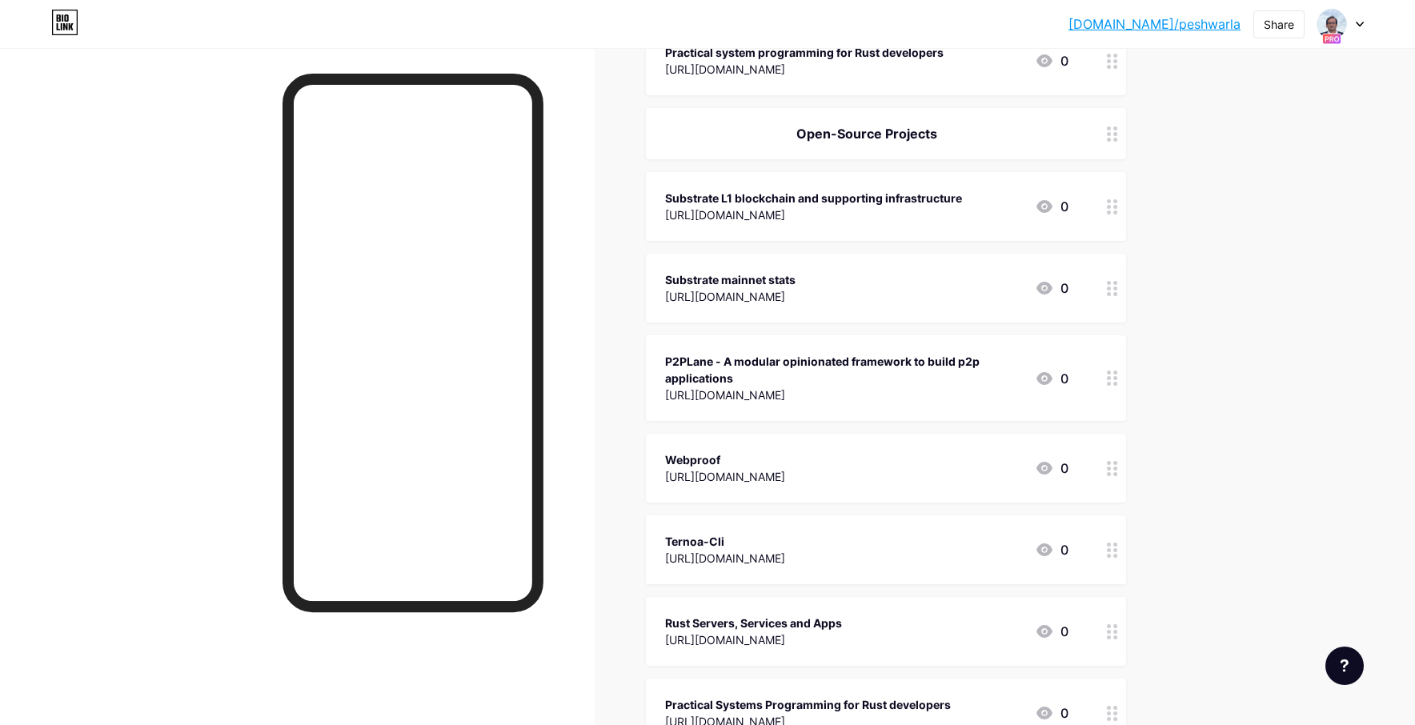
click at [928, 126] on div "Open-Source Projects" at bounding box center [866, 133] width 403 height 19
click at [938, 142] on div "Open-Source Projects" at bounding box center [886, 133] width 480 height 51
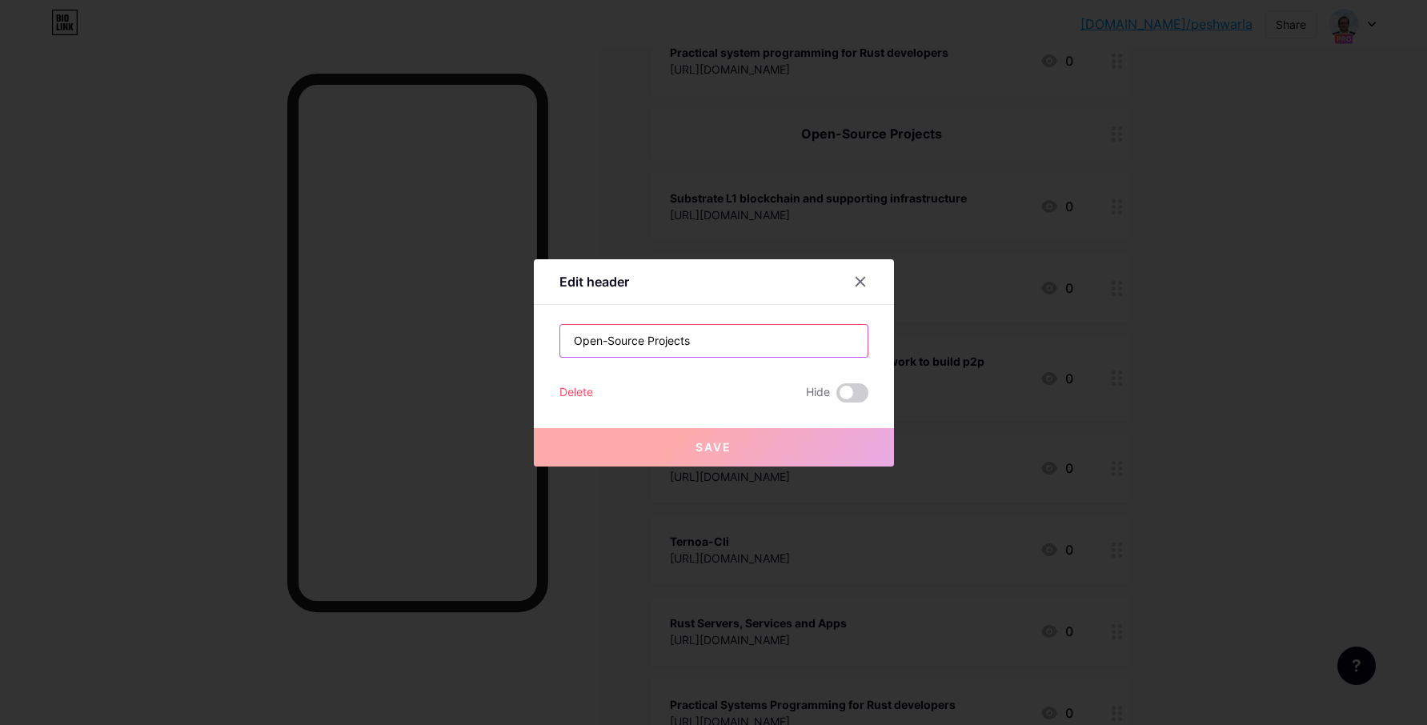
click at [745, 347] on input "Open-Source Projects" at bounding box center [713, 341] width 307 height 32
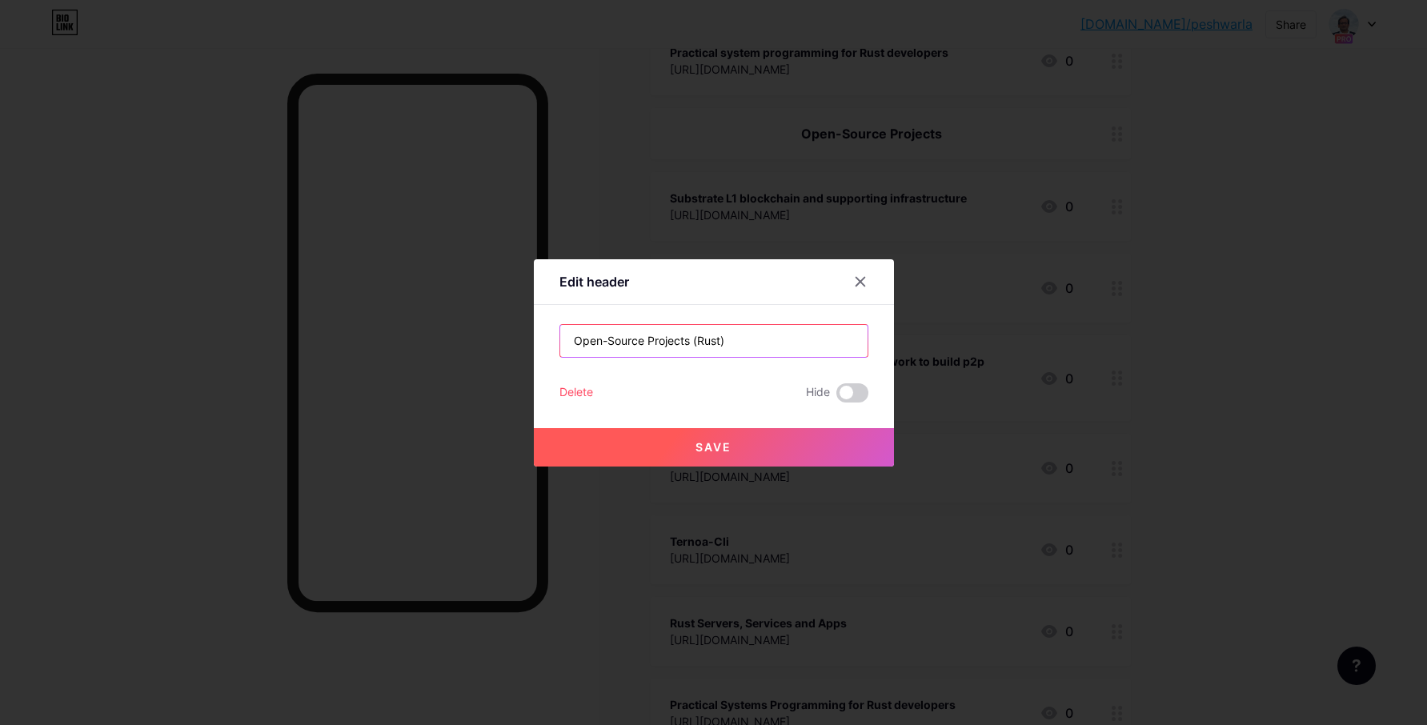
type input "Open-Source Projects (Rust)"
click at [700, 443] on span "Save" at bounding box center [713, 447] width 36 height 14
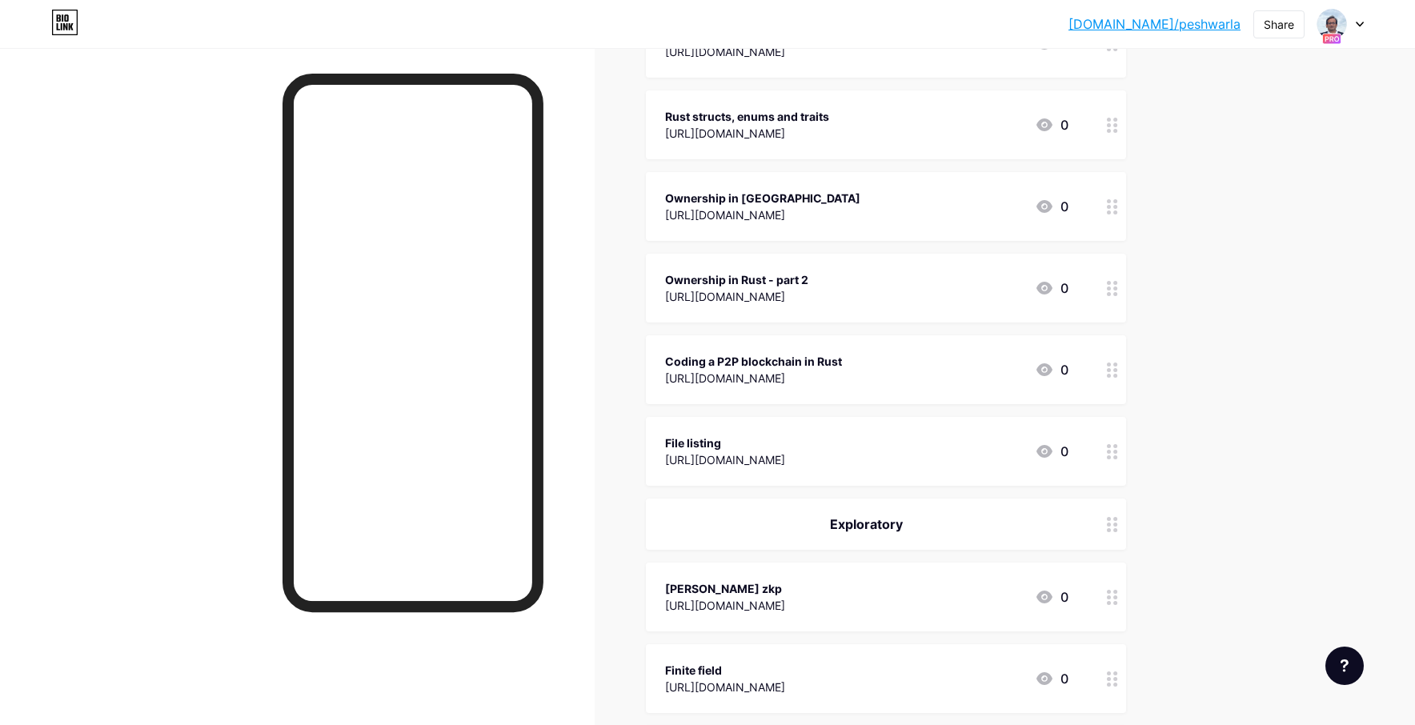
scroll to position [2636, 0]
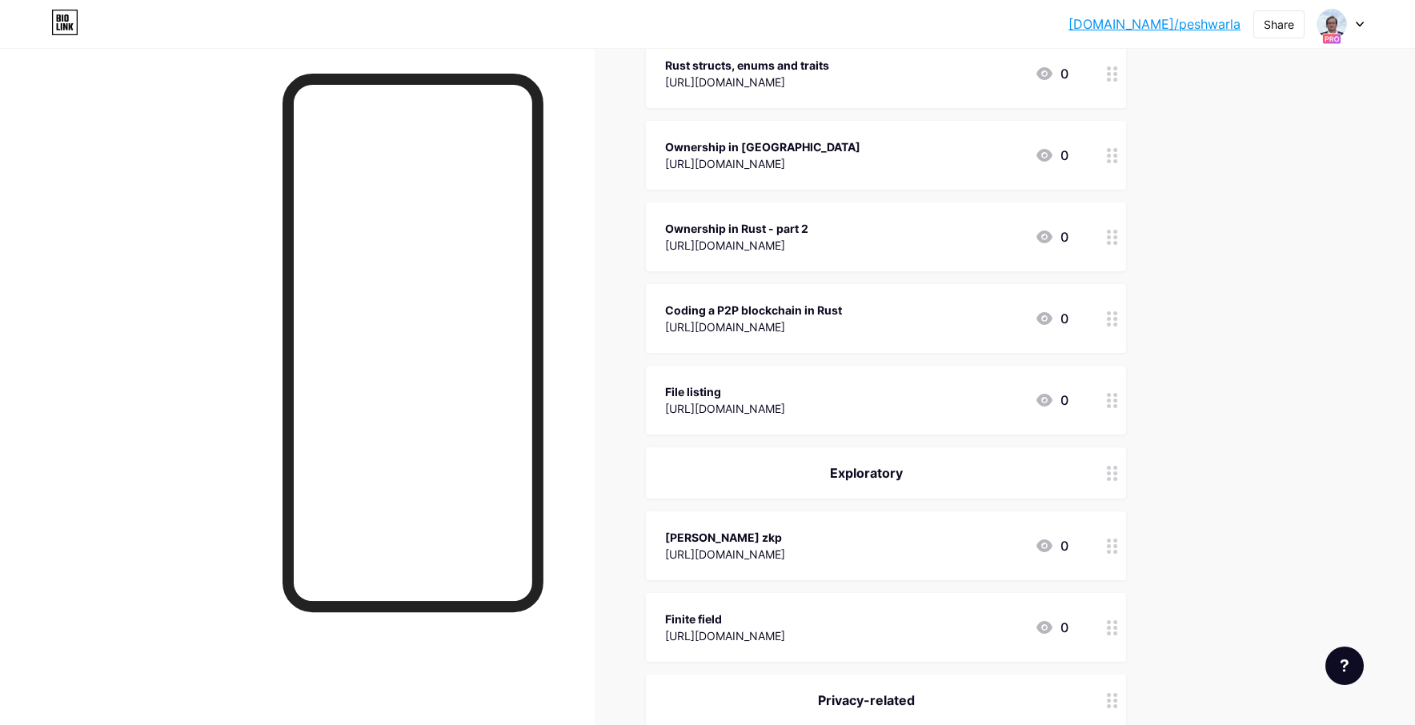
click at [770, 407] on div "[URL][DOMAIN_NAME]" at bounding box center [725, 408] width 120 height 17
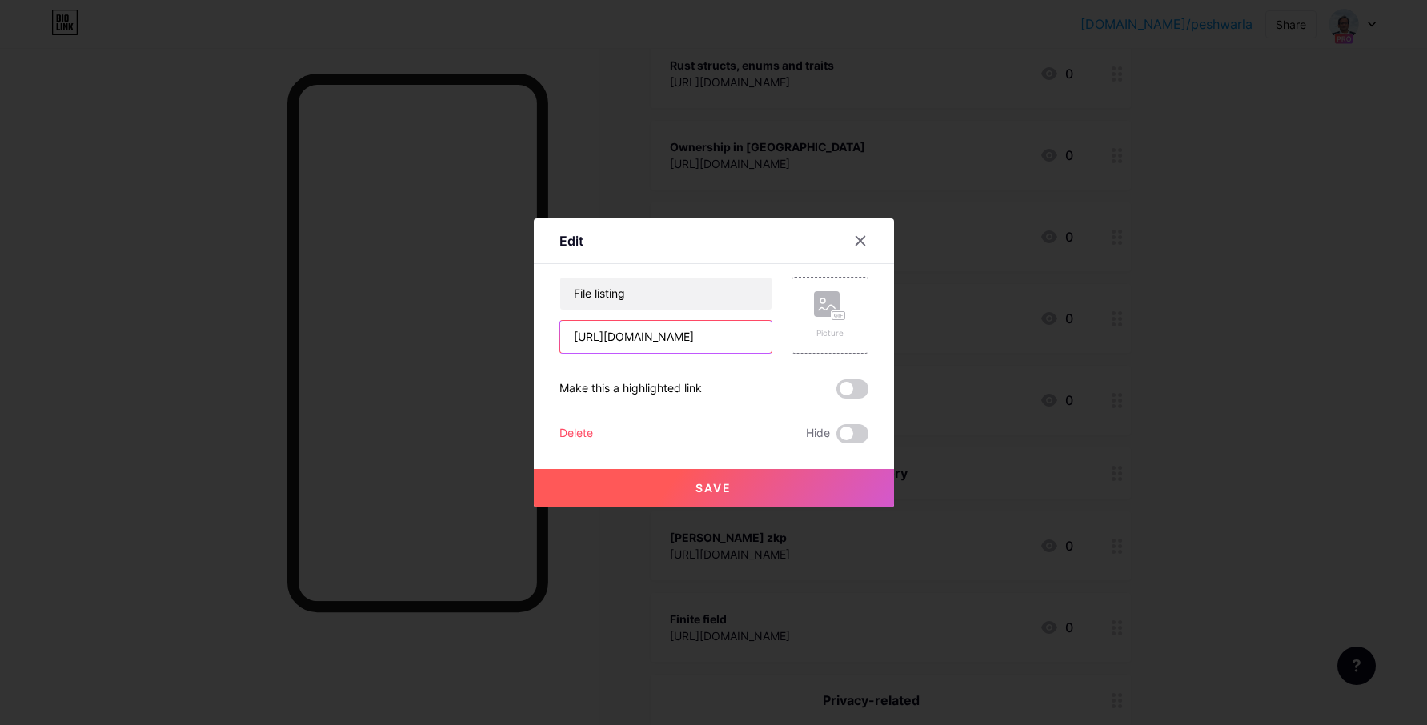
click at [734, 343] on input "[URL][DOMAIN_NAME]" at bounding box center [665, 337] width 211 height 32
click at [851, 246] on div at bounding box center [860, 240] width 29 height 29
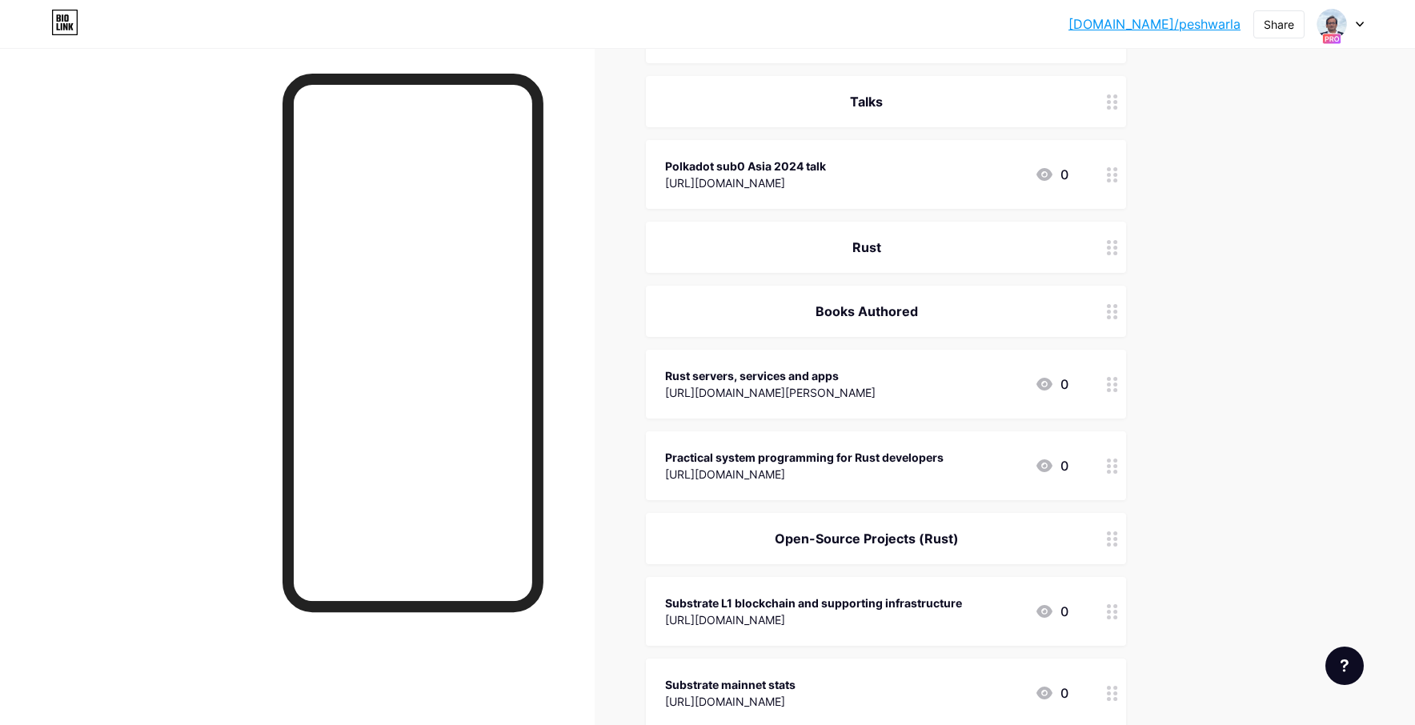
scroll to position [1284, 0]
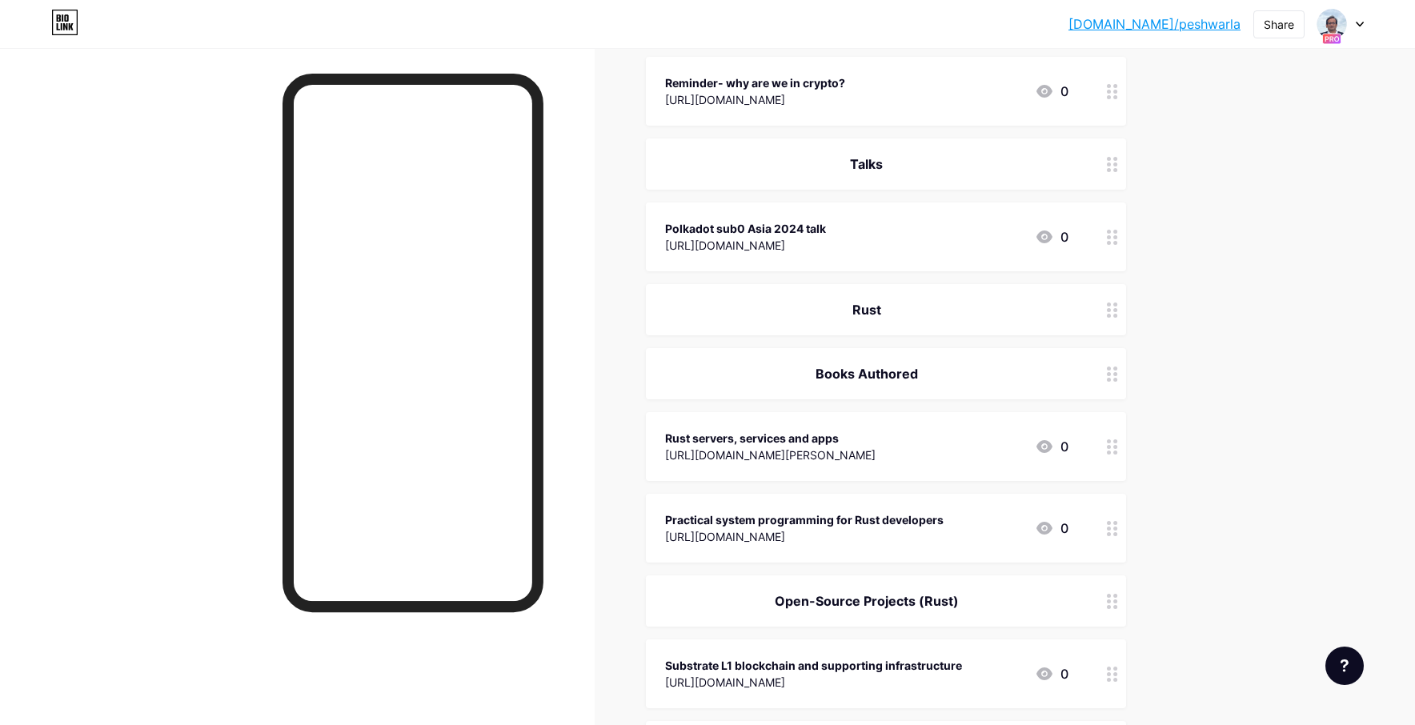
click at [875, 295] on div "Rust" at bounding box center [886, 309] width 480 height 51
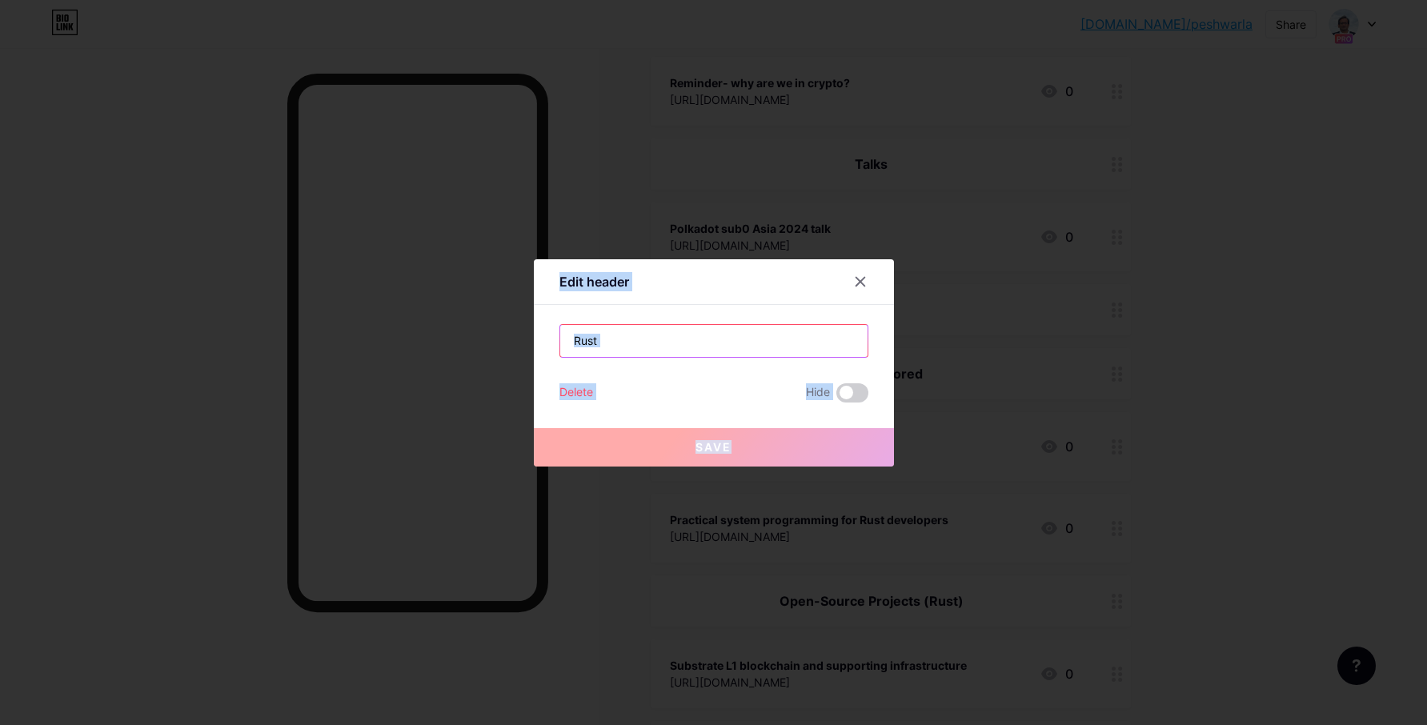
click at [623, 350] on input "Rust" at bounding box center [713, 341] width 307 height 32
drag, startPoint x: 623, startPoint y: 350, endPoint x: 555, endPoint y: 339, distance: 69.7
click at [554, 340] on div "Edit header Rust Delete Hide Save" at bounding box center [714, 362] width 360 height 207
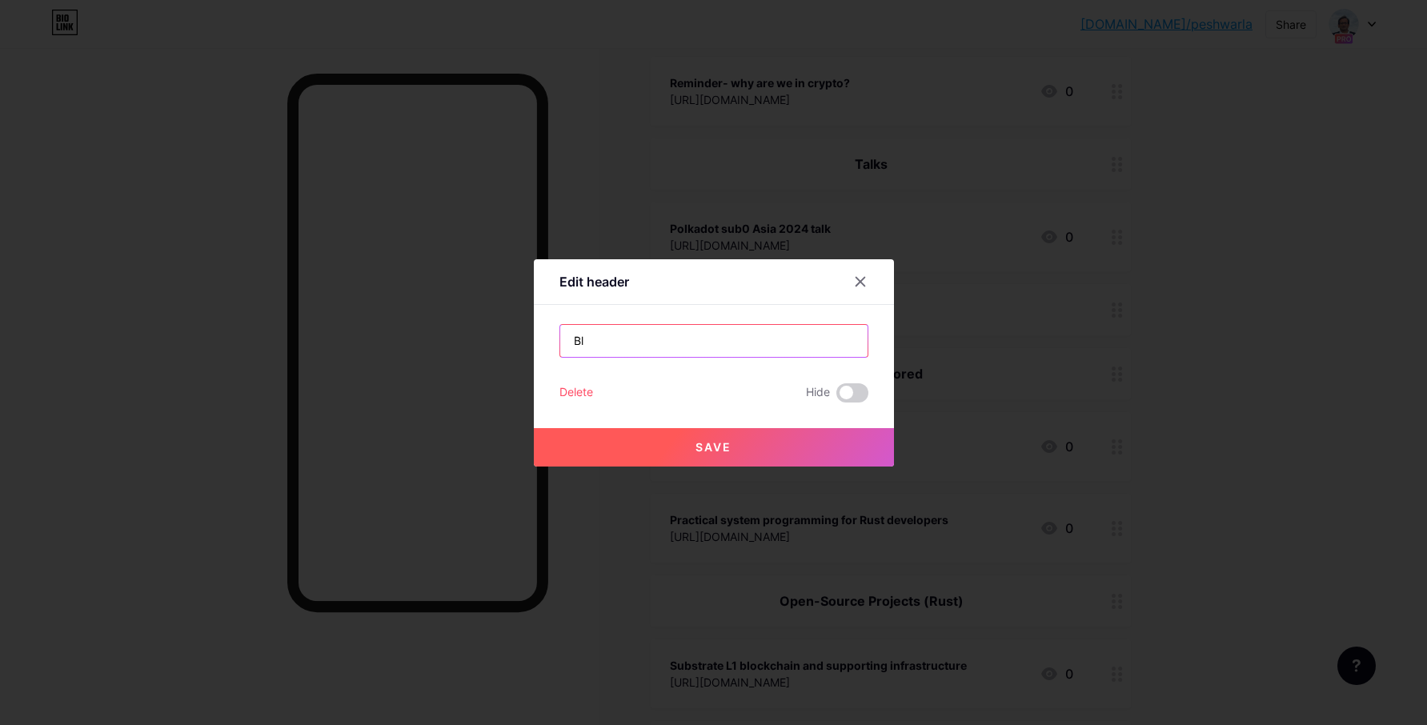
type input "B"
drag, startPoint x: 647, startPoint y: 339, endPoint x: 494, endPoint y: 338, distance: 153.7
click at [494, 338] on div "Edit header Others Delete Hide Save" at bounding box center [713, 362] width 1427 height 725
type input "Miscellaneous"
click at [746, 443] on button "Save" at bounding box center [714, 447] width 360 height 38
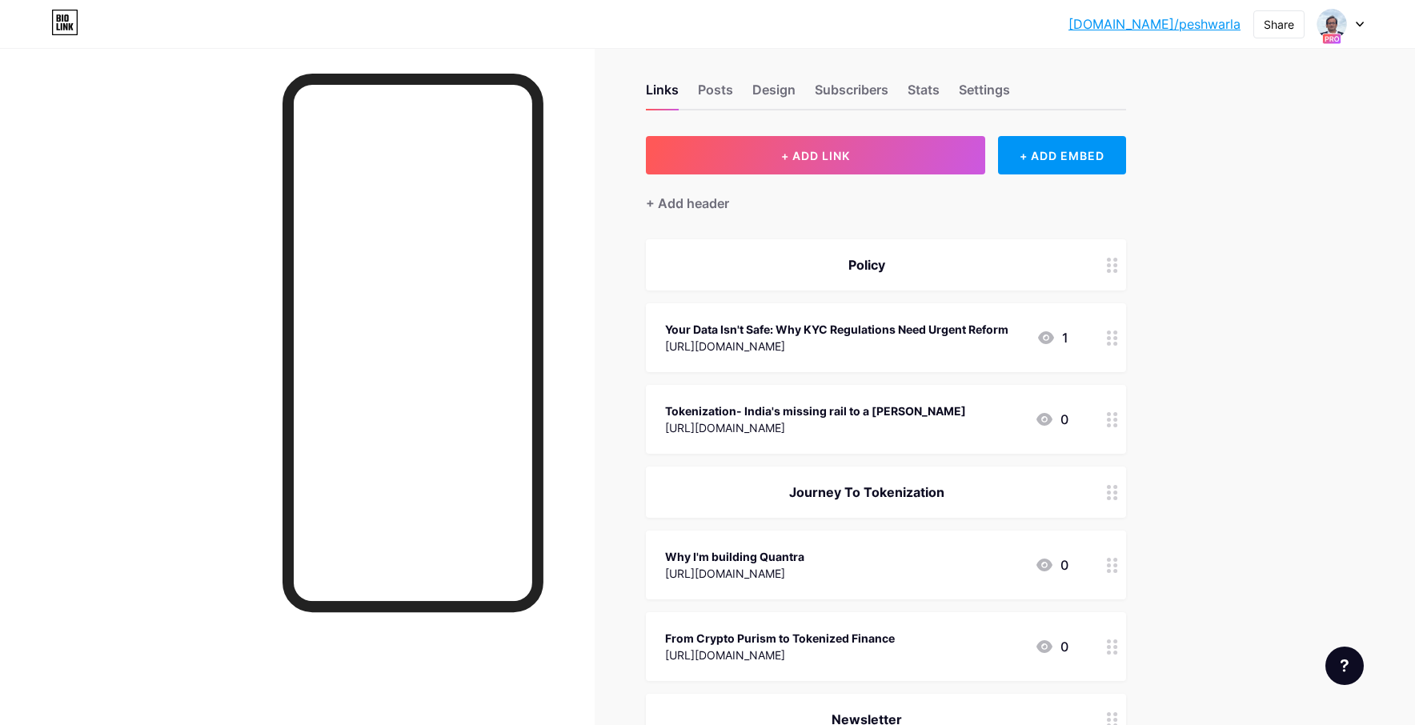
scroll to position [0, 0]
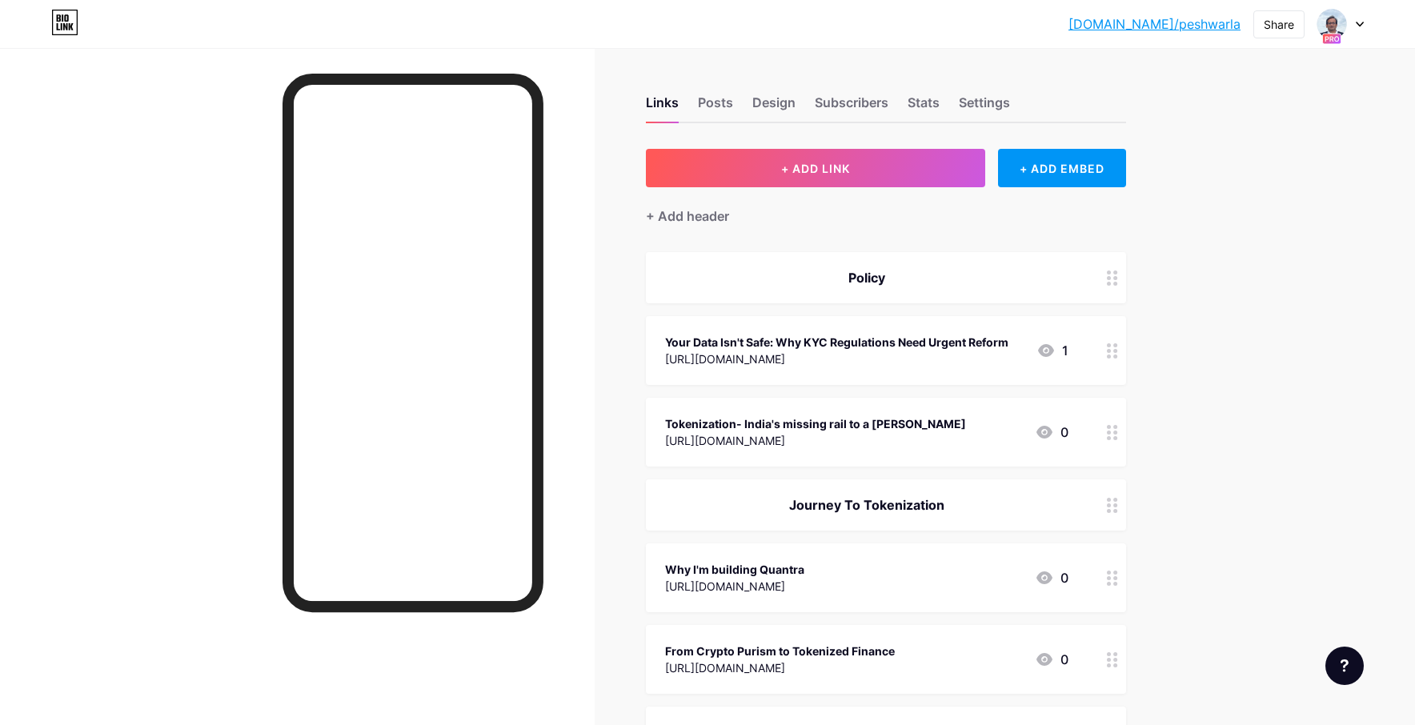
drag, startPoint x: 1115, startPoint y: 549, endPoint x: 1176, endPoint y: 1, distance: 551.7
click at [1004, 98] on div "Settings" at bounding box center [984, 107] width 51 height 29
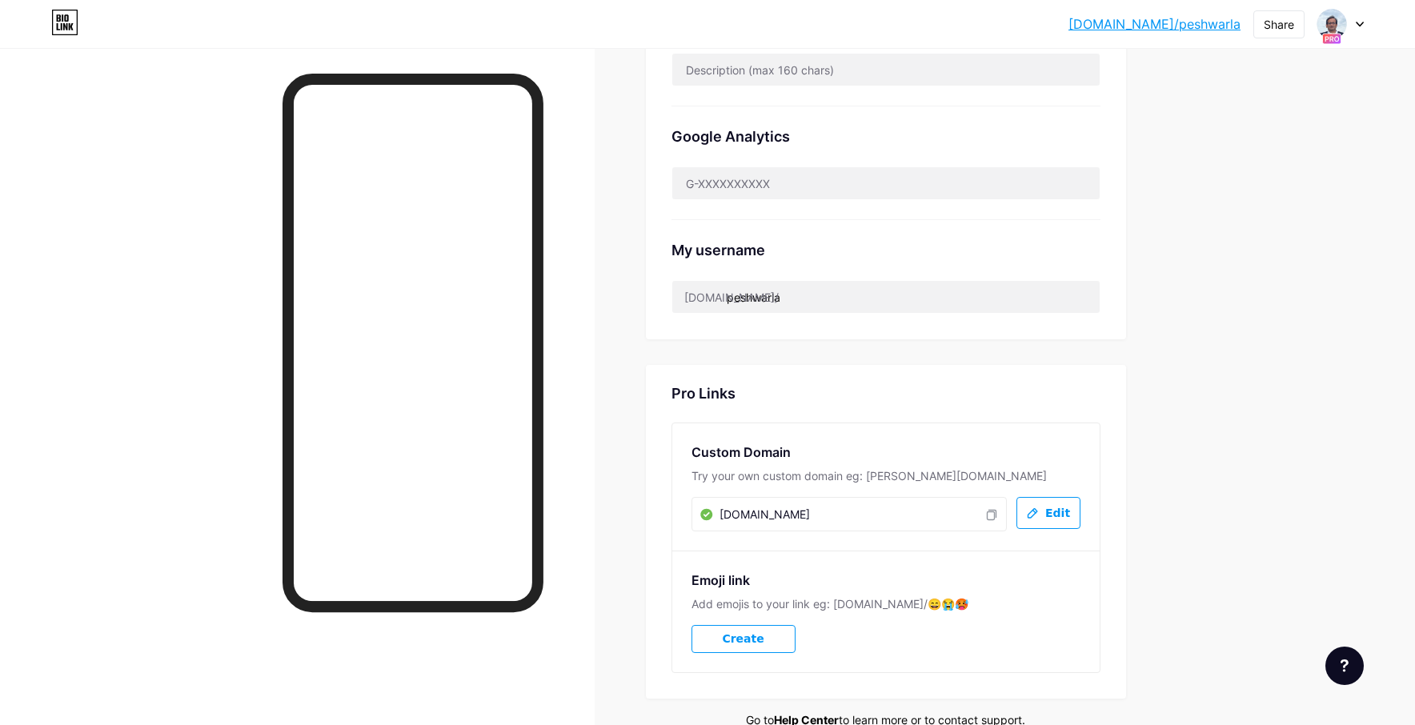
scroll to position [547, 0]
click at [1064, 511] on span "Edit" at bounding box center [1057, 513] width 25 height 14
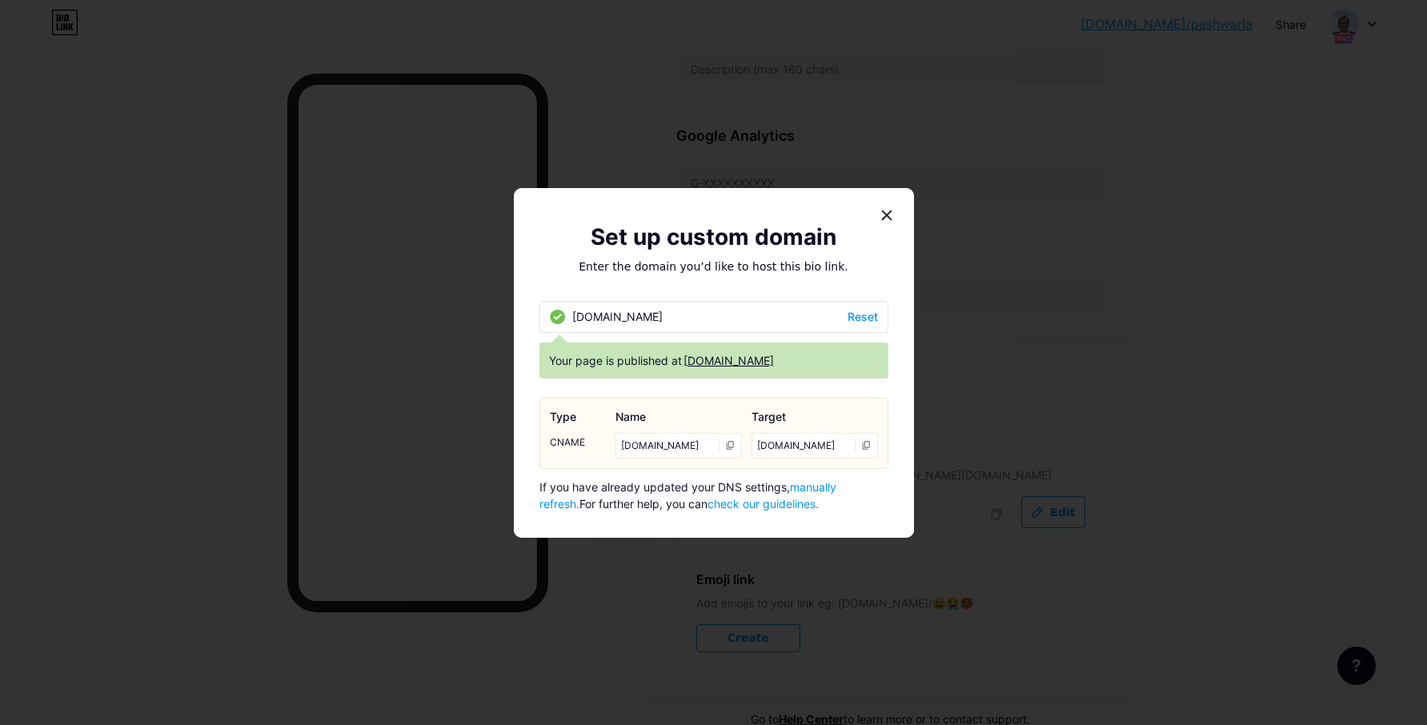
click at [836, 491] on span "manually refresh." at bounding box center [687, 495] width 297 height 30
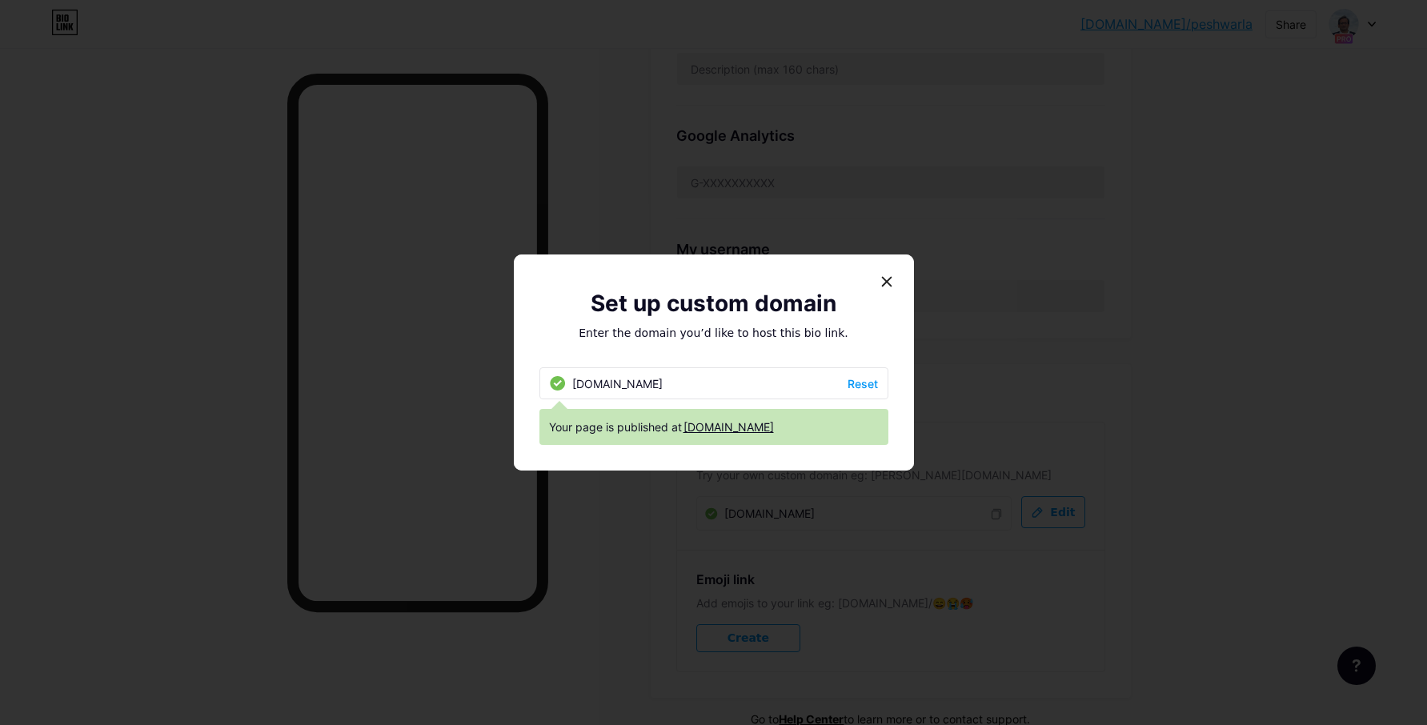
click at [743, 428] on link "[DOMAIN_NAME]" at bounding box center [728, 427] width 90 height 17
click at [872, 305] on div "Set up custom domain" at bounding box center [713, 304] width 349 height 34
click at [883, 287] on icon at bounding box center [886, 281] width 13 height 13
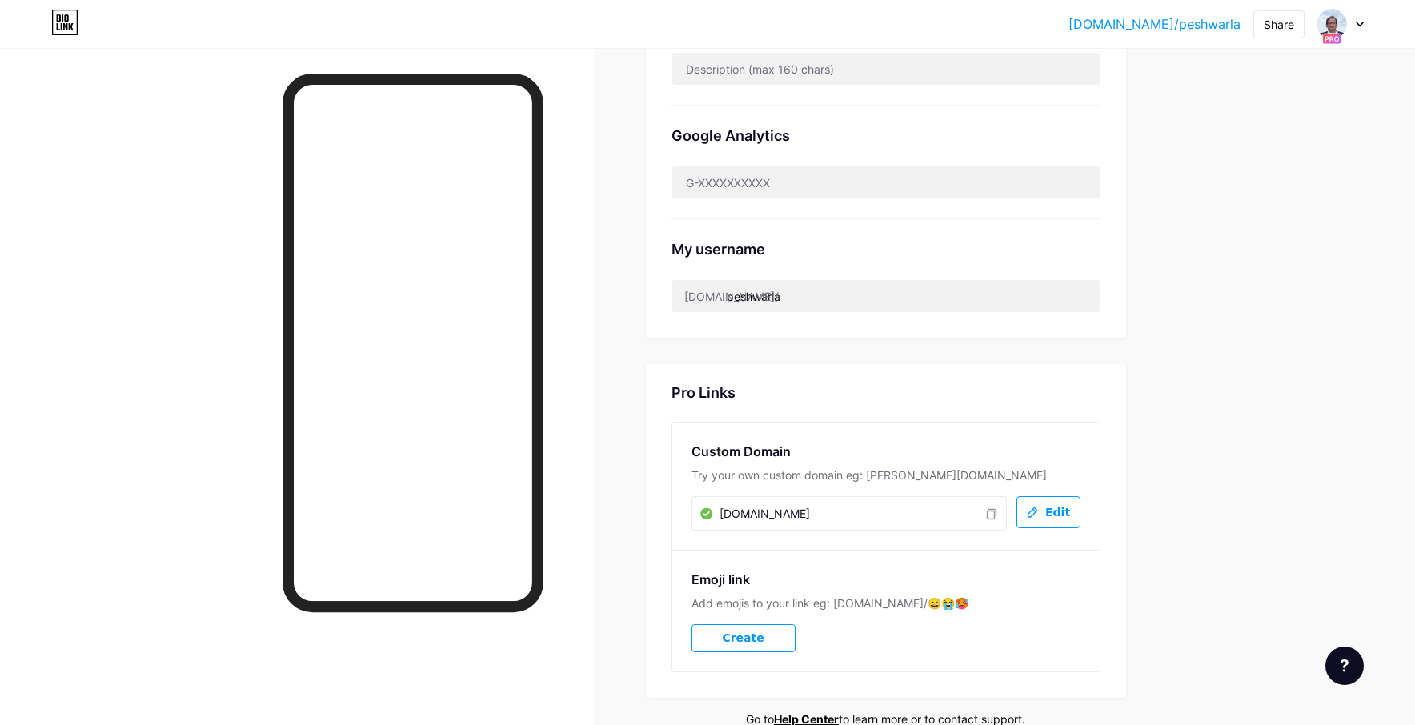
click at [1275, 373] on div "[DOMAIN_NAME]/peshwa... [DOMAIN_NAME]/peshwarla Share Switch accounts Founder |…" at bounding box center [707, 130] width 1415 height 1355
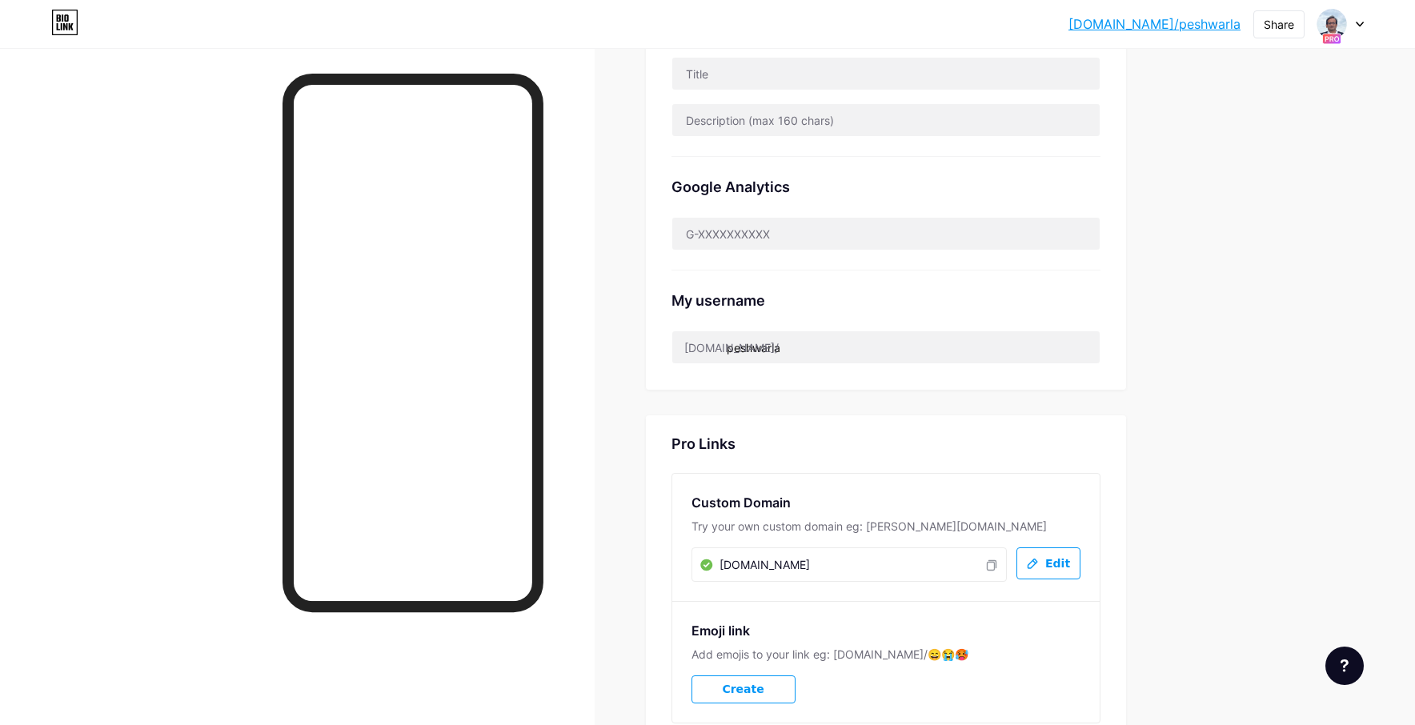
scroll to position [629, 0]
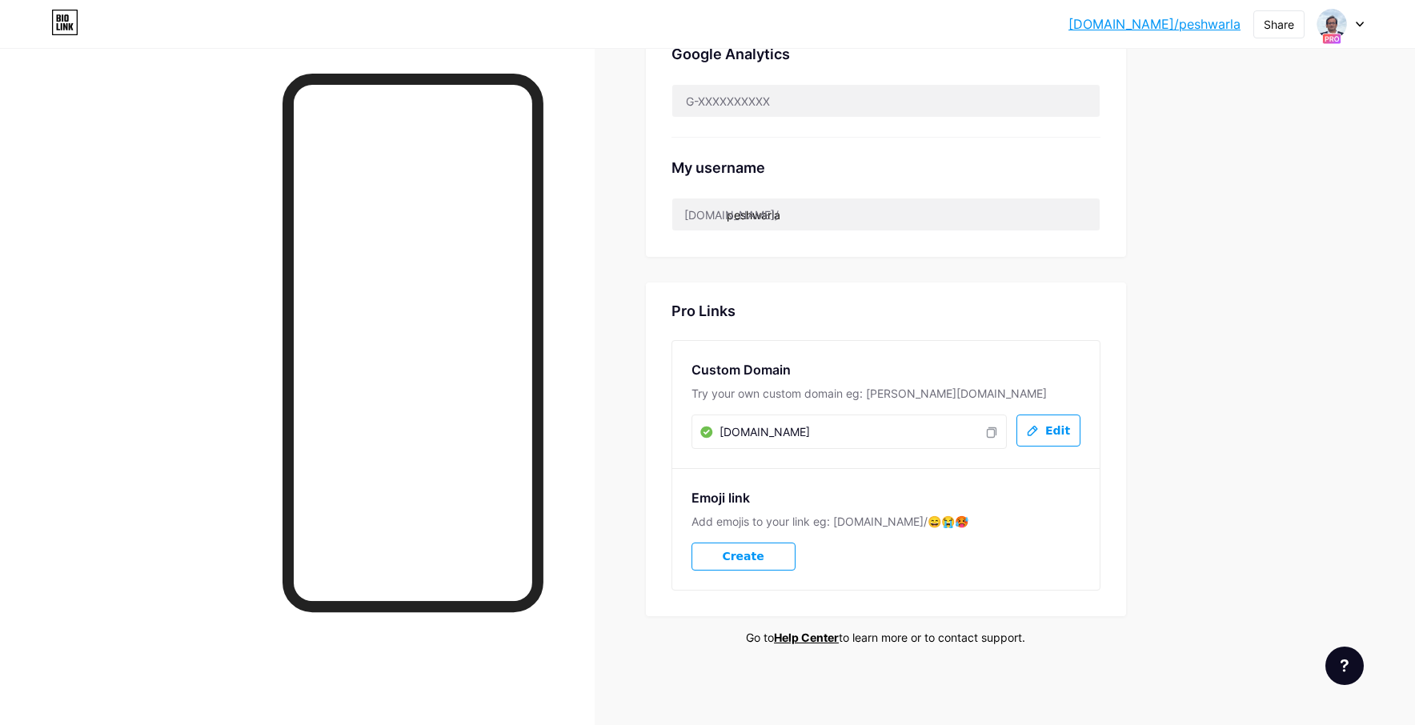
click at [832, 423] on input "[DOMAIN_NAME]" at bounding box center [780, 432] width 160 height 19
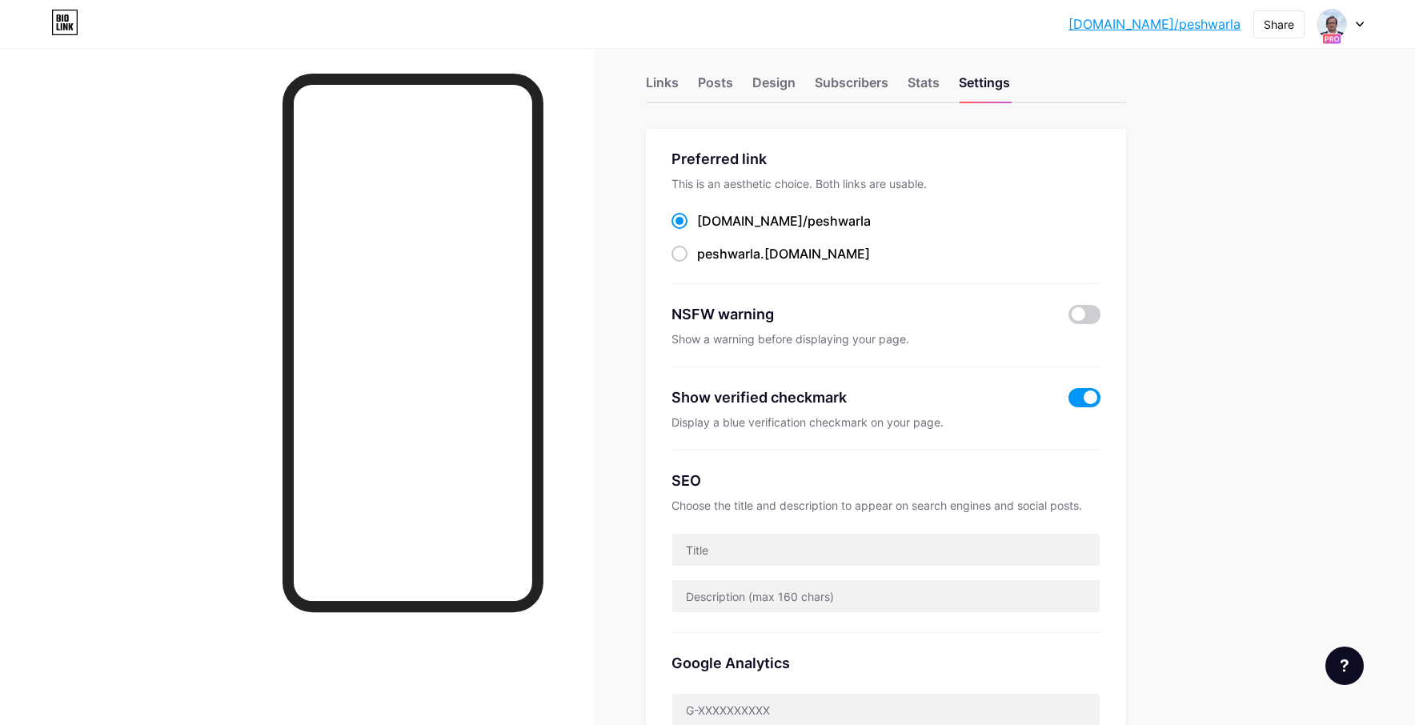
scroll to position [0, 0]
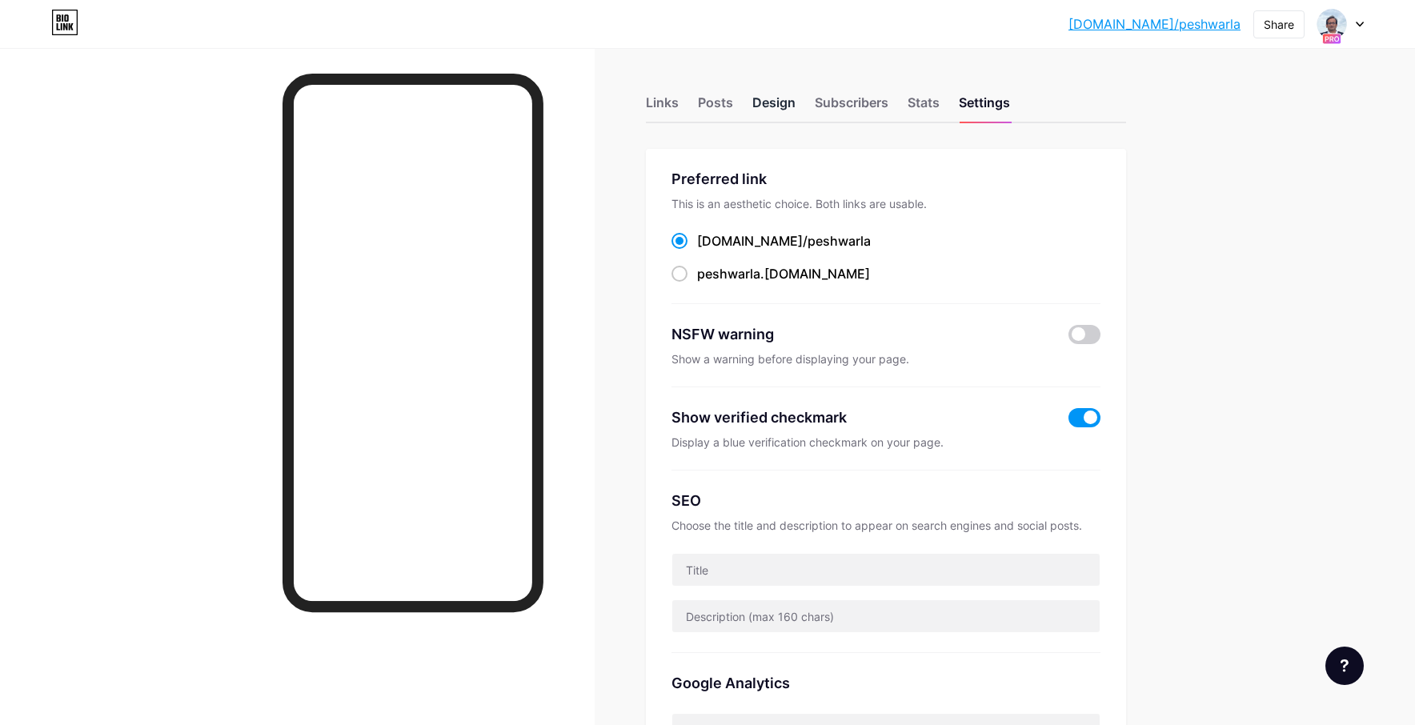
click at [770, 106] on div "Design" at bounding box center [773, 107] width 43 height 29
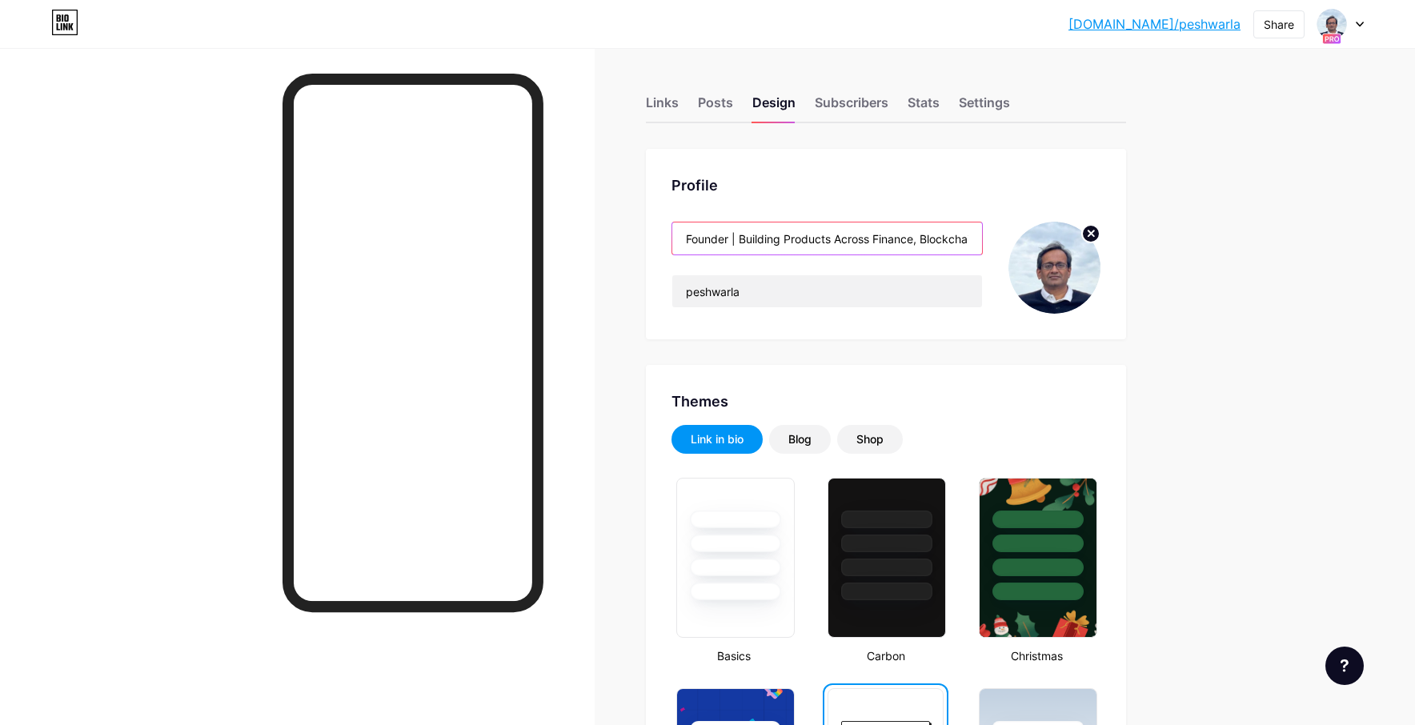
click at [797, 232] on input "Founder | Building Products Across Finance, Blockchain, AI, and Analytics" at bounding box center [827, 238] width 310 height 32
click at [962, 110] on div "Links Posts Design Subscribers Stats Settings" at bounding box center [886, 95] width 480 height 56
click at [981, 114] on div "Settings" at bounding box center [984, 107] width 51 height 29
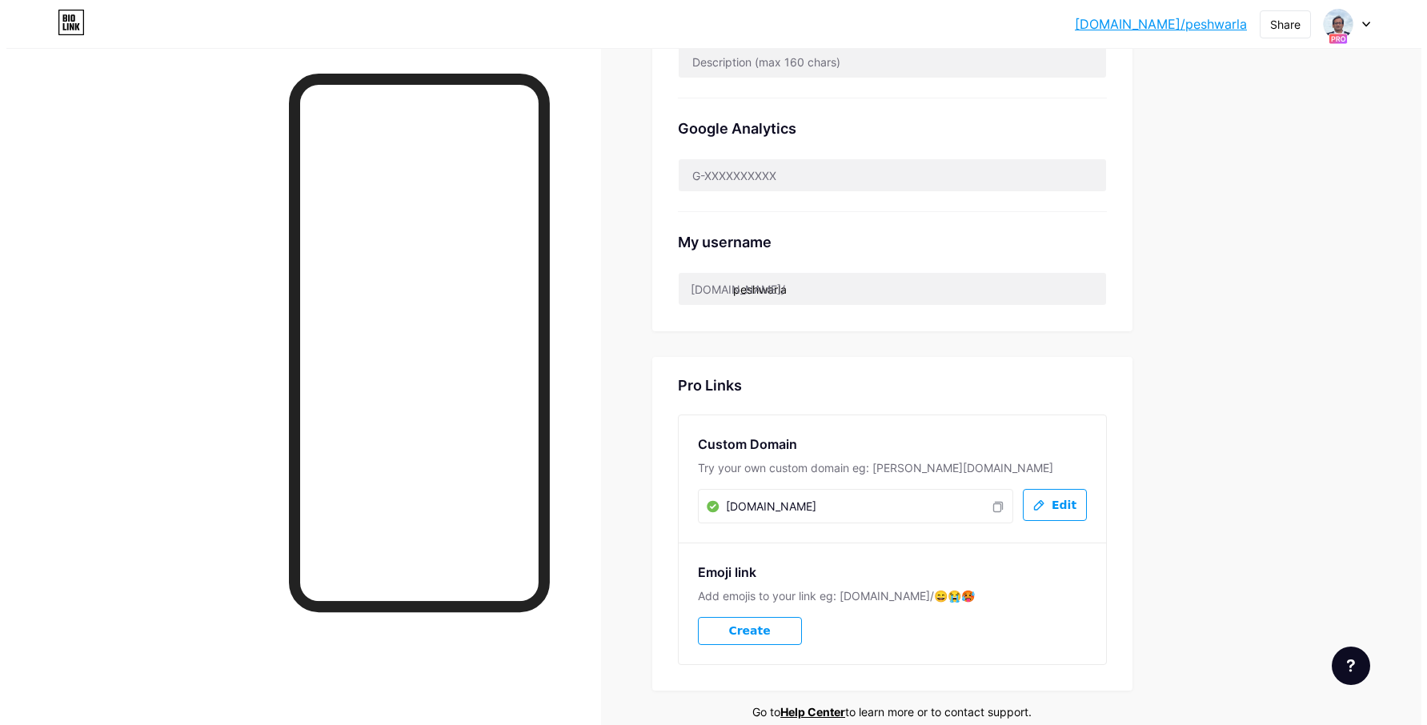
scroll to position [629, 0]
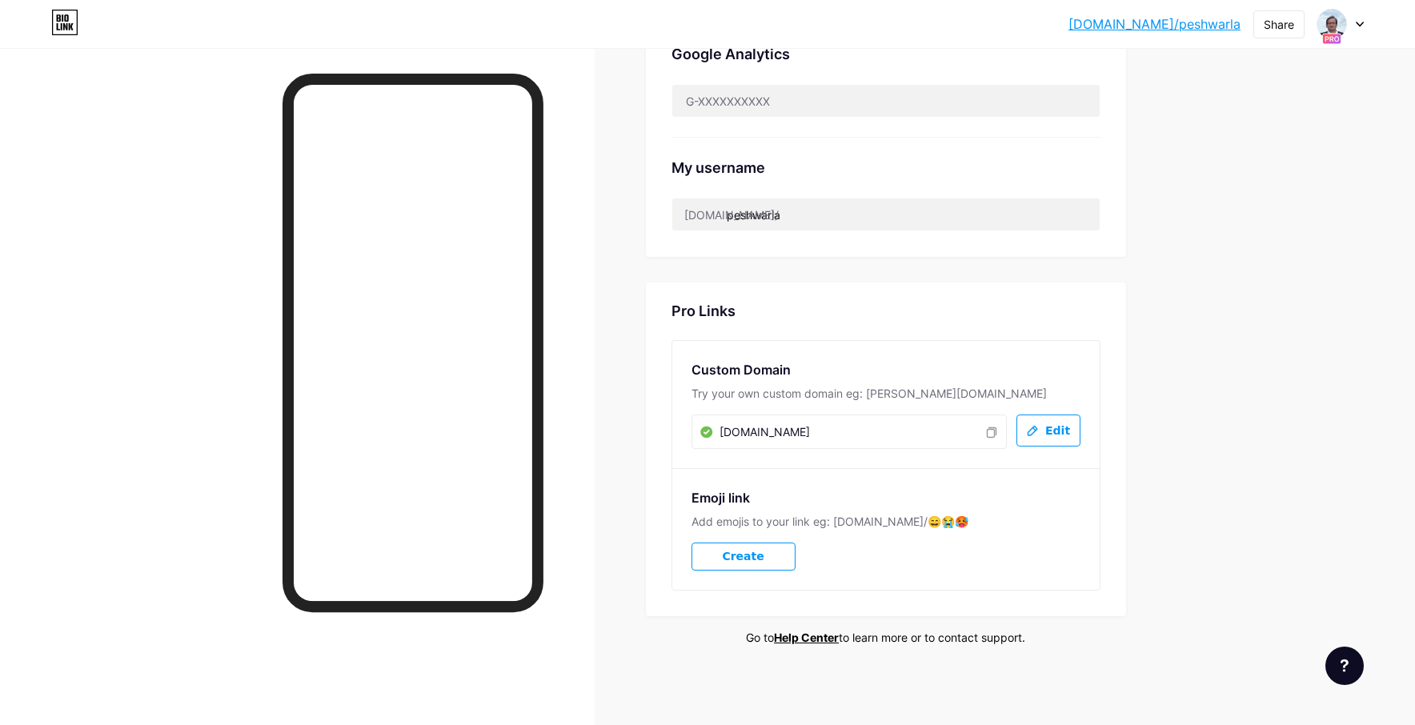
click at [1055, 427] on span "Edit" at bounding box center [1057, 431] width 25 height 14
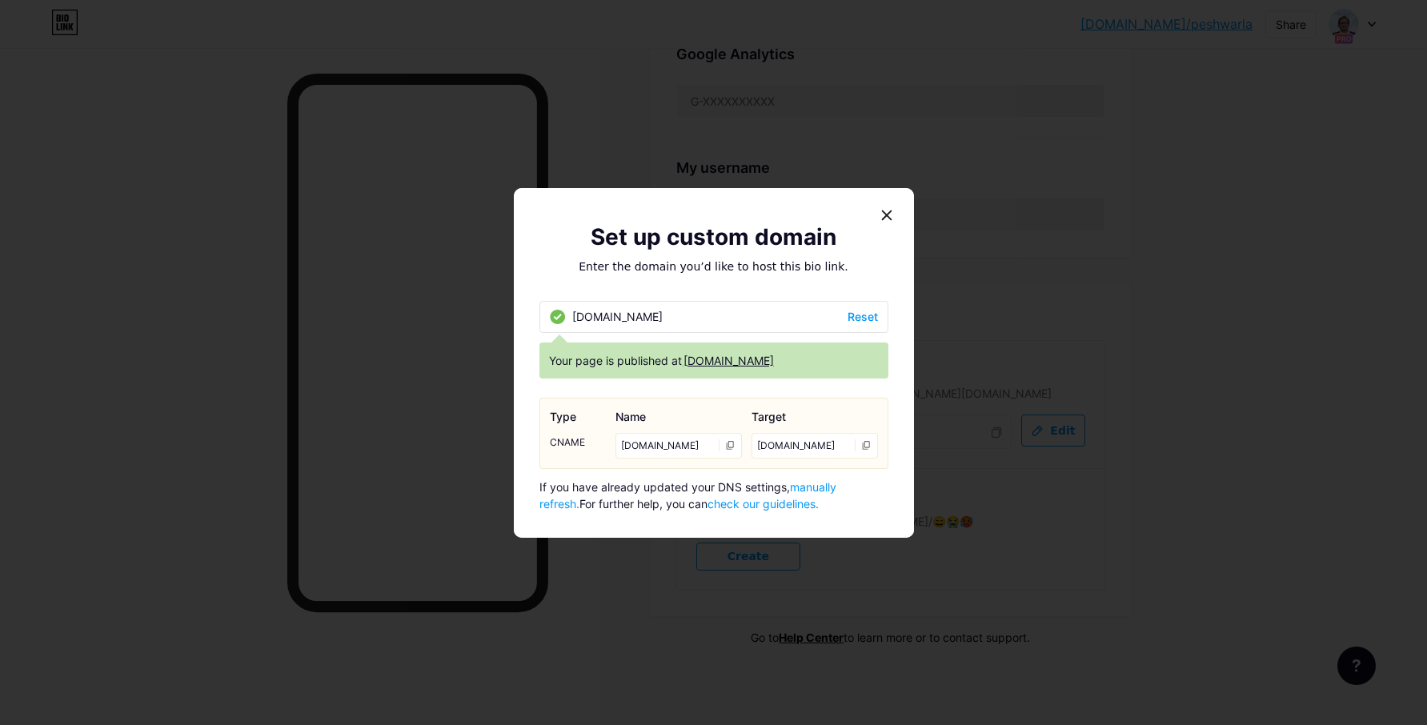
click at [836, 484] on span "manually refresh." at bounding box center [687, 495] width 297 height 30
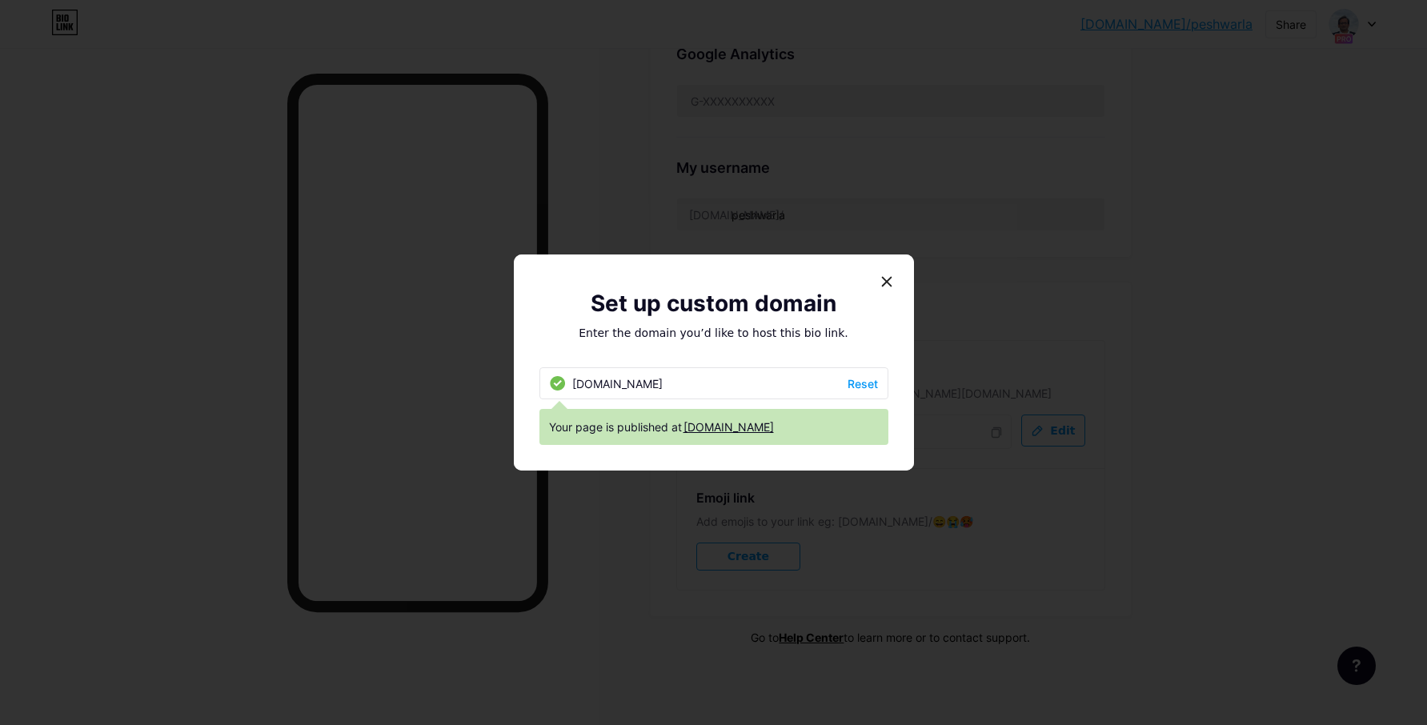
click at [754, 430] on link "[DOMAIN_NAME]" at bounding box center [728, 427] width 90 height 17
